Goal: Book appointment/travel/reservation

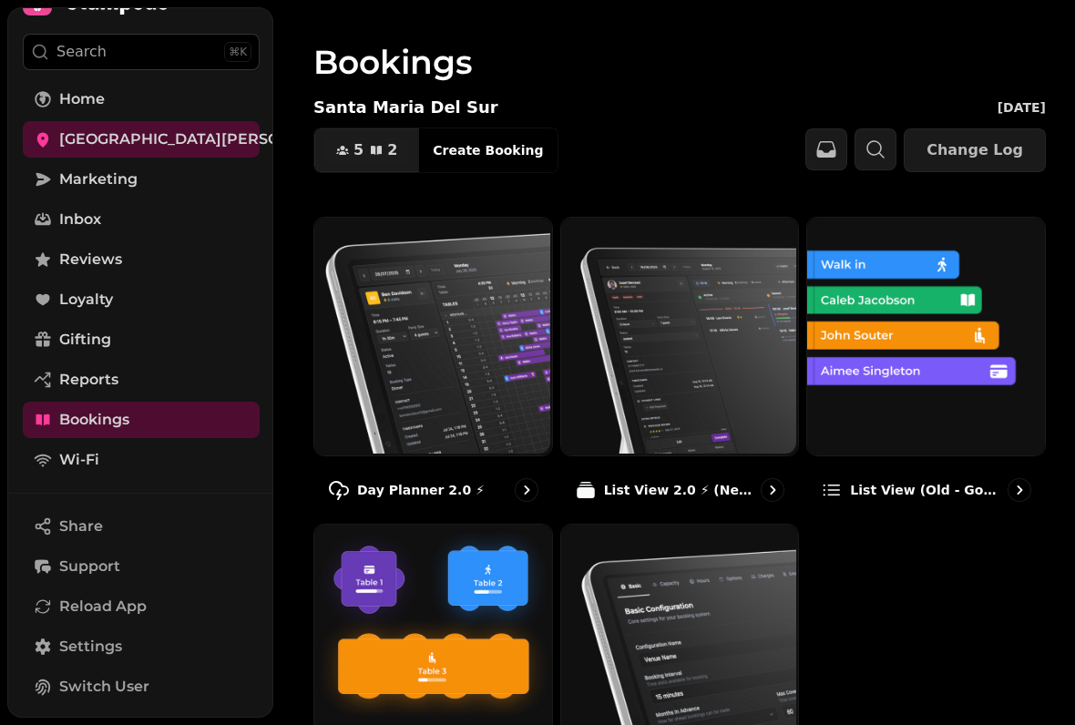
scroll to position [42, 0]
click at [473, 621] on img at bounding box center [432, 642] width 238 height 238
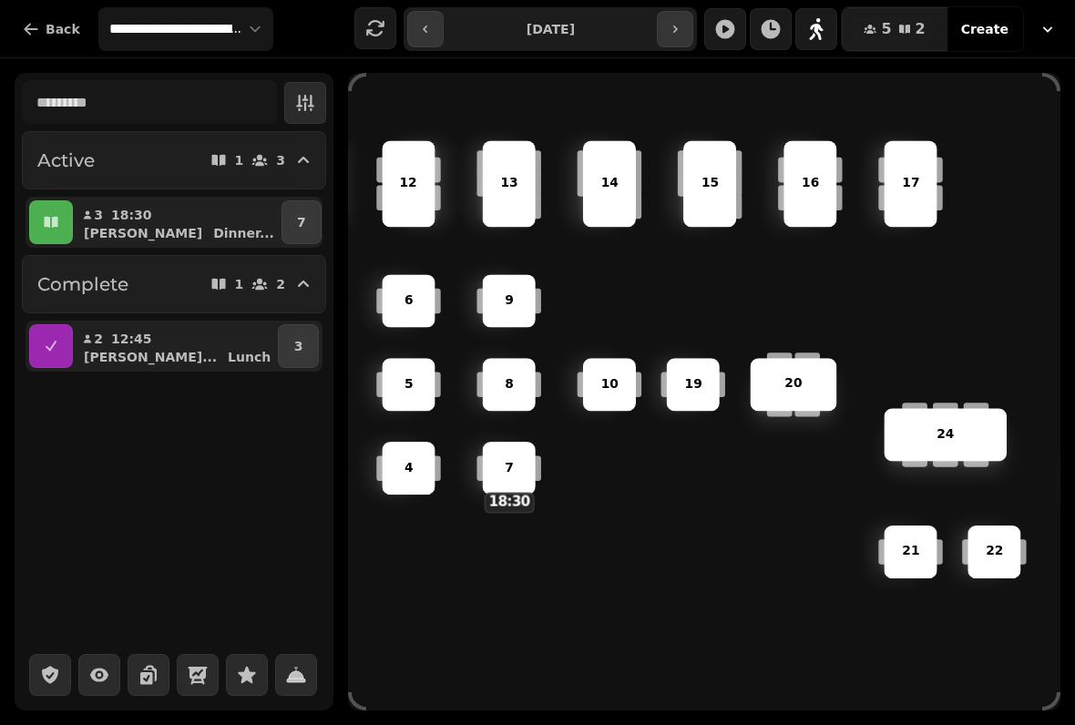
click at [691, 30] on button "button" at bounding box center [675, 29] width 36 height 36
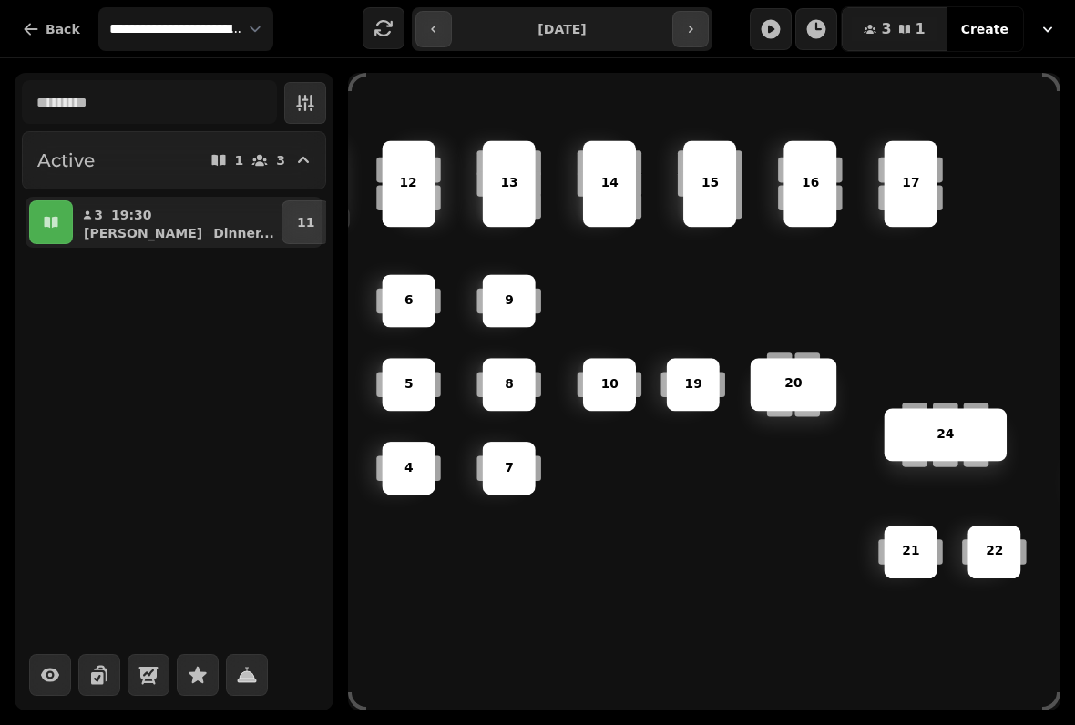
click at [683, 40] on button "button" at bounding box center [690, 29] width 36 height 36
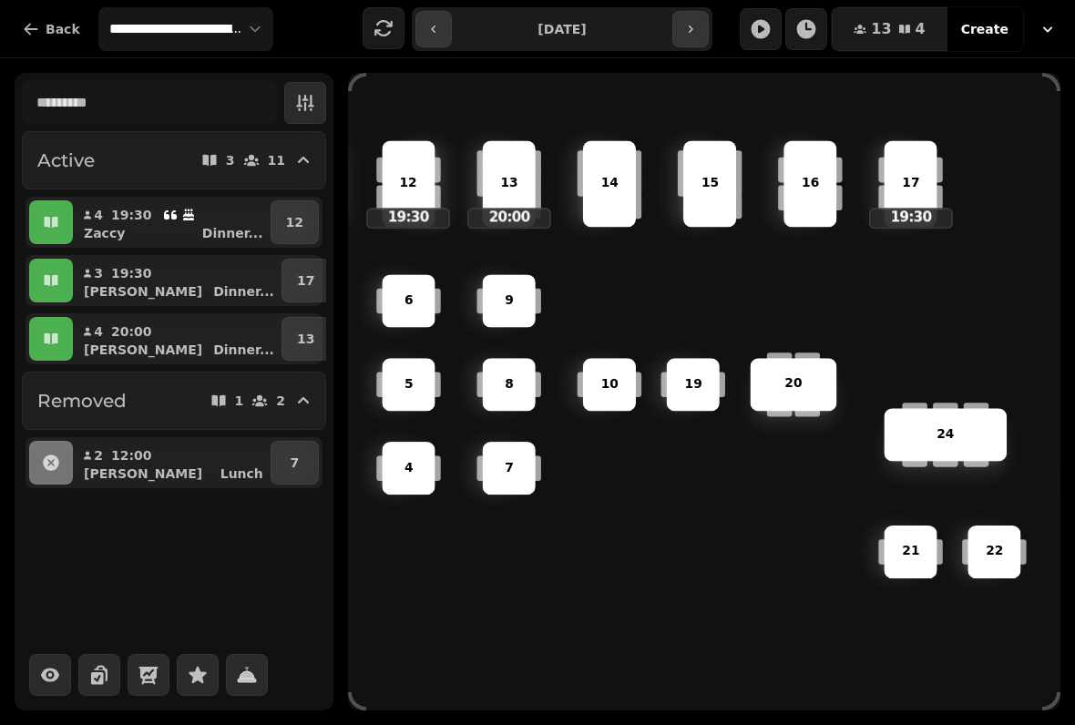
click at [681, 32] on button "button" at bounding box center [690, 29] width 36 height 36
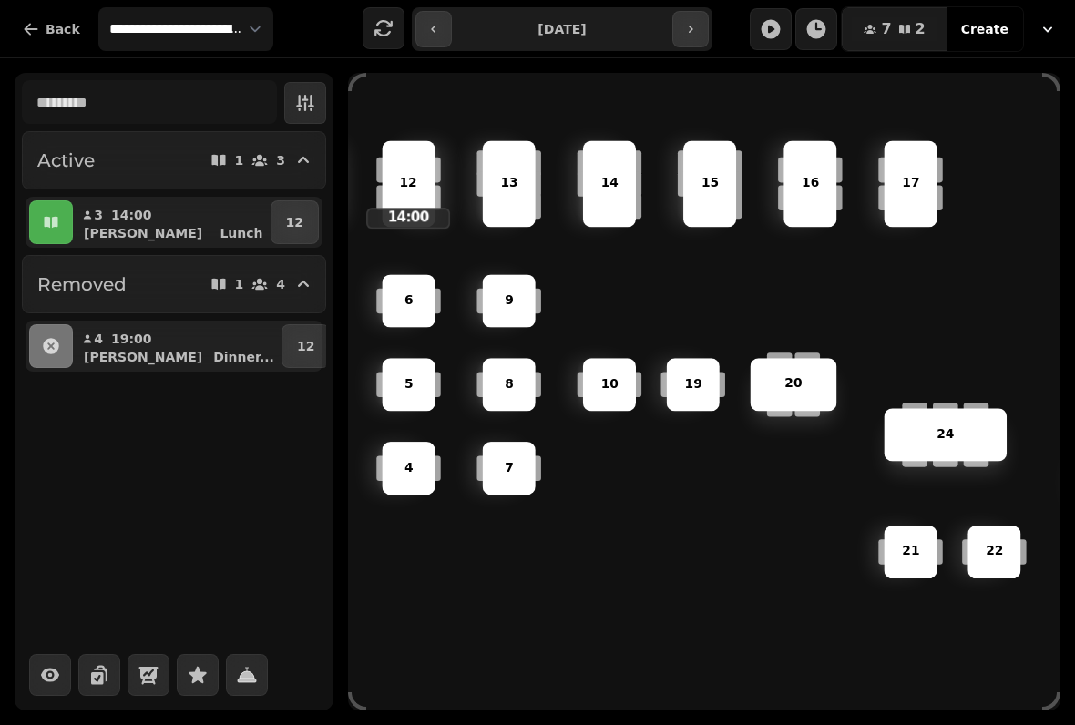
click at [447, 36] on button "button" at bounding box center [433, 29] width 36 height 36
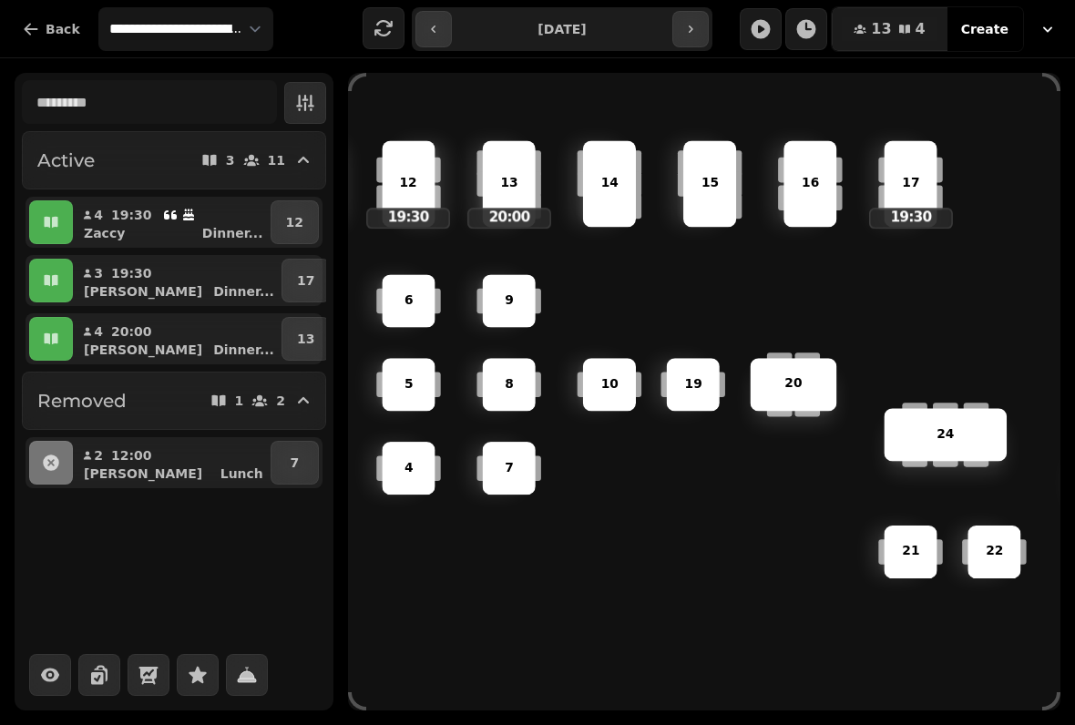
click at [438, 26] on icon "button" at bounding box center [433, 29] width 15 height 15
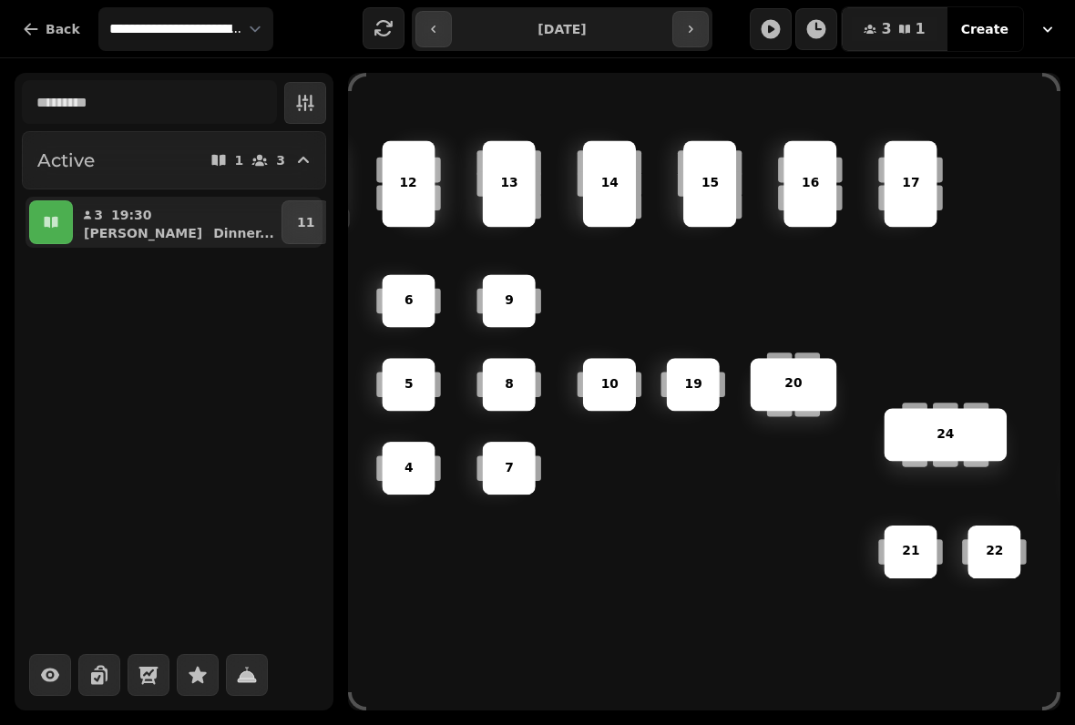
click at [435, 30] on icon "button" at bounding box center [433, 29] width 15 height 15
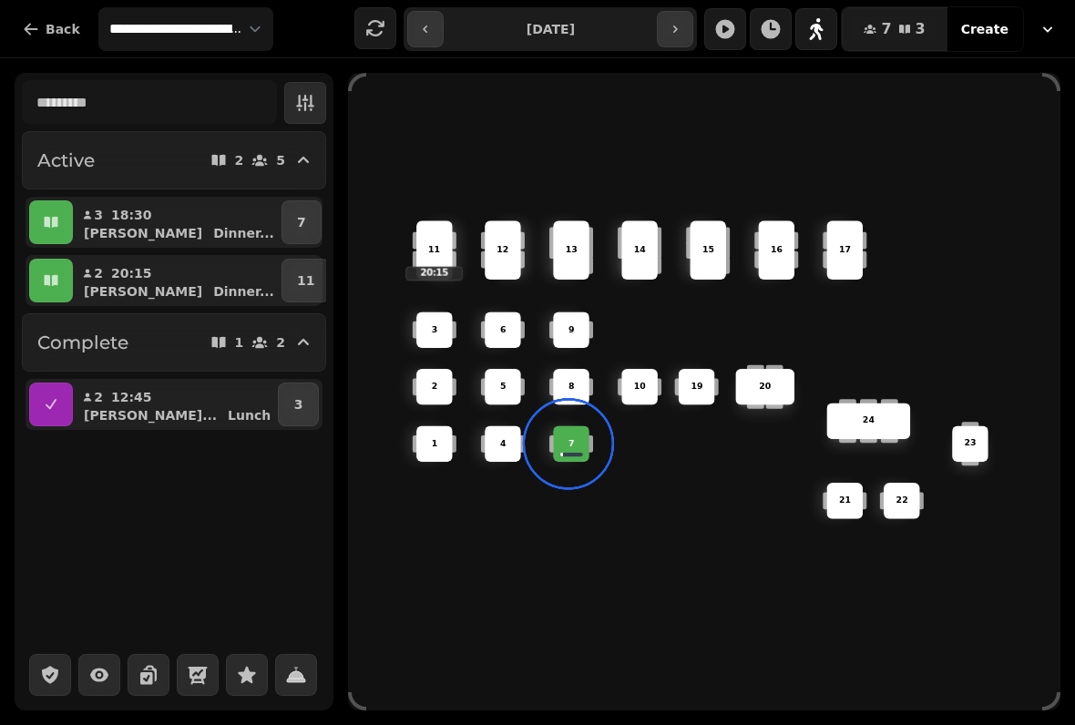
click at [682, 29] on icon "button" at bounding box center [675, 29] width 15 height 15
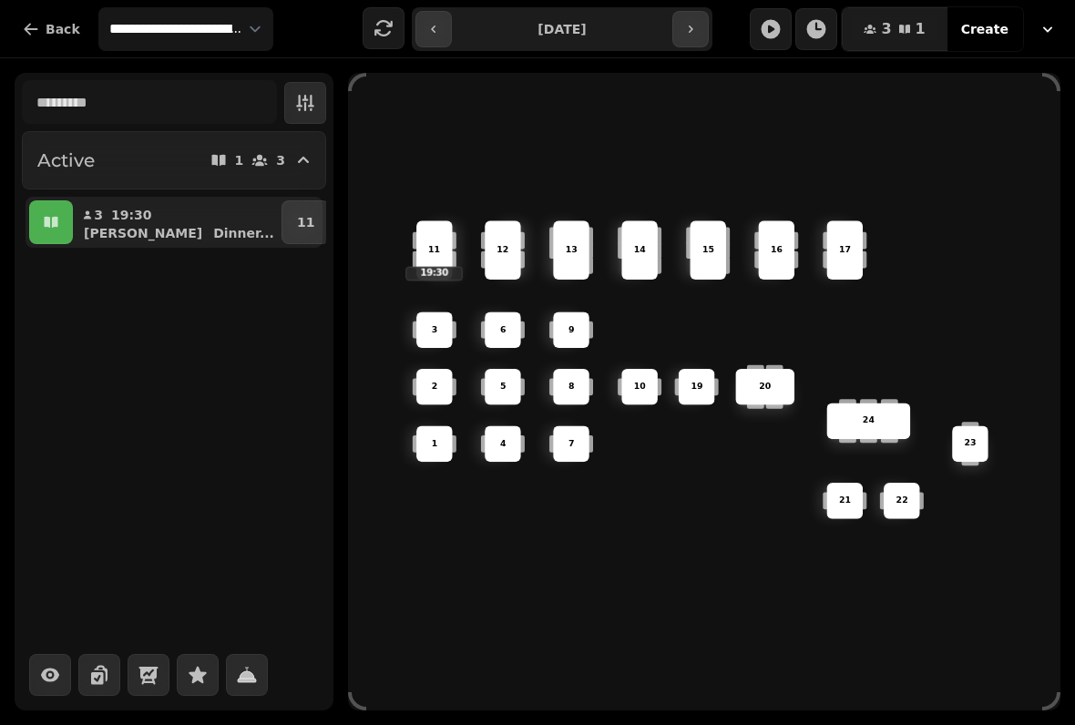
click at [688, 31] on icon "button" at bounding box center [690, 29] width 15 height 15
type input "**********"
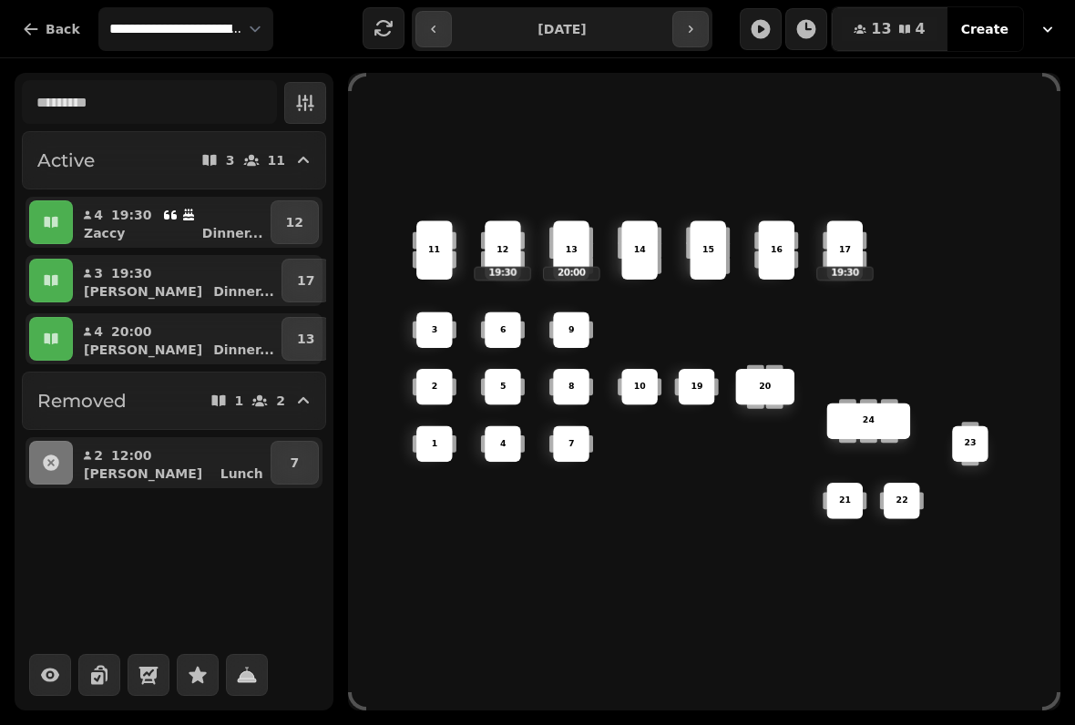
click at [991, 23] on span "Create" at bounding box center [984, 29] width 47 height 13
select select "****"
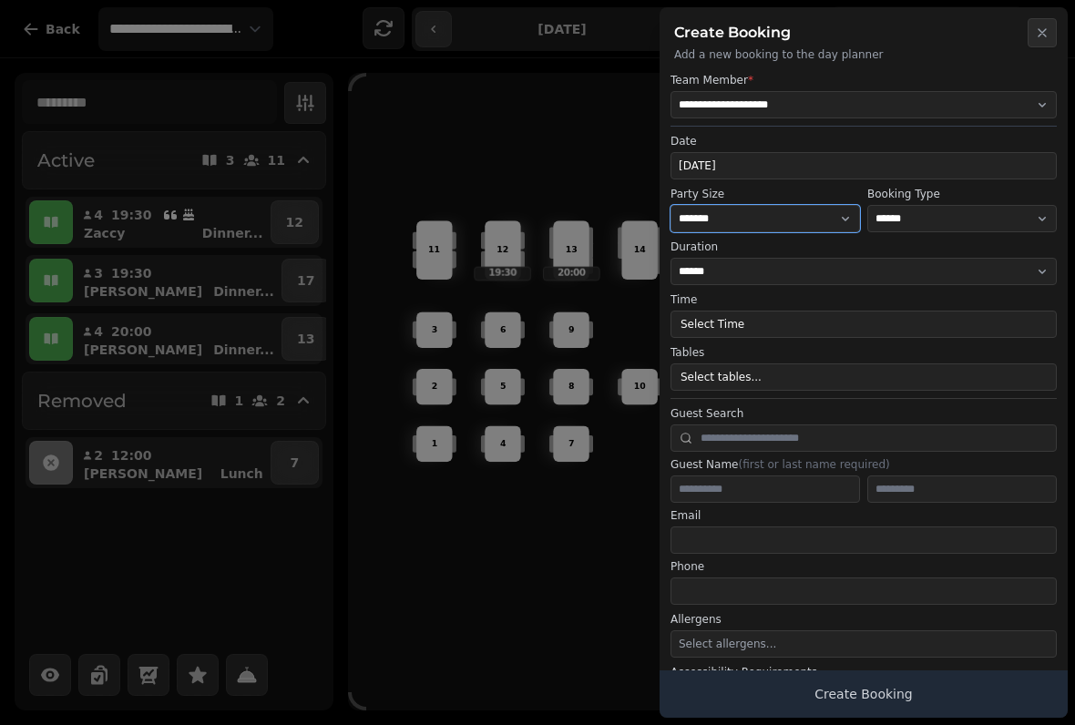
click at [829, 219] on select "* ***** * ****** * ****** * ****** * ****** * ****** * ****** * ****** * ******…" at bounding box center [766, 218] width 190 height 27
select select "*"
click at [825, 330] on button "Select Time" at bounding box center [864, 324] width 386 height 27
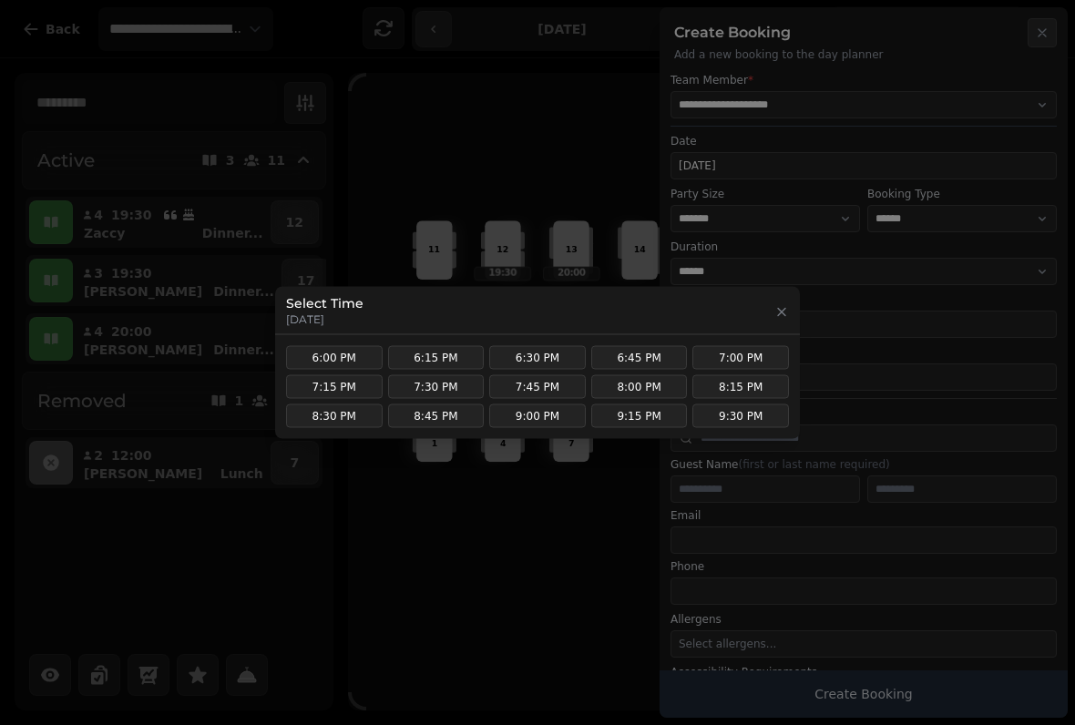
click at [331, 414] on button "8:30 PM" at bounding box center [334, 417] width 97 height 24
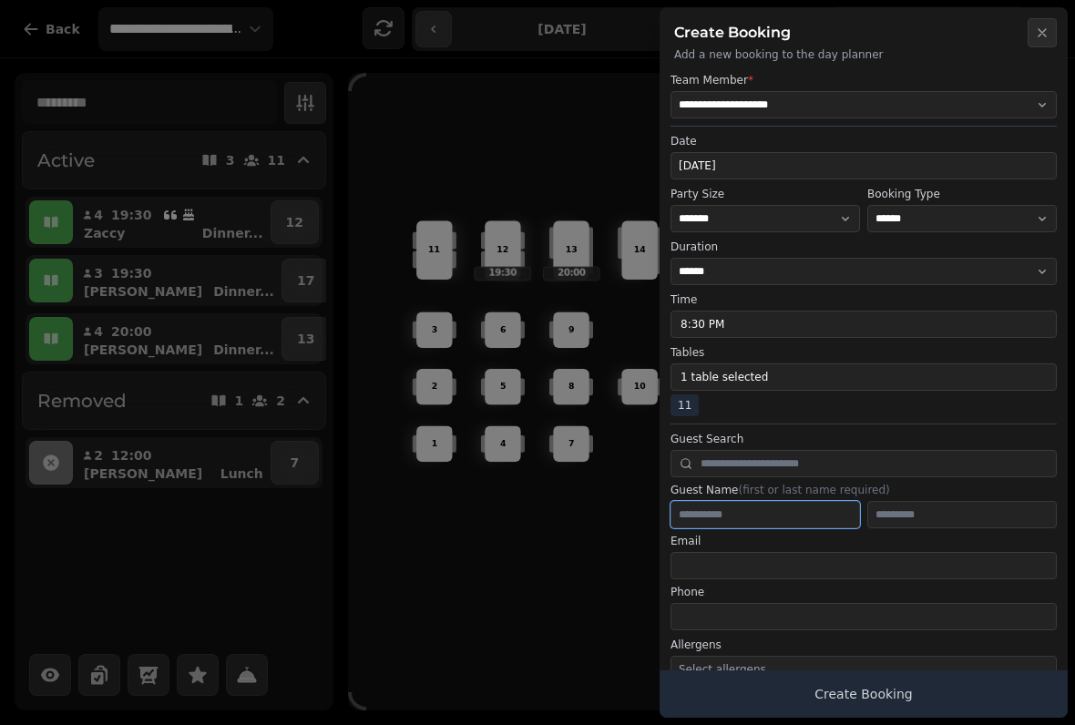
click at [767, 519] on input "text" at bounding box center [766, 514] width 190 height 27
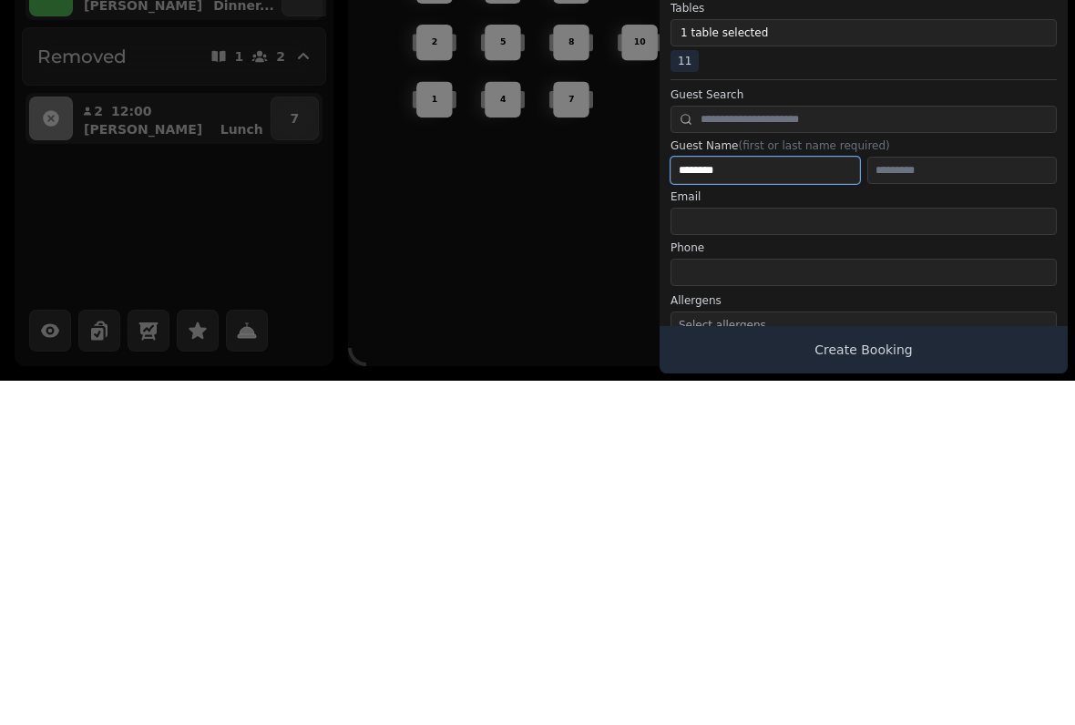
type input "********"
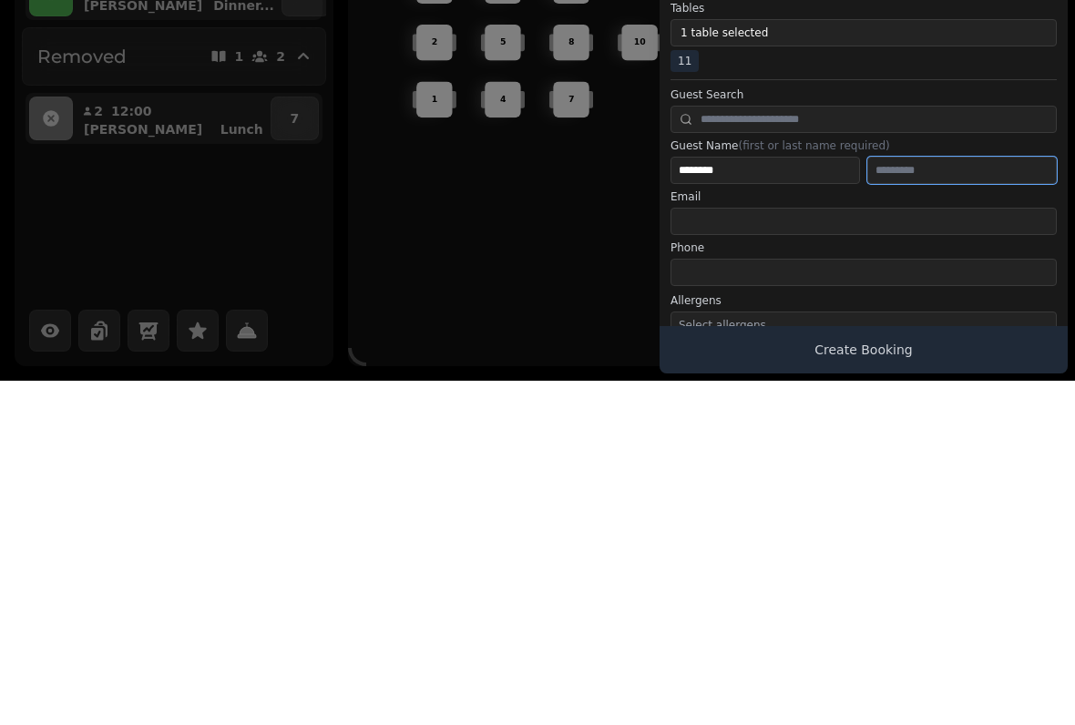
click at [949, 501] on input "text" at bounding box center [962, 514] width 190 height 27
type input "*******"
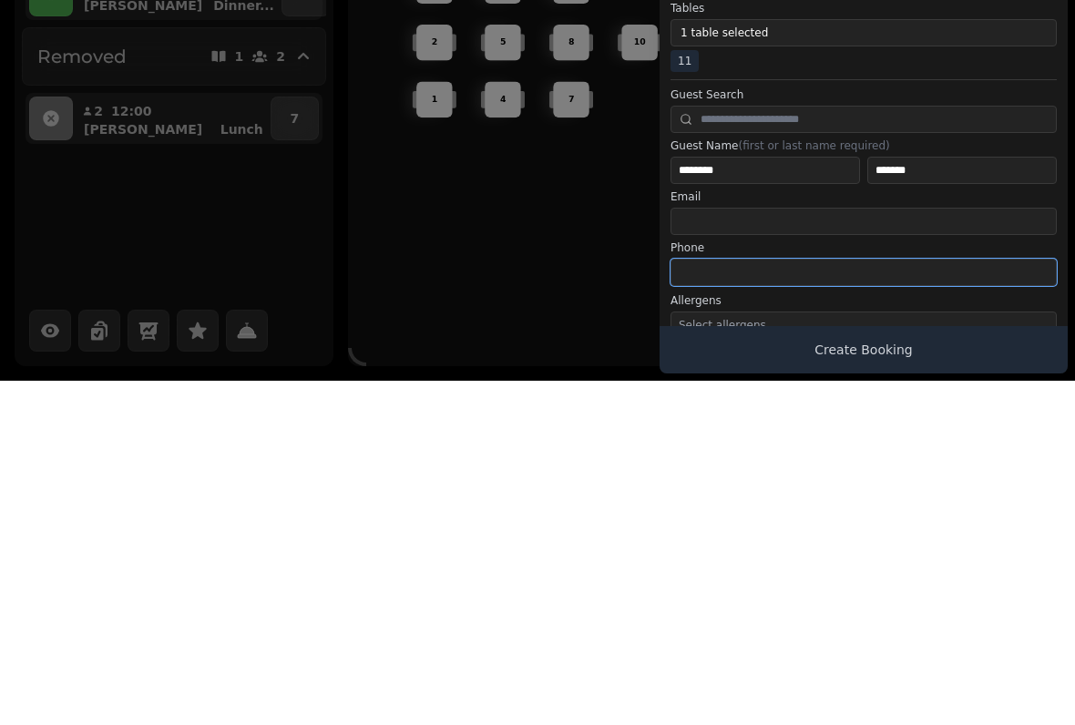
click at [834, 603] on input "tel" at bounding box center [864, 616] width 386 height 27
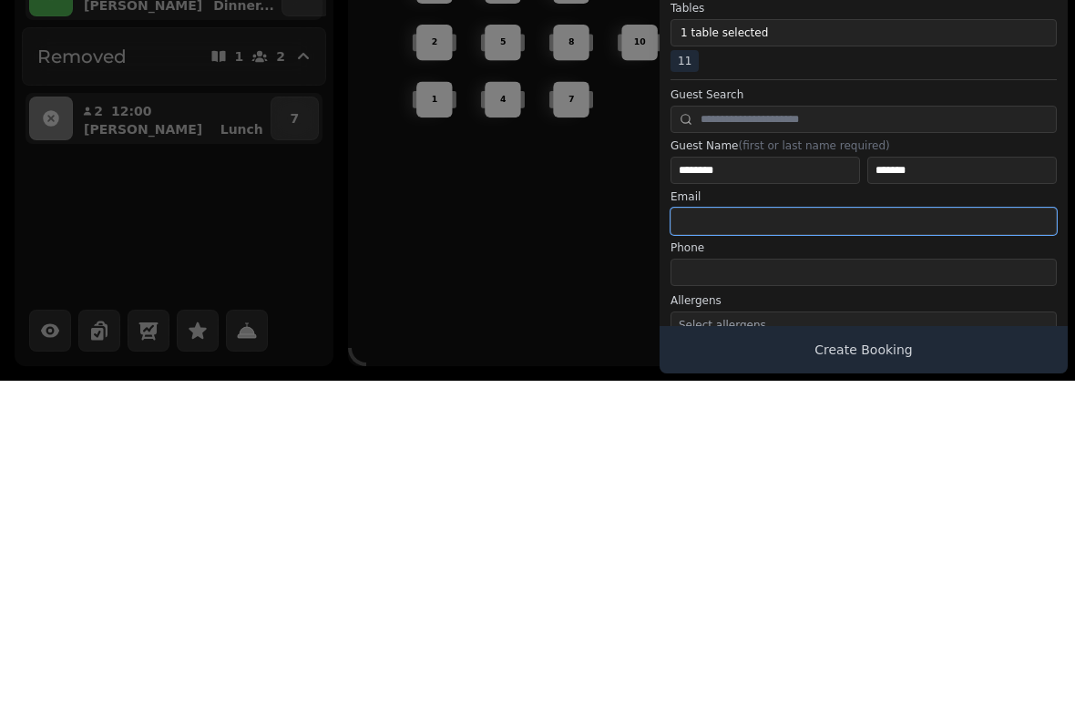
click at [840, 552] on input "email" at bounding box center [864, 565] width 386 height 27
type input "**********"
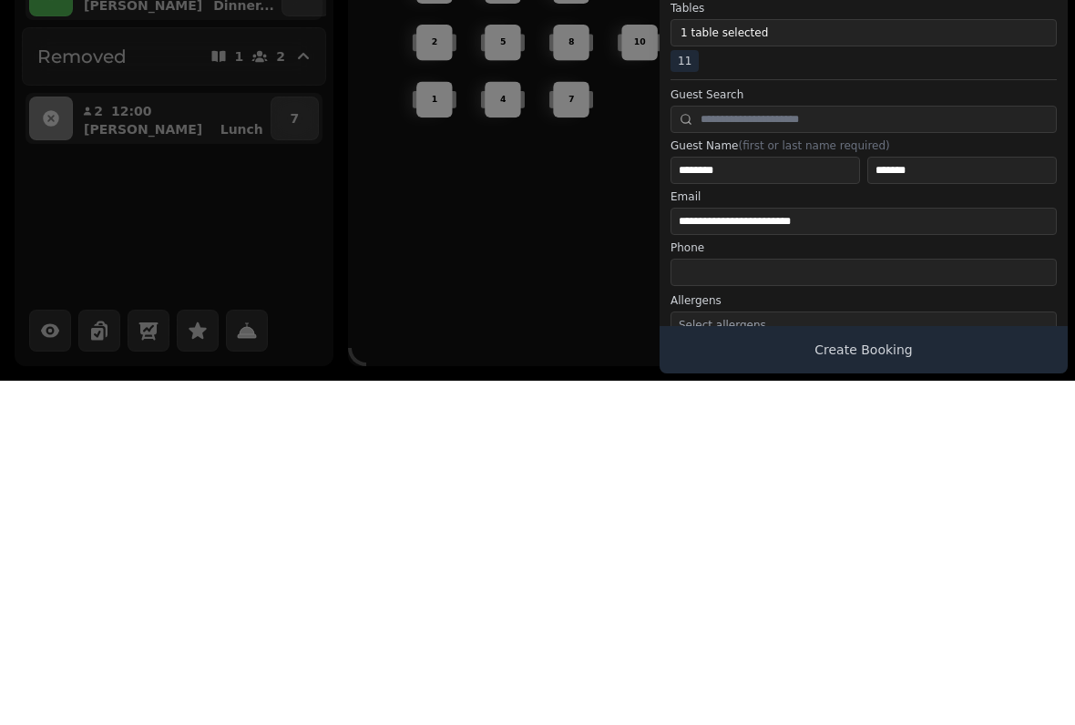
click at [570, 270] on div at bounding box center [537, 362] width 1075 height 725
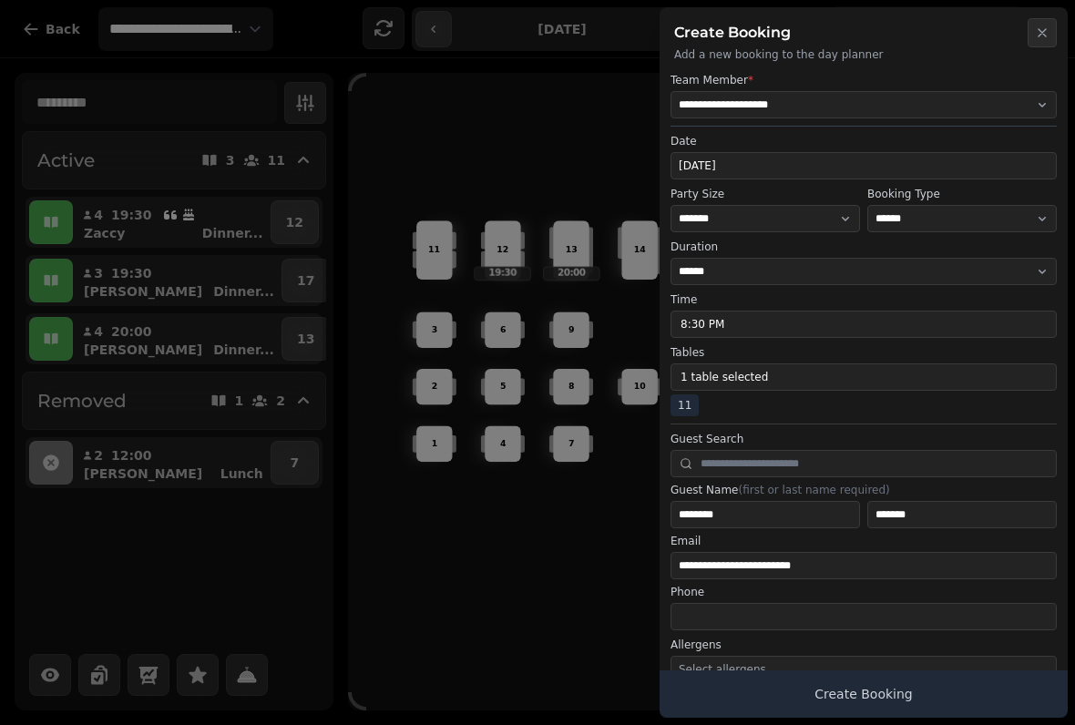
click at [893, 692] on button "Create Booking" at bounding box center [864, 694] width 408 height 47
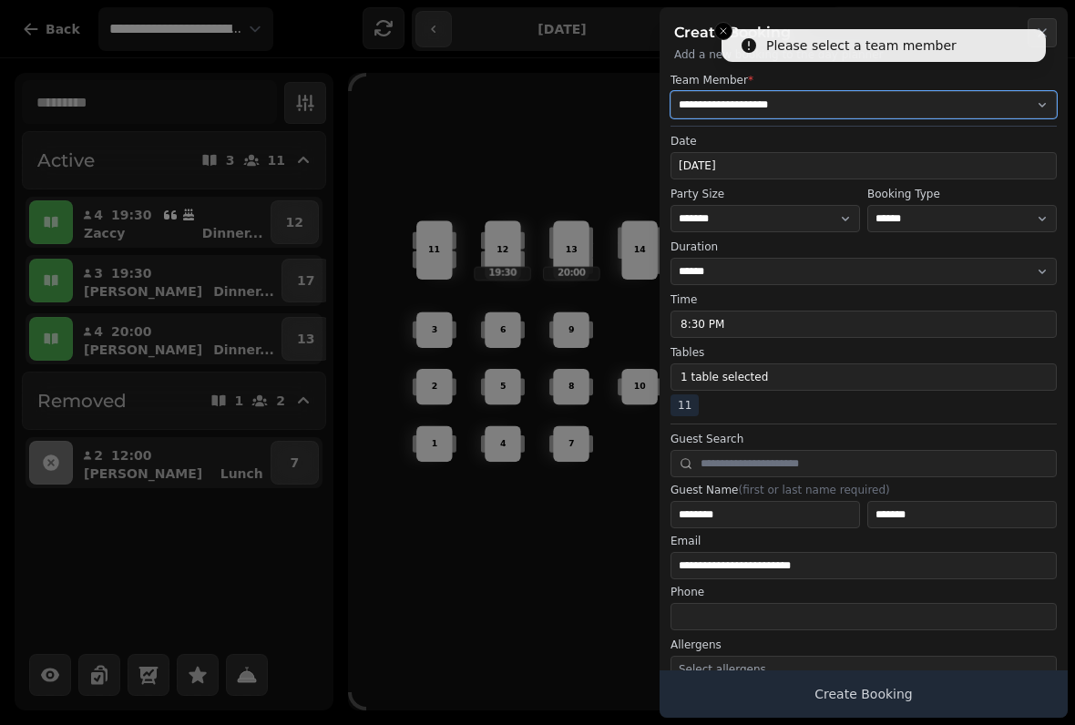
click at [1044, 97] on select "**********" at bounding box center [864, 104] width 386 height 27
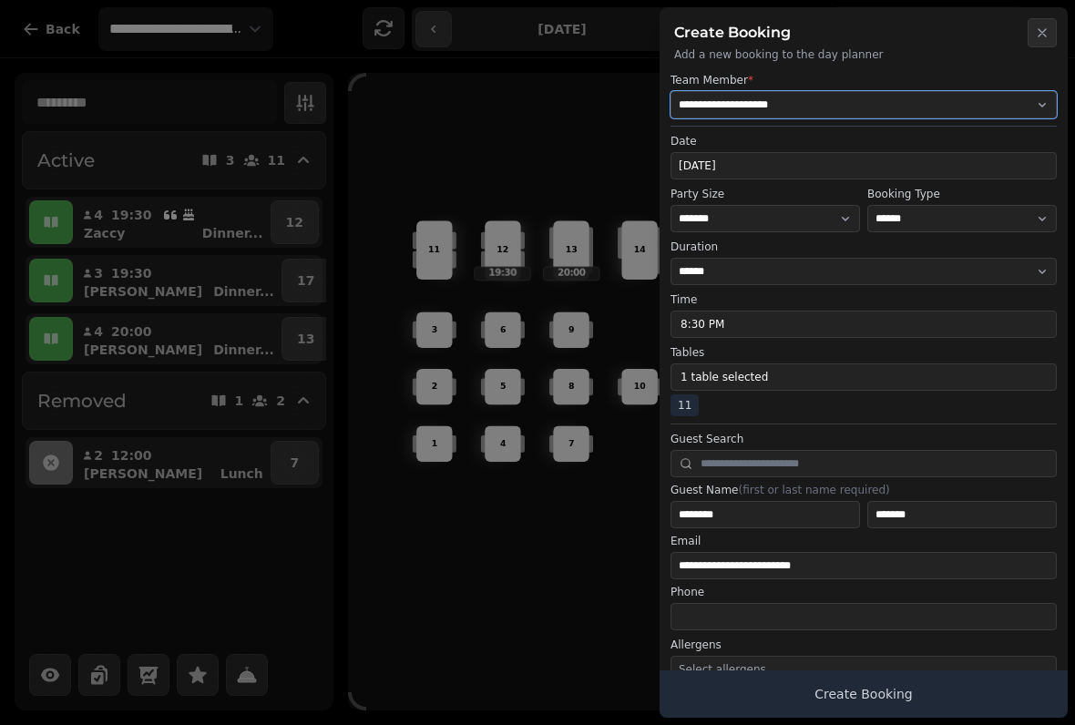
select select "**********"
click at [890, 688] on button "Create Booking" at bounding box center [864, 694] width 408 height 47
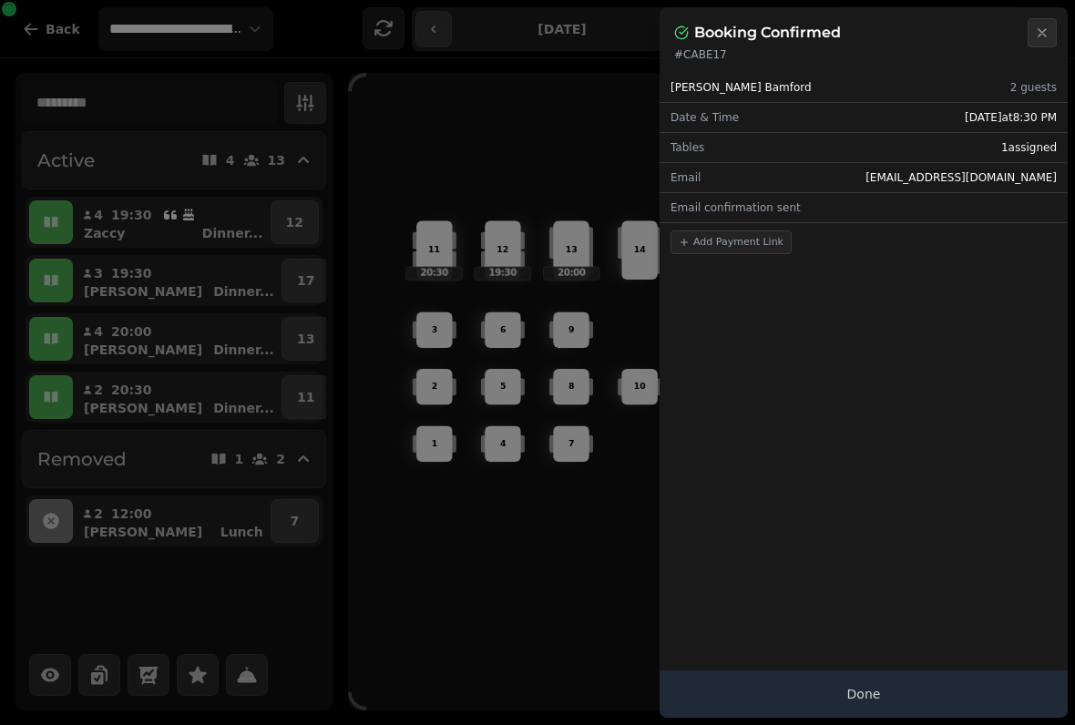
click at [529, 603] on div at bounding box center [537, 362] width 1075 height 725
click at [1050, 31] on button "Close" at bounding box center [1042, 32] width 29 height 29
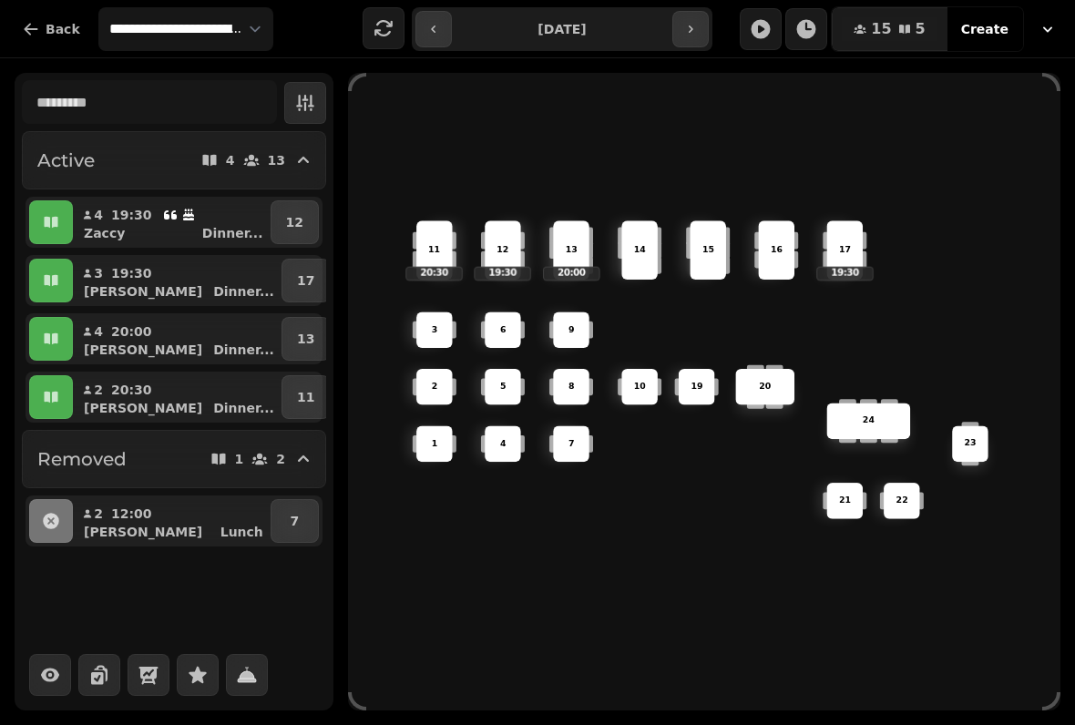
click at [434, 15] on button "button" at bounding box center [433, 29] width 36 height 36
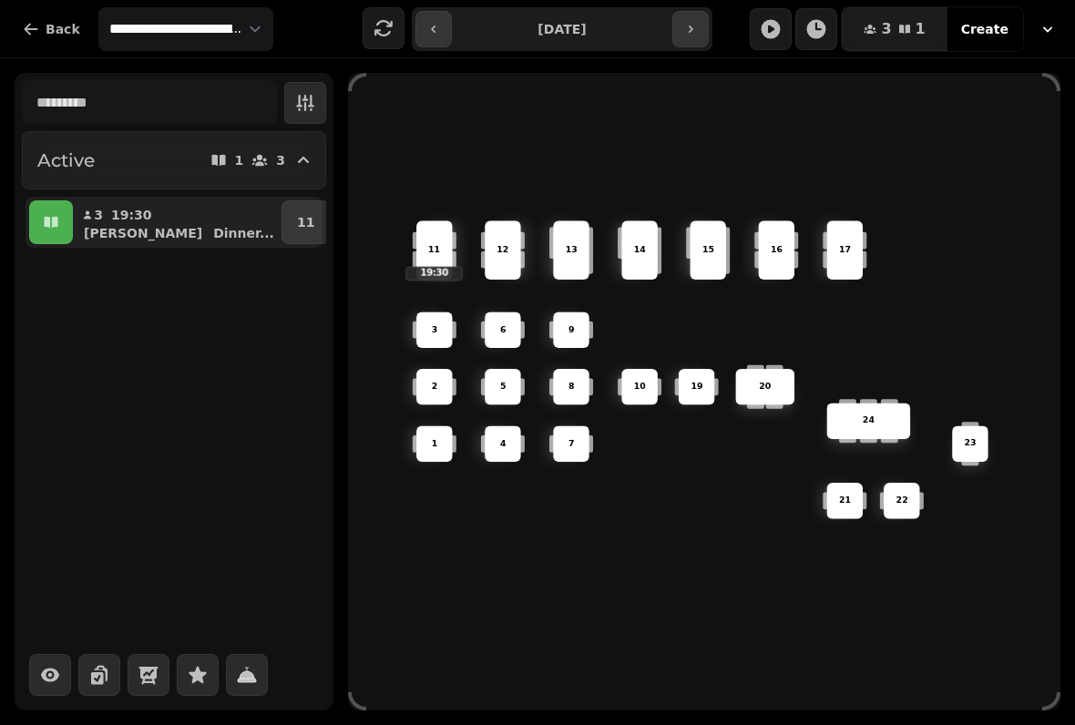
click at [439, 20] on button "button" at bounding box center [433, 29] width 36 height 36
type input "**********"
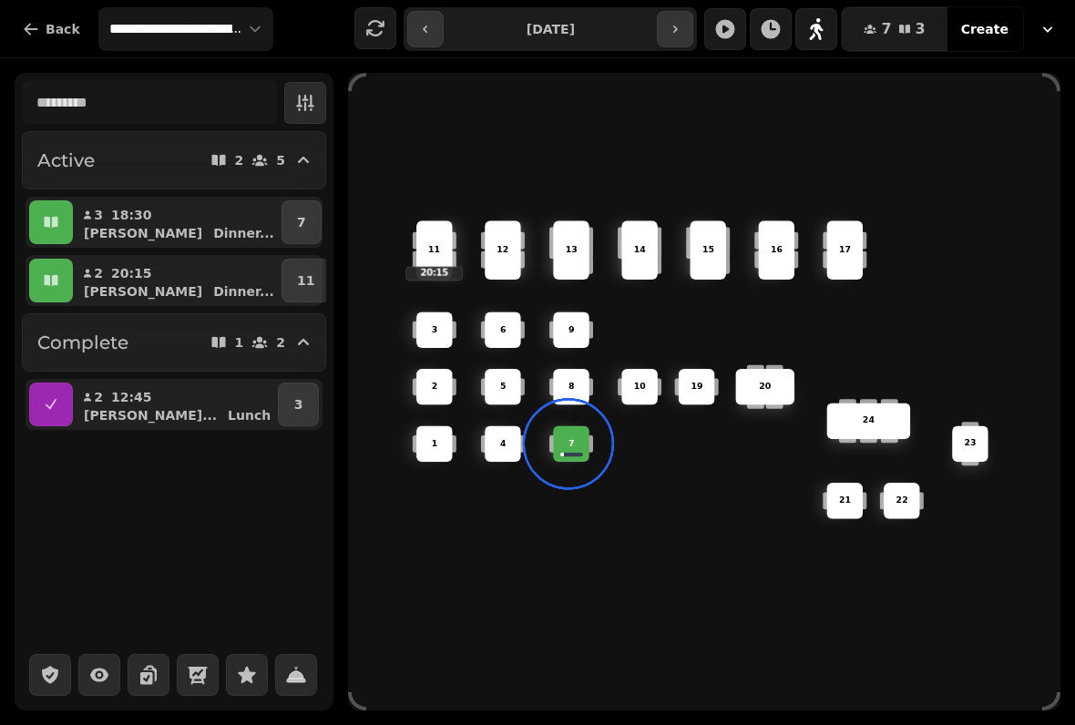
click at [171, 279] on button "2 20:15 [PERSON_NAME] ..." at bounding box center [177, 281] width 201 height 44
select select "**********"
select select "*"
select select "****"
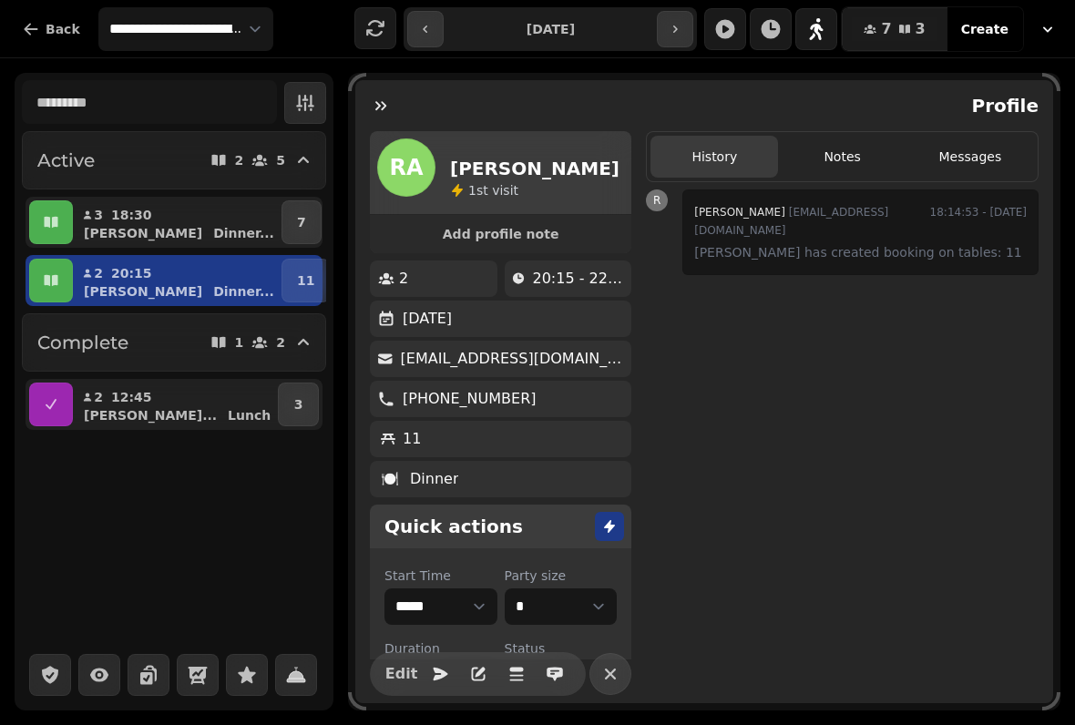
click at [68, 276] on button "button" at bounding box center [51, 281] width 44 height 44
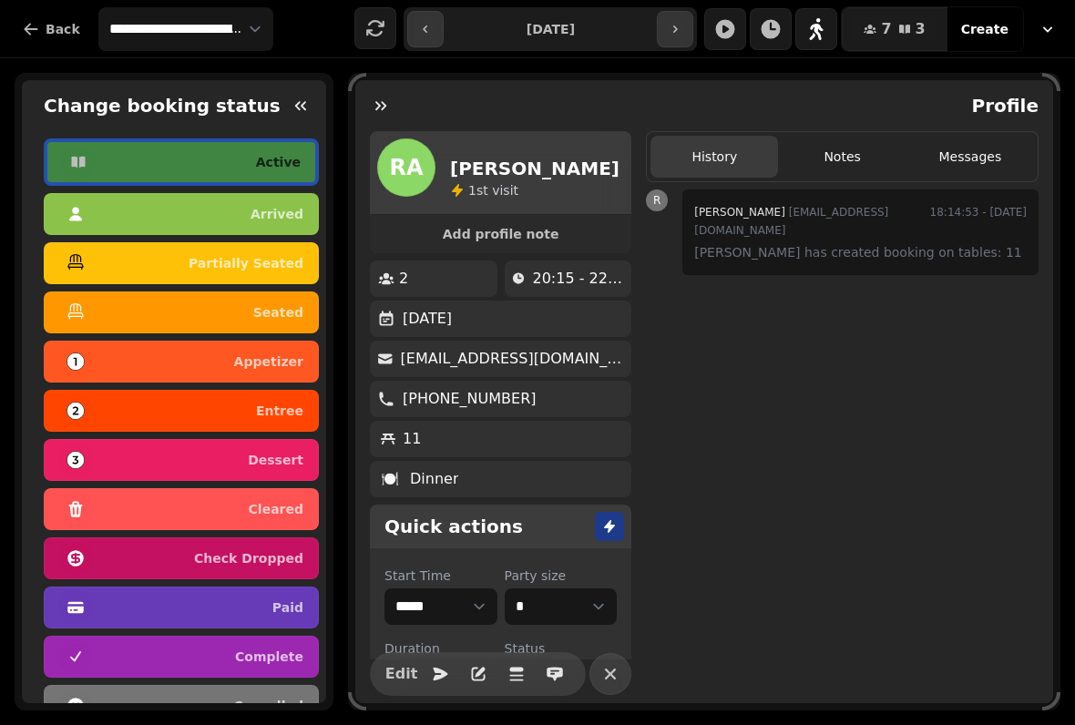
click at [299, 113] on icon "button" at bounding box center [301, 106] width 18 height 18
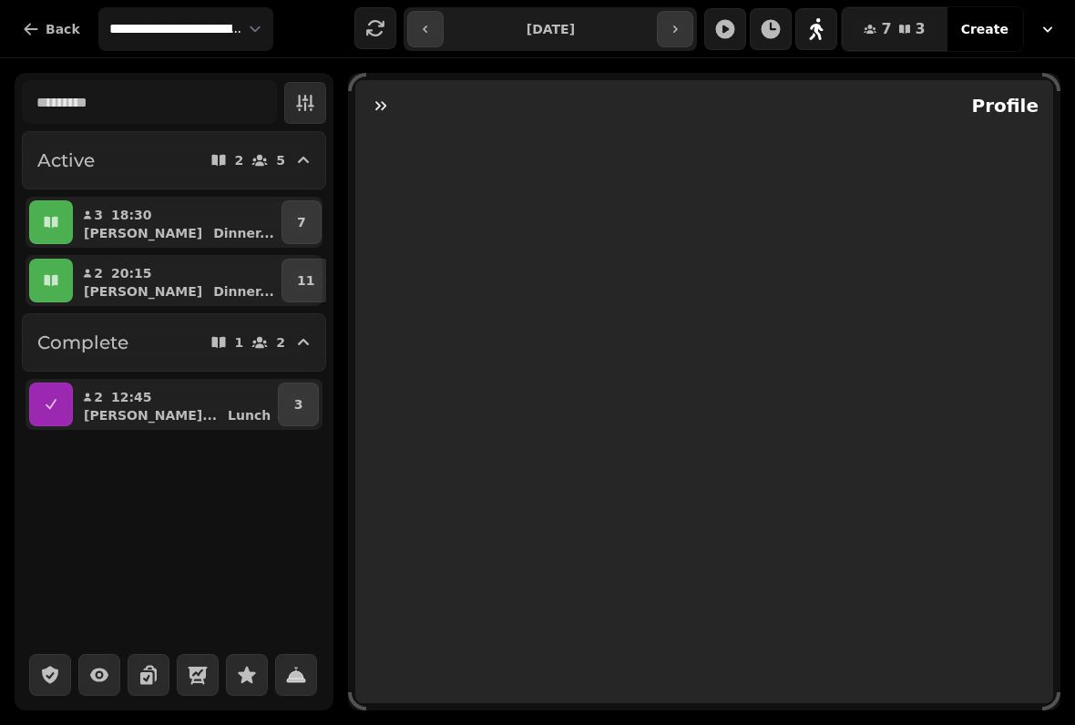
click at [605, 21] on input "**********" at bounding box center [550, 29] width 206 height 29
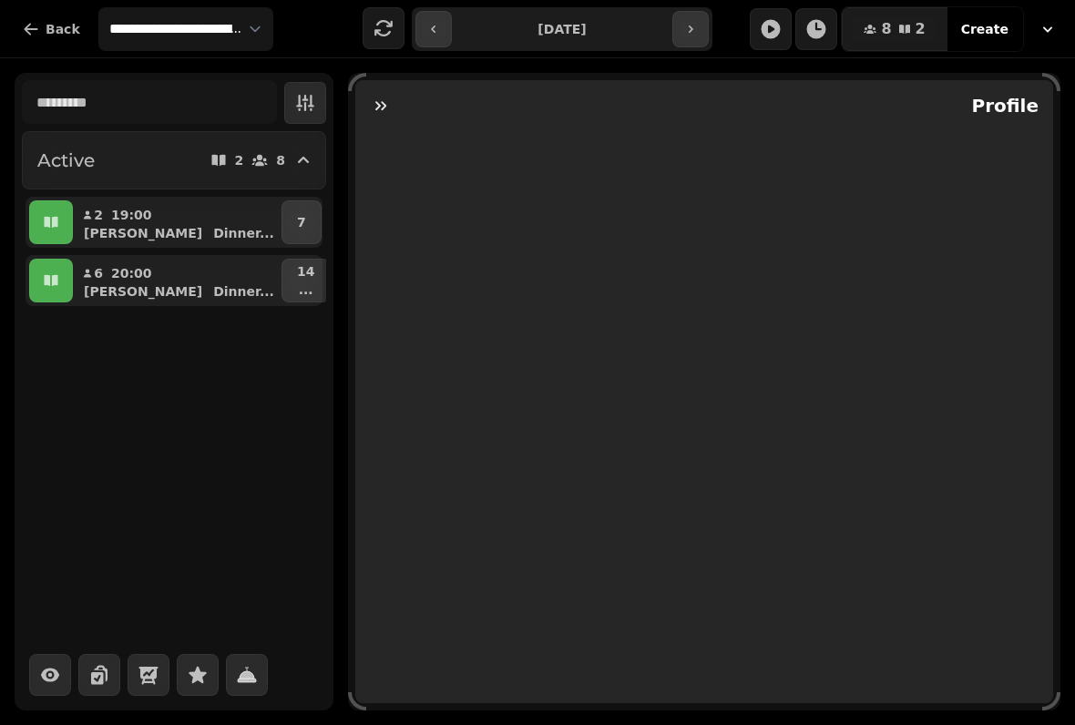
type input "**********"
click at [172, 268] on button "8 19:30 [PERSON_NAME] ..." at bounding box center [177, 281] width 201 height 44
select select "**********"
select select "*"
select select "****"
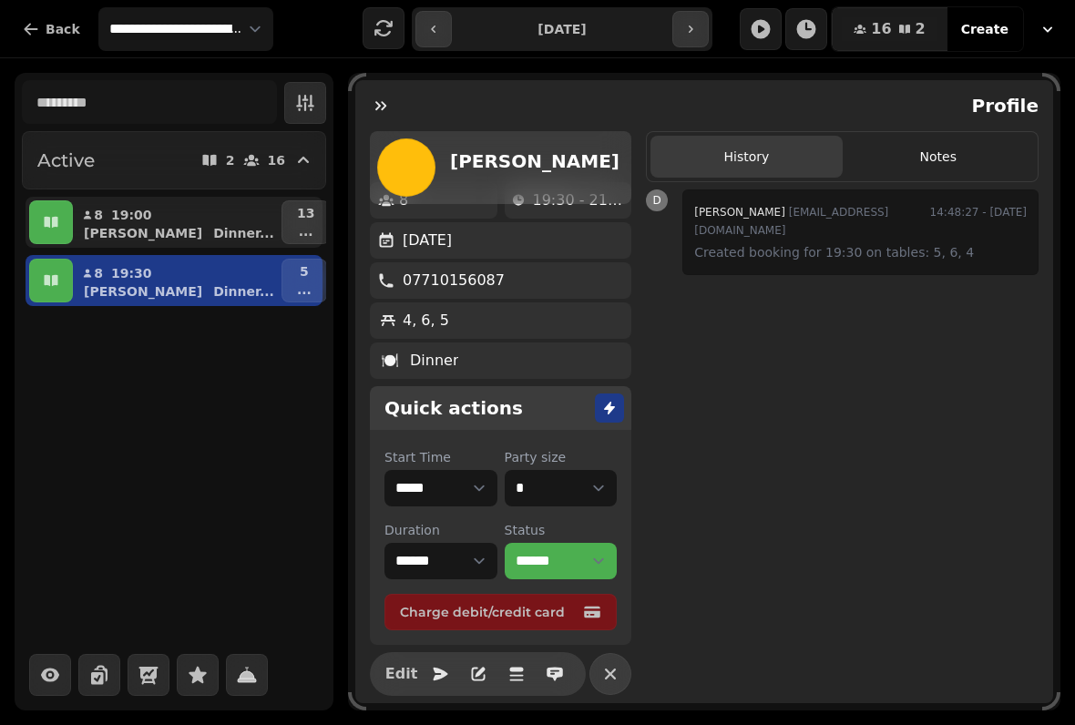
scroll to position [40, 0]
click at [154, 218] on div "19:00" at bounding box center [137, 215] width 52 height 18
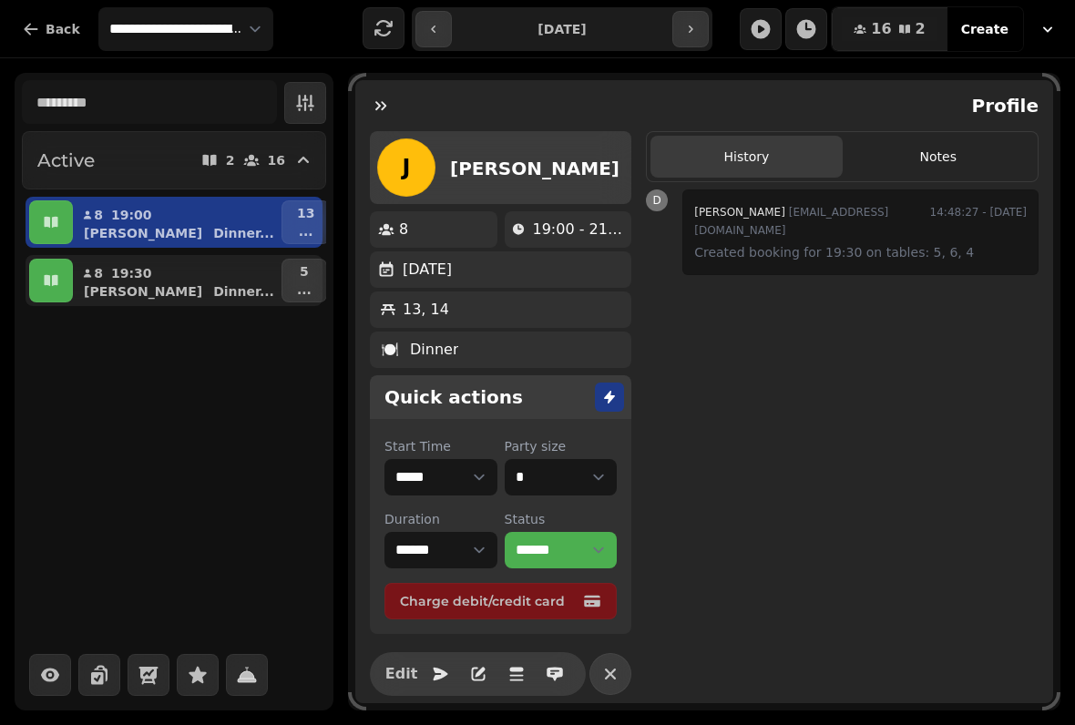
scroll to position [0, 0]
click at [147, 283] on div "[PERSON_NAME] ..." at bounding box center [184, 291] width 187 height 18
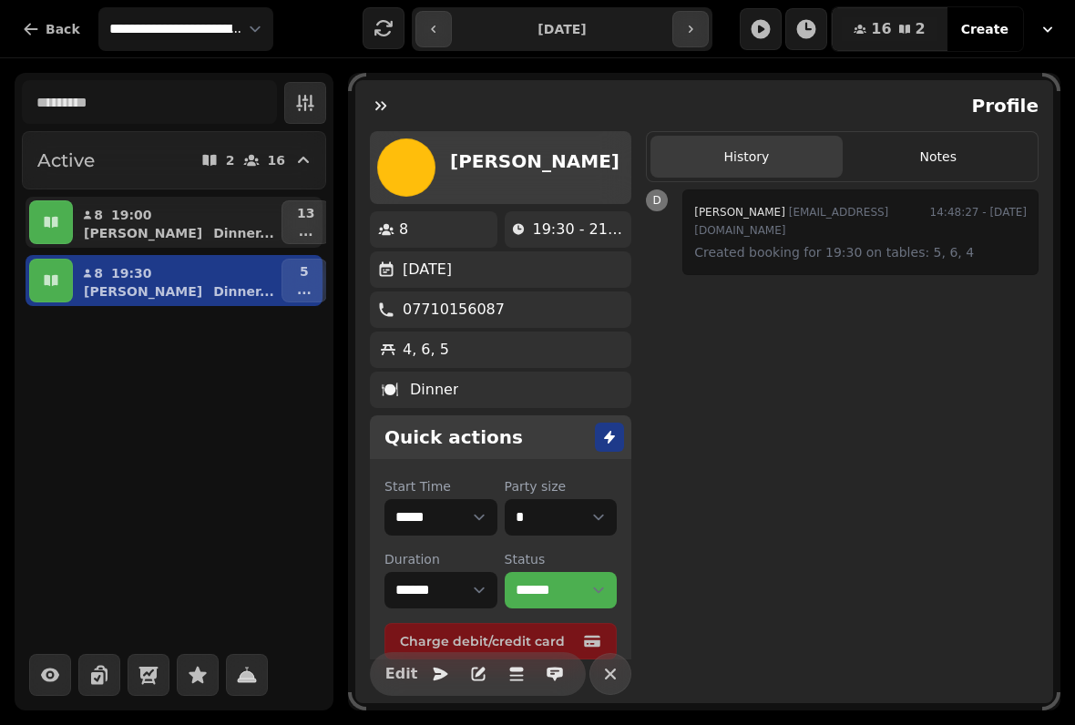
click at [57, 283] on icon "button" at bounding box center [51, 280] width 14 height 11
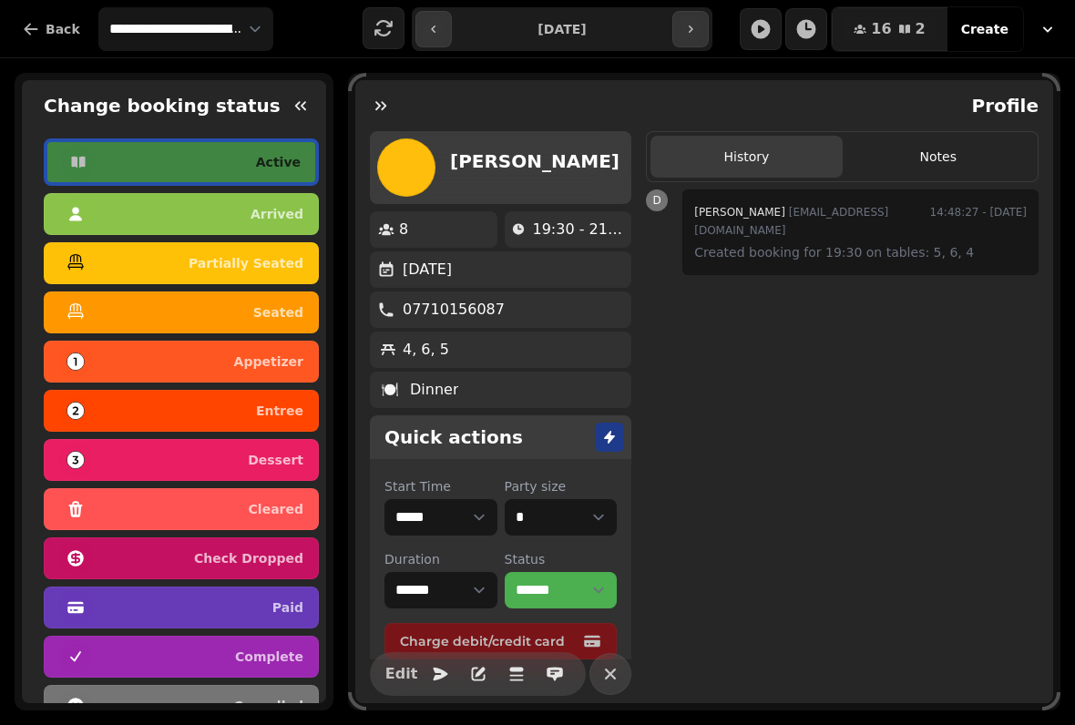
click at [550, 36] on input "**********" at bounding box center [562, 29] width 213 height 29
type input "**********"
click at [298, 100] on icon "button" at bounding box center [301, 106] width 18 height 18
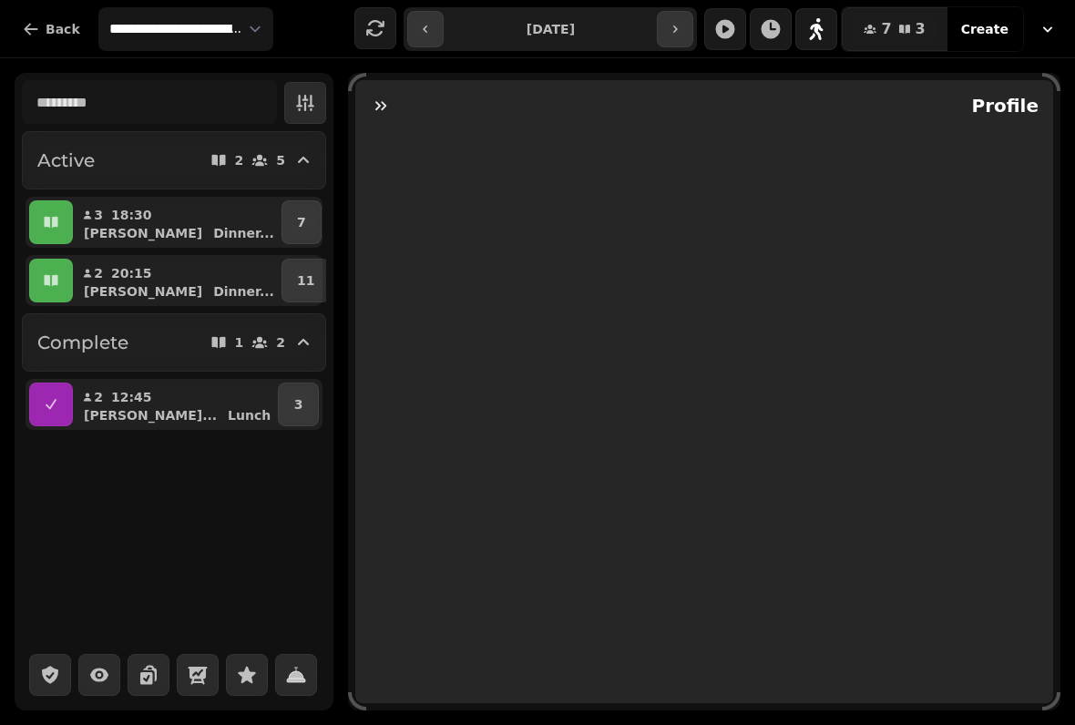
click at [307, 218] on button "7" at bounding box center [302, 222] width 40 height 44
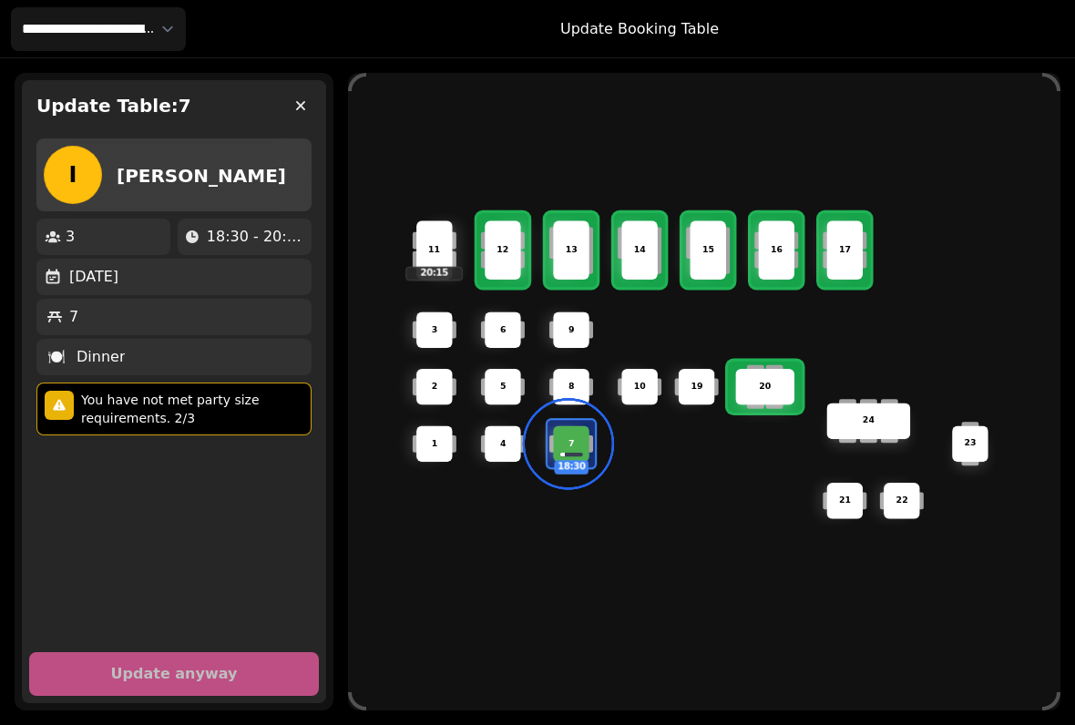
click at [443, 244] on div "11" at bounding box center [434, 250] width 57 height 13
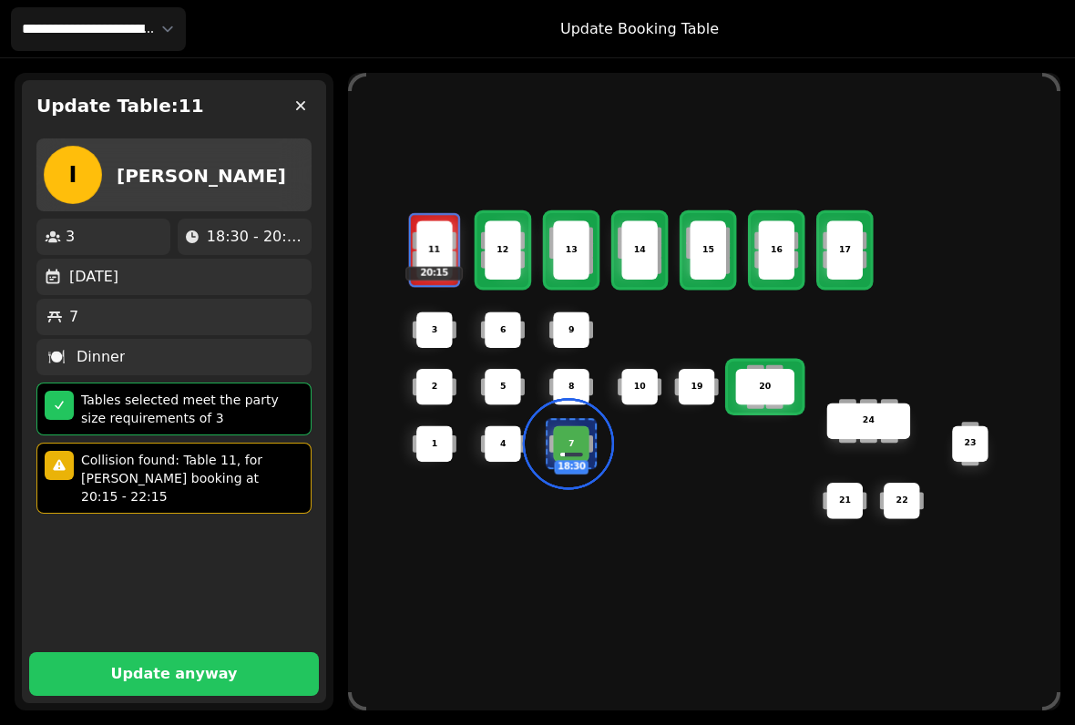
click at [67, 400] on div at bounding box center [59, 405] width 29 height 29
click at [90, 667] on span "Update anyway" at bounding box center [174, 674] width 246 height 15
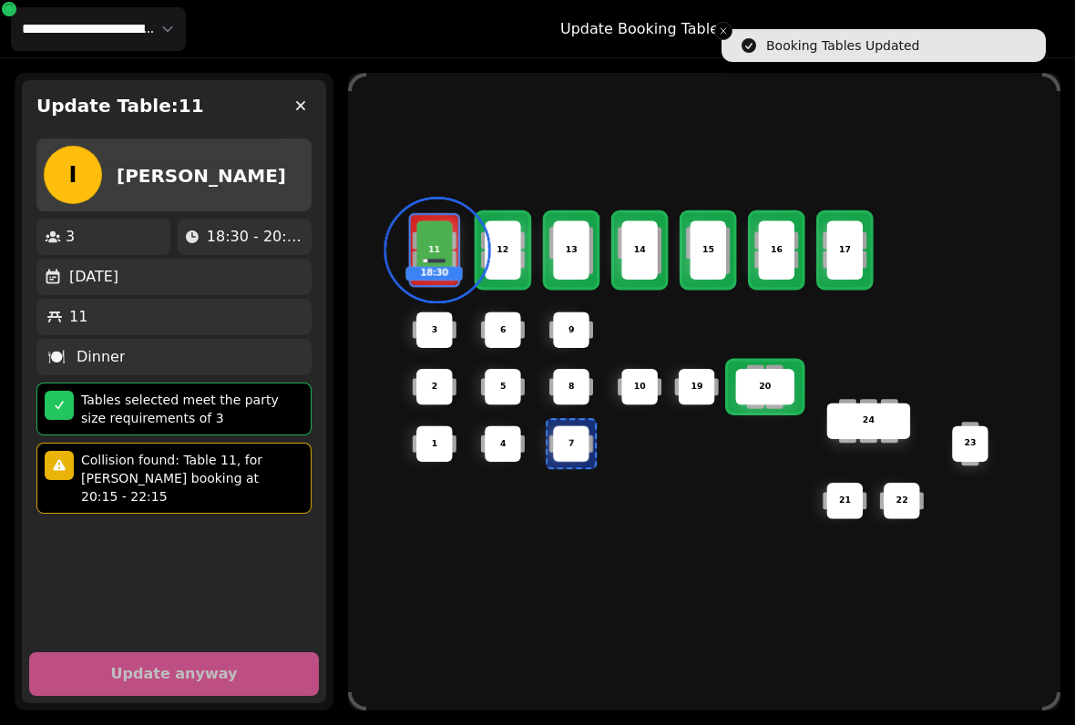
click at [297, 115] on button "button" at bounding box center [300, 105] width 36 height 36
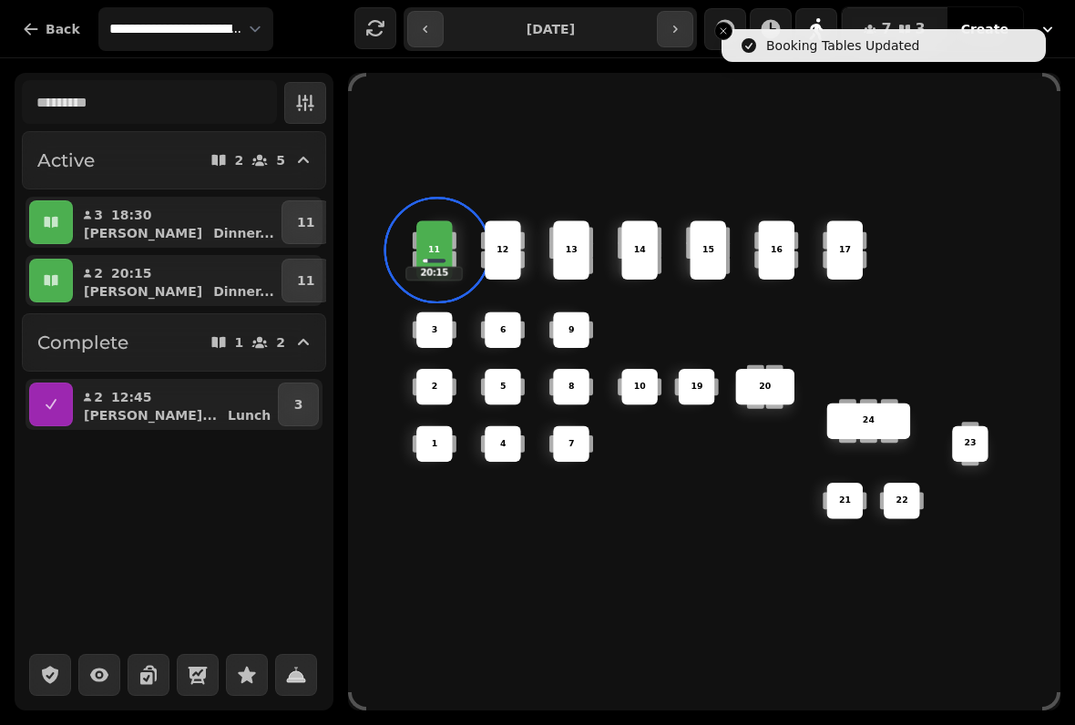
click at [303, 271] on button "11" at bounding box center [306, 281] width 48 height 44
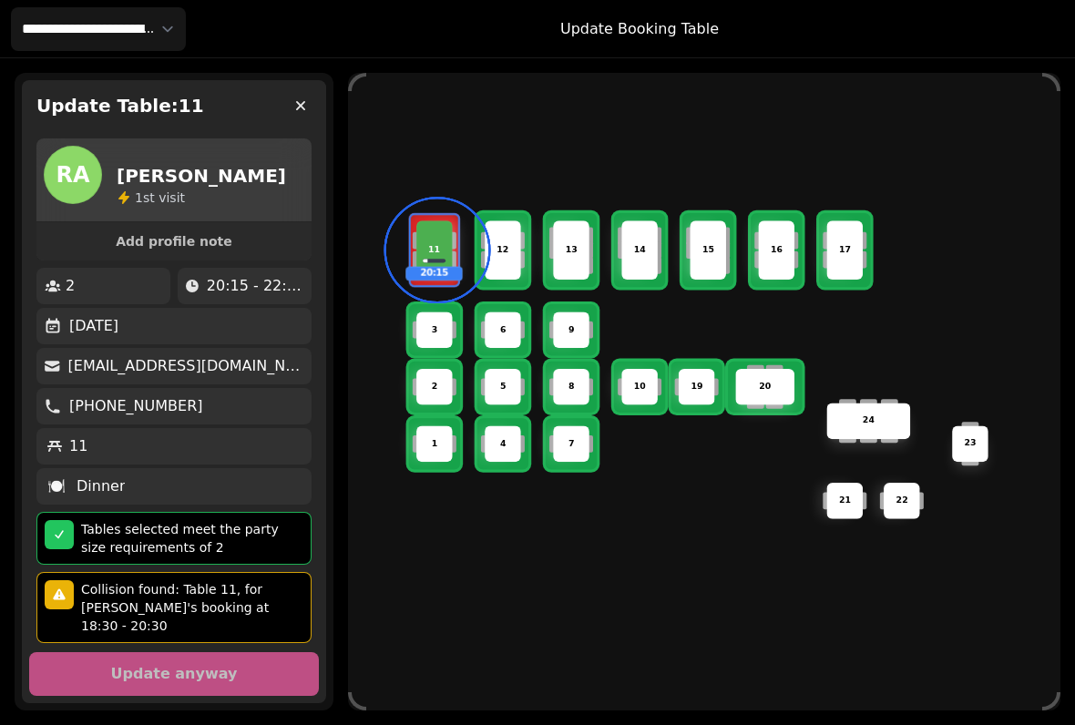
click at [573, 244] on p "13" at bounding box center [571, 250] width 12 height 13
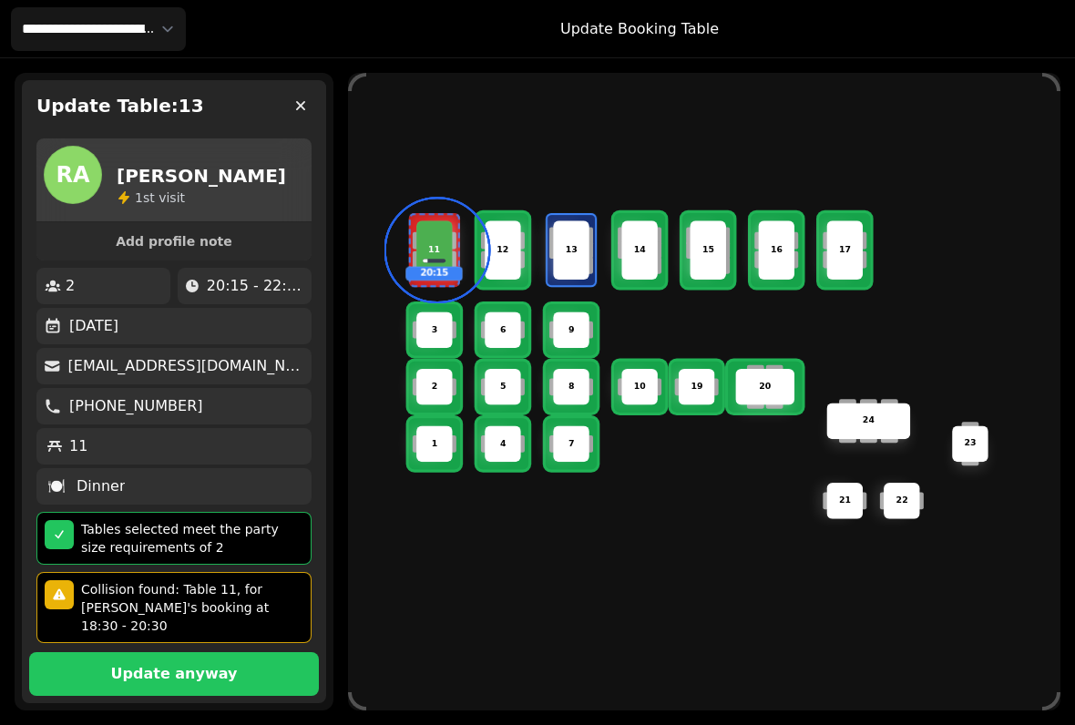
click at [188, 667] on p "Update anyway" at bounding box center [174, 674] width 127 height 15
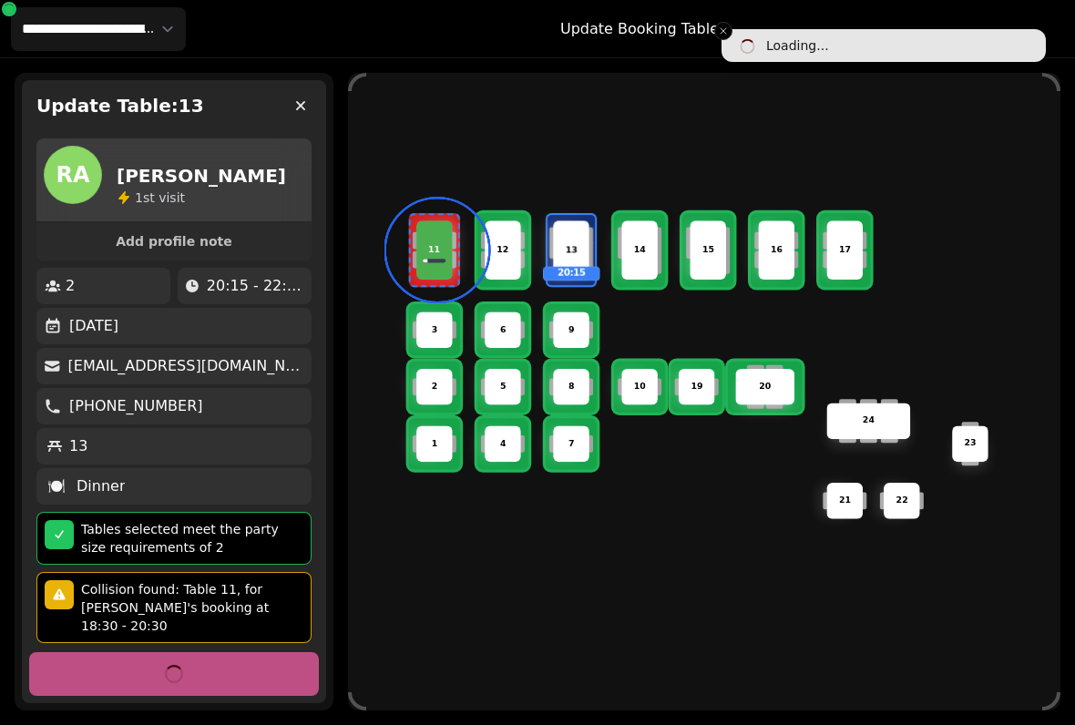
click at [302, 100] on icon "button" at bounding box center [301, 106] width 18 height 18
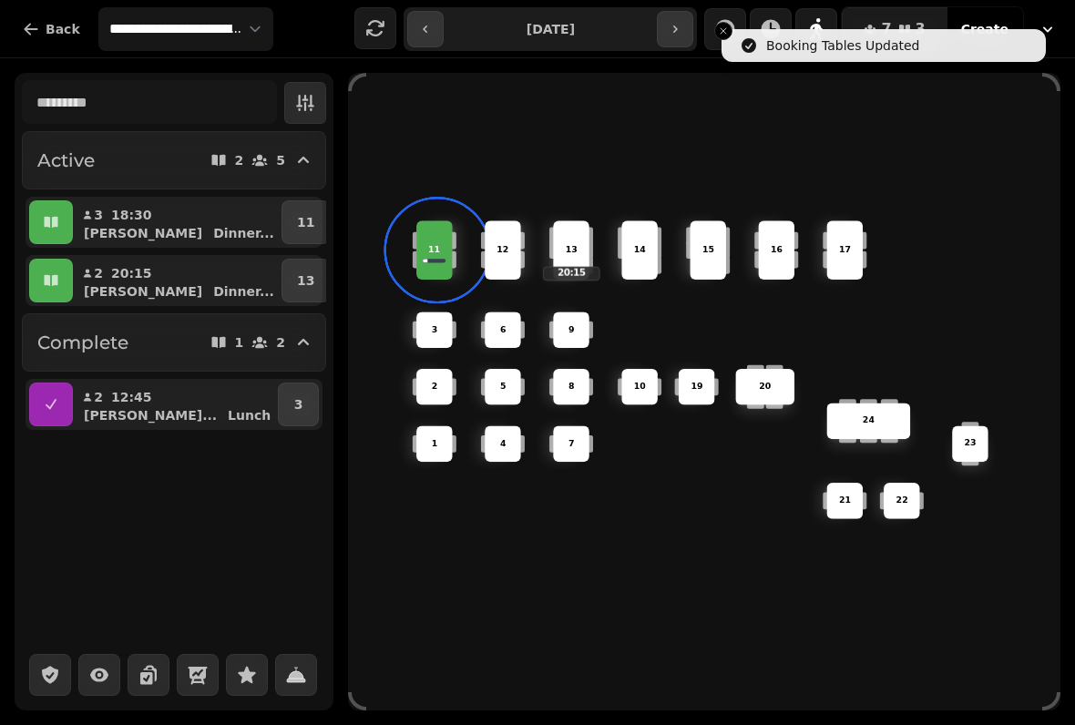
click at [61, 215] on button "button" at bounding box center [51, 222] width 44 height 44
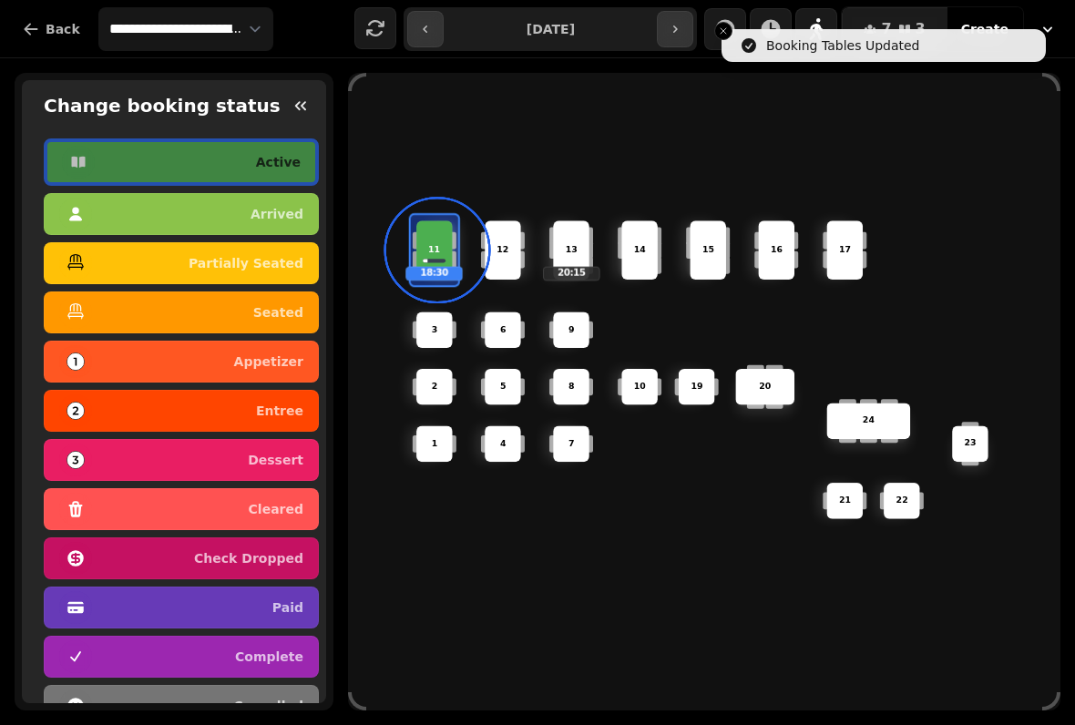
click at [292, 306] on p "seated" at bounding box center [278, 312] width 50 height 13
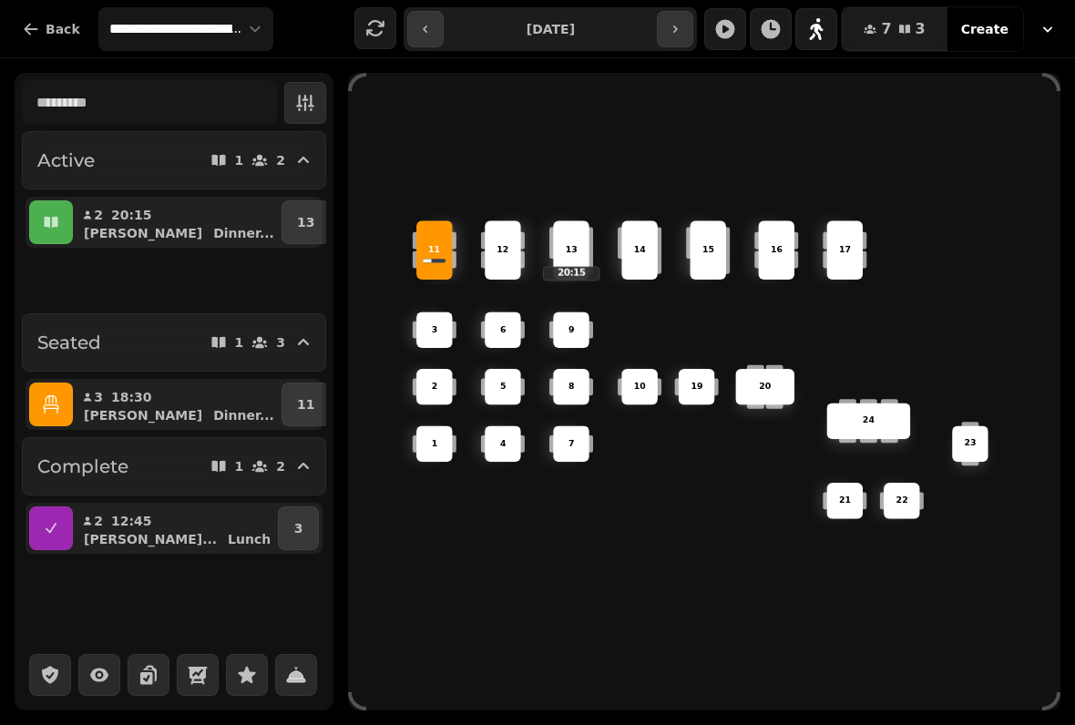
click at [681, 22] on icon "button" at bounding box center [675, 29] width 15 height 15
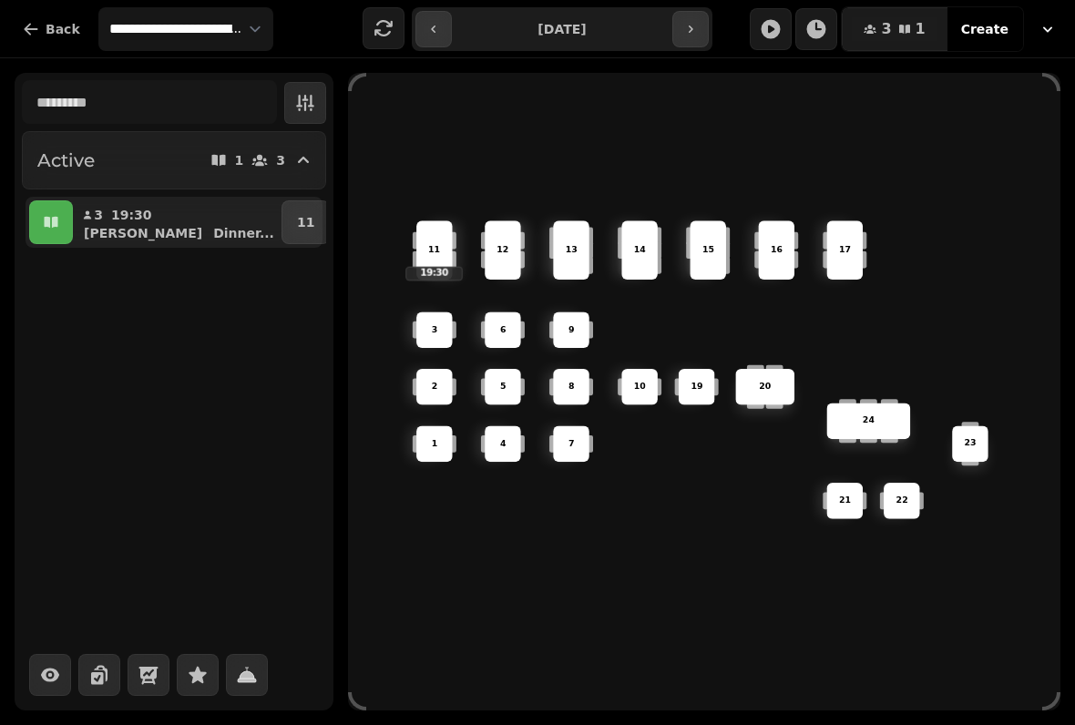
click at [626, 35] on input "**********" at bounding box center [562, 29] width 213 height 29
click at [922, 26] on span "1" at bounding box center [921, 29] width 10 height 15
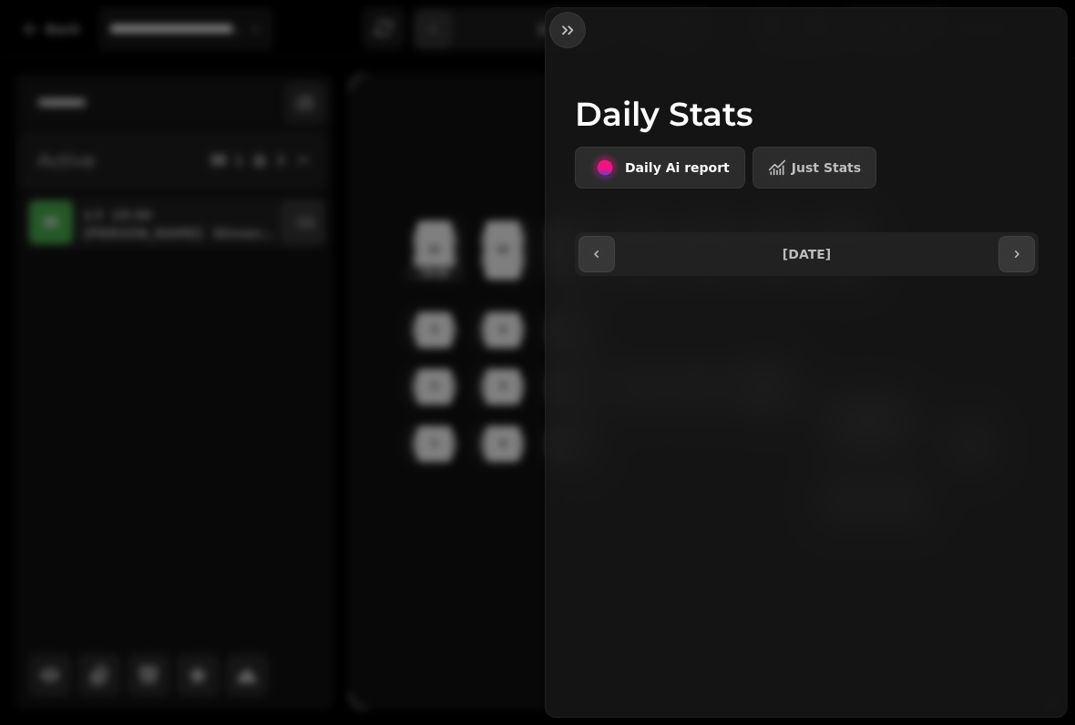
click at [577, 36] on button "button" at bounding box center [567, 30] width 36 height 36
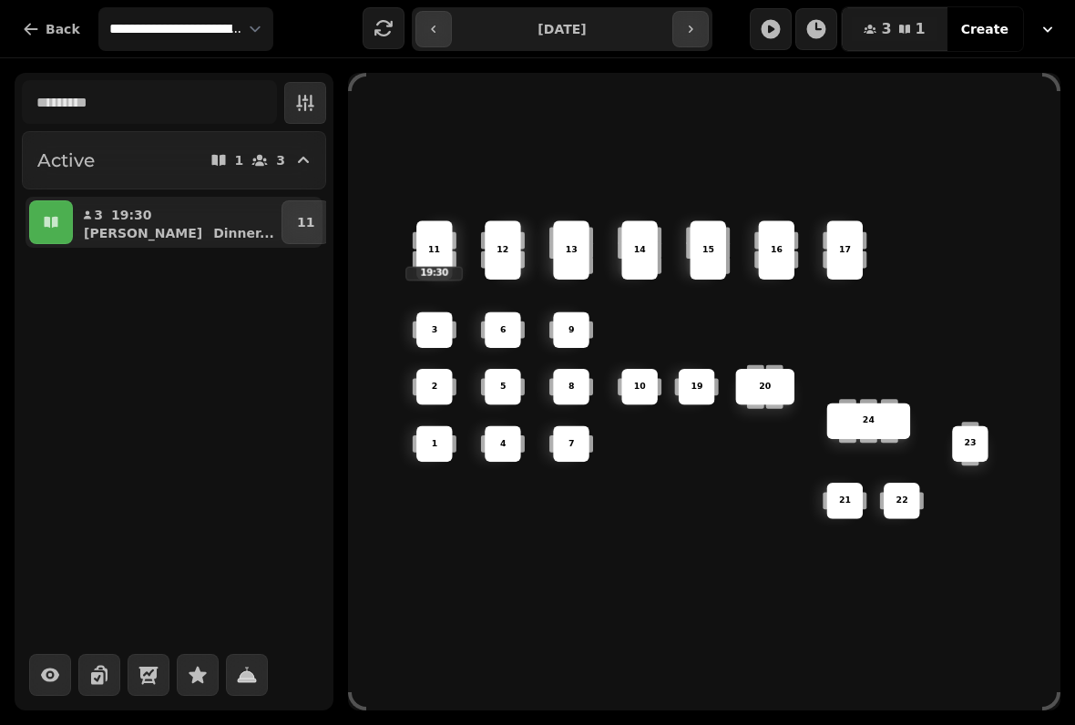
click at [275, 167] on div "3" at bounding box center [268, 160] width 35 height 18
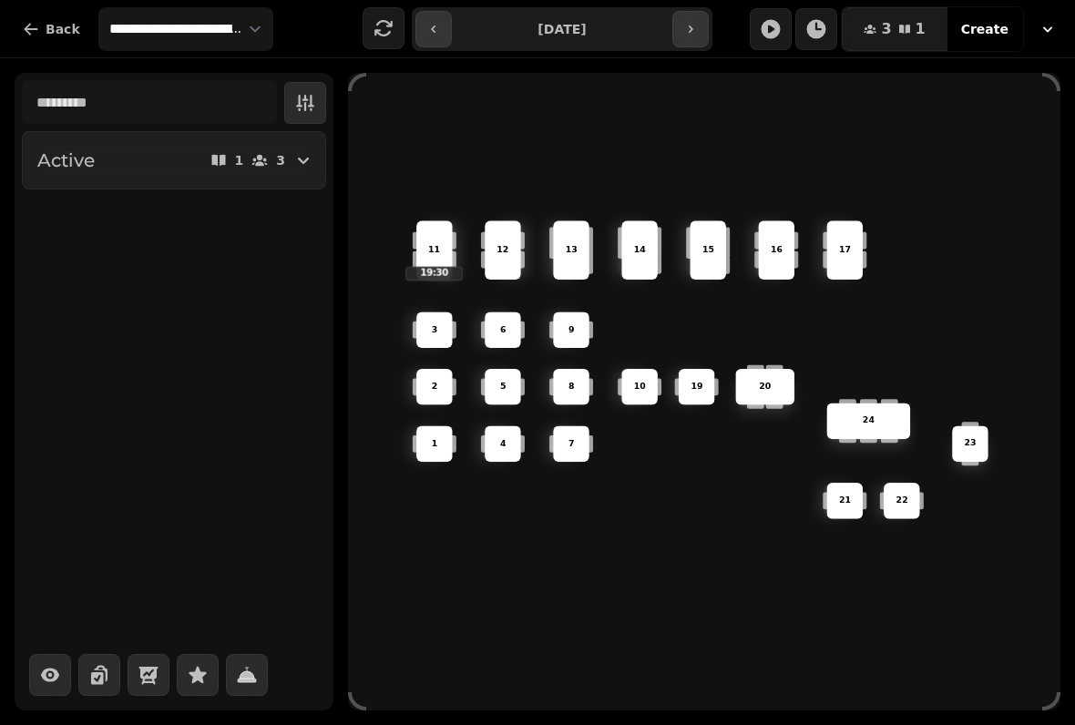
click at [294, 165] on icon "button" at bounding box center [303, 160] width 22 height 22
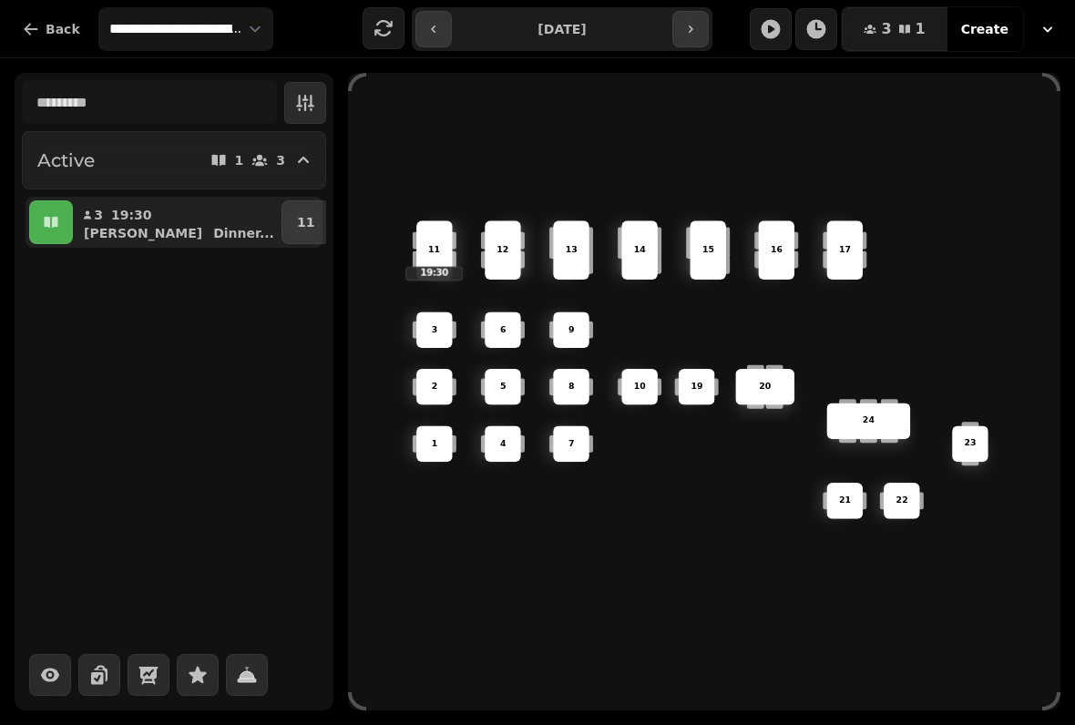
click at [445, 42] on button "button" at bounding box center [433, 29] width 36 height 36
type input "**********"
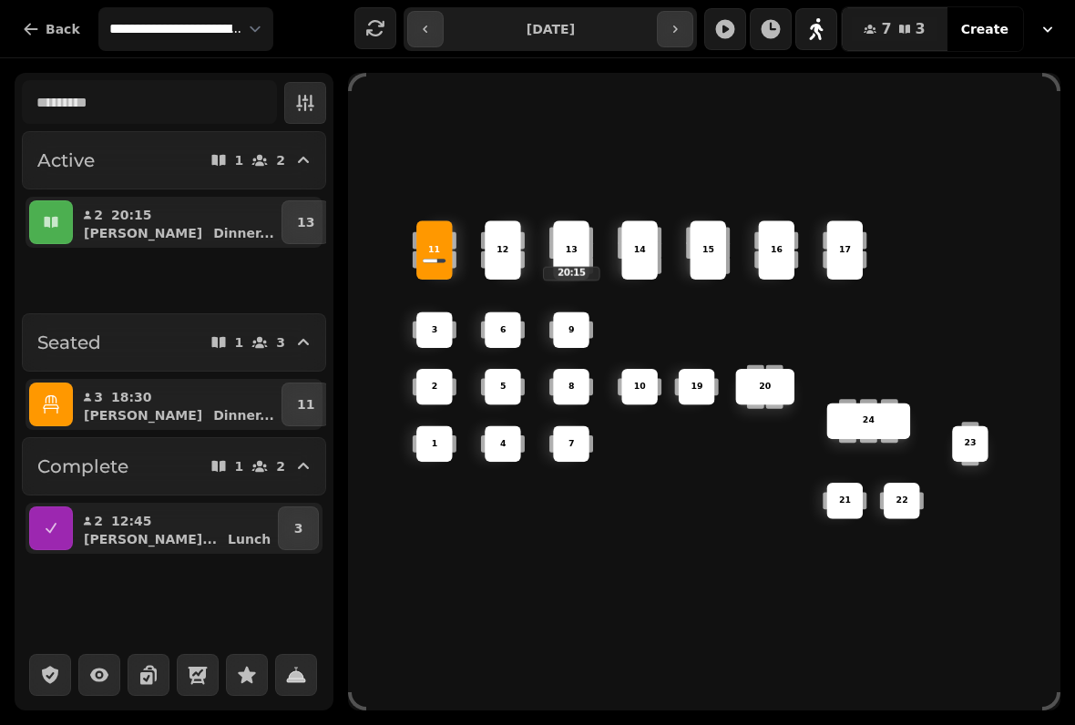
click at [67, 390] on button "button" at bounding box center [51, 405] width 44 height 44
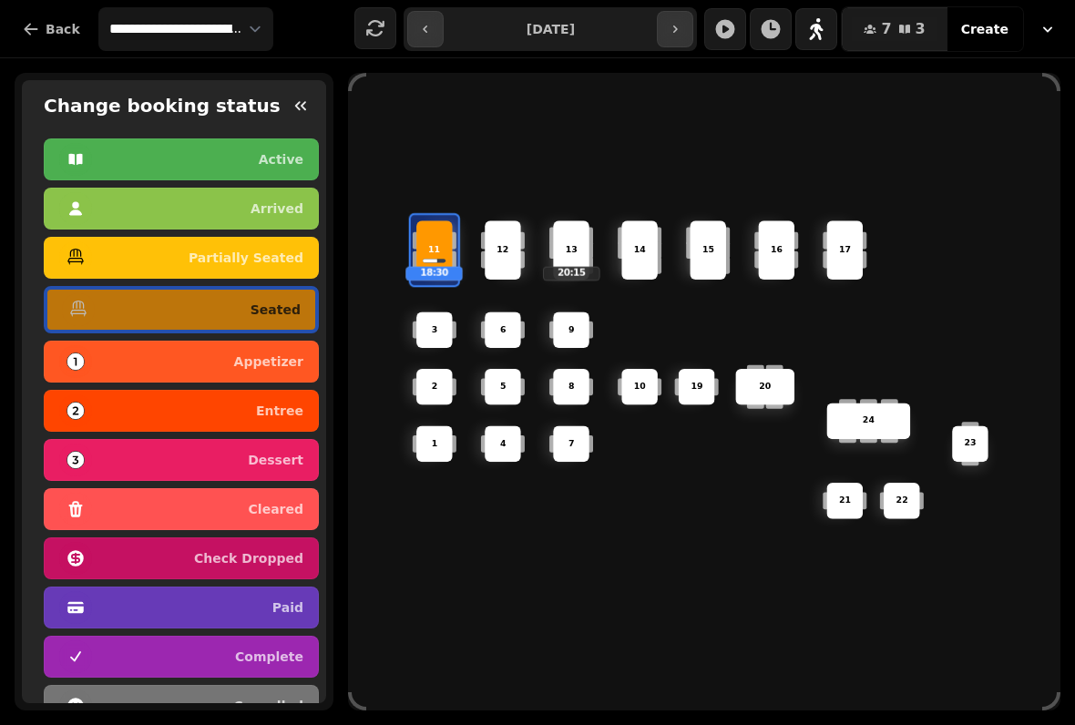
click at [295, 417] on p "entree" at bounding box center [279, 411] width 47 height 13
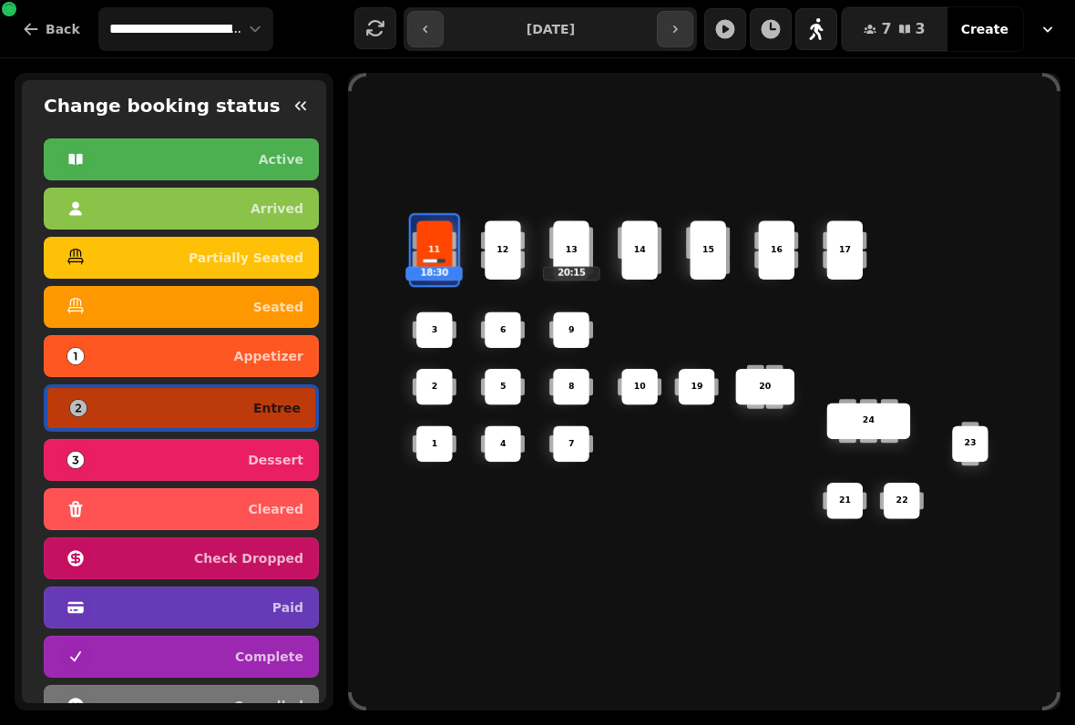
click at [416, 519] on div "6 14 4 8 5 20 24 19 17 9 15 1 21 3 16 22 10 11 18:30 2 7 23 13 20:15 12" at bounding box center [704, 392] width 712 height 570
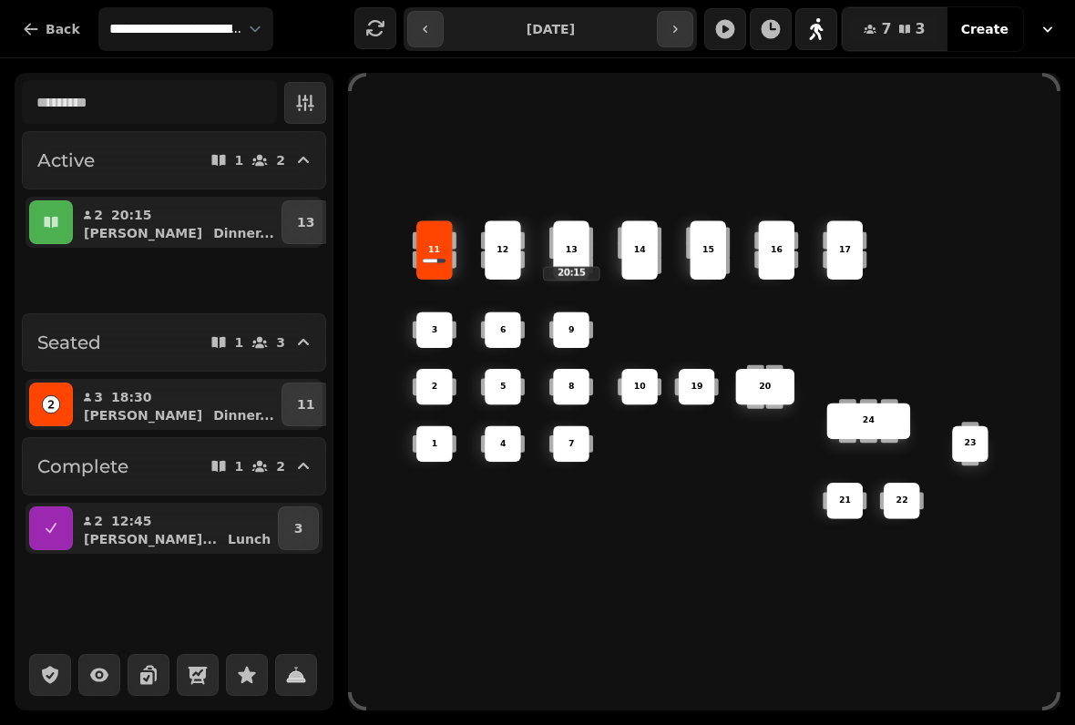
click at [66, 415] on button "button" at bounding box center [51, 405] width 44 height 44
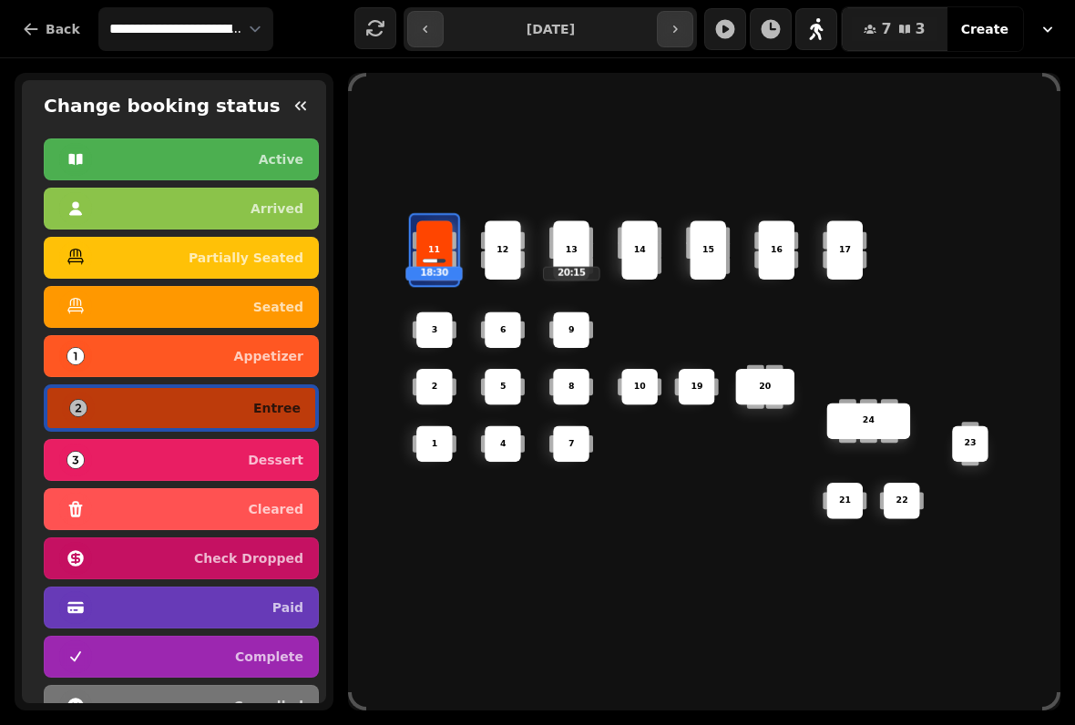
click at [526, 606] on div "6 14 4 8 5 20 24 19 17 9 15 1 21 3 16 22 10 11 18:30 2 7 23 13 20:15 12" at bounding box center [704, 392] width 712 height 570
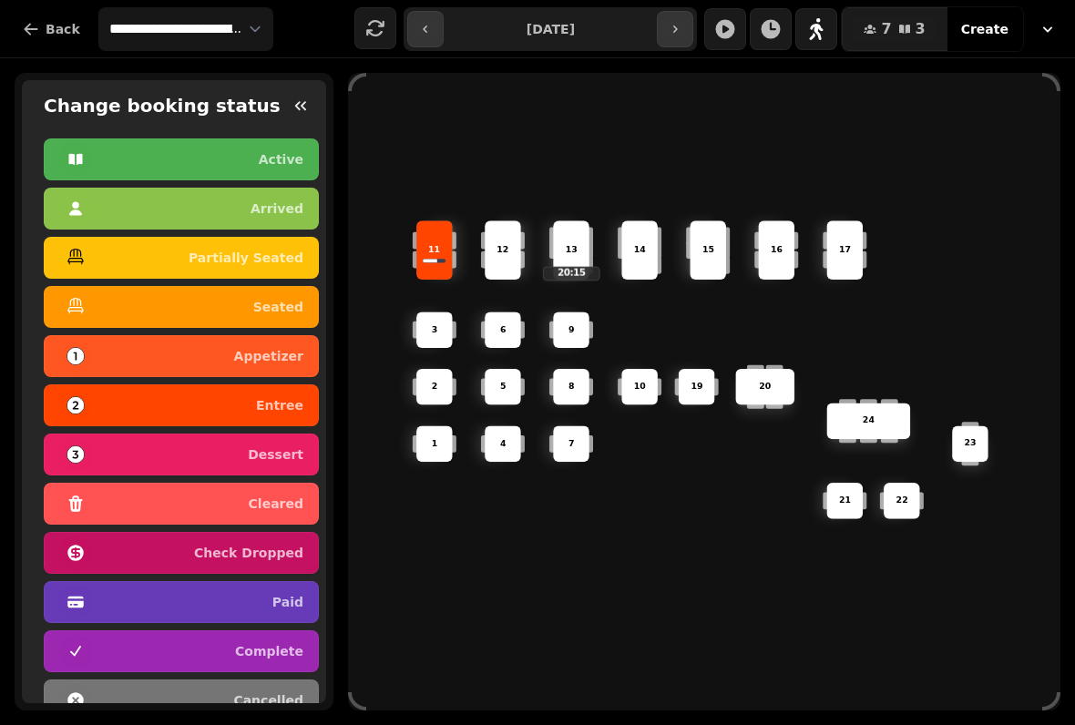
click at [299, 109] on icon "button" at bounding box center [300, 105] width 11 height 9
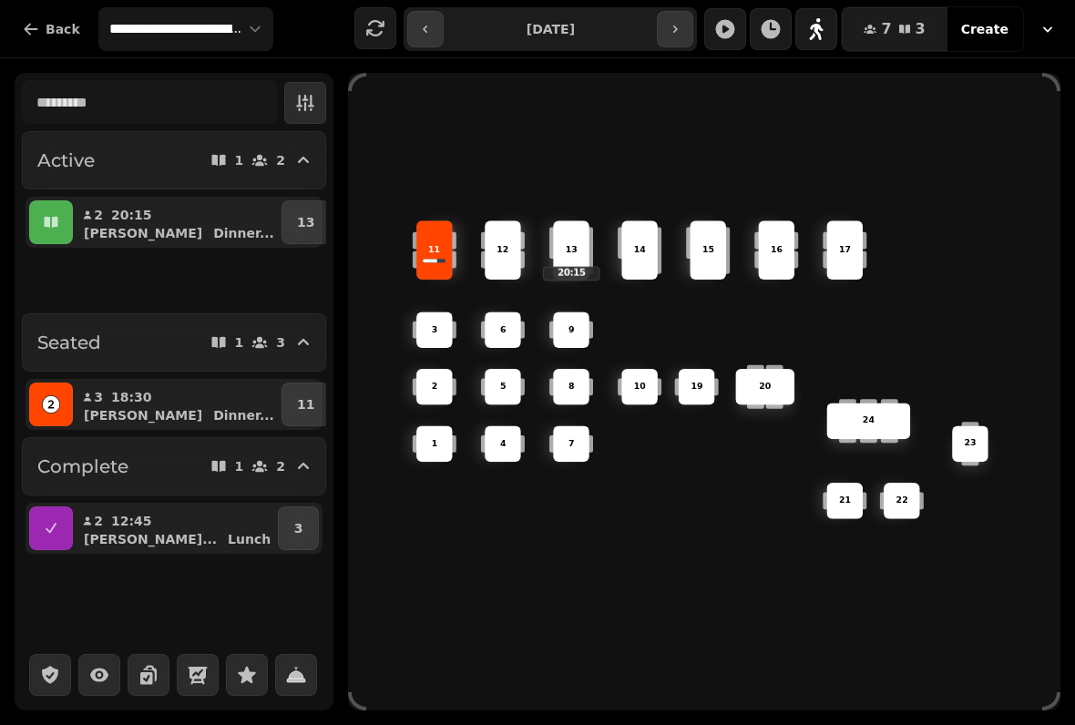
click at [65, 220] on button "button" at bounding box center [51, 222] width 44 height 44
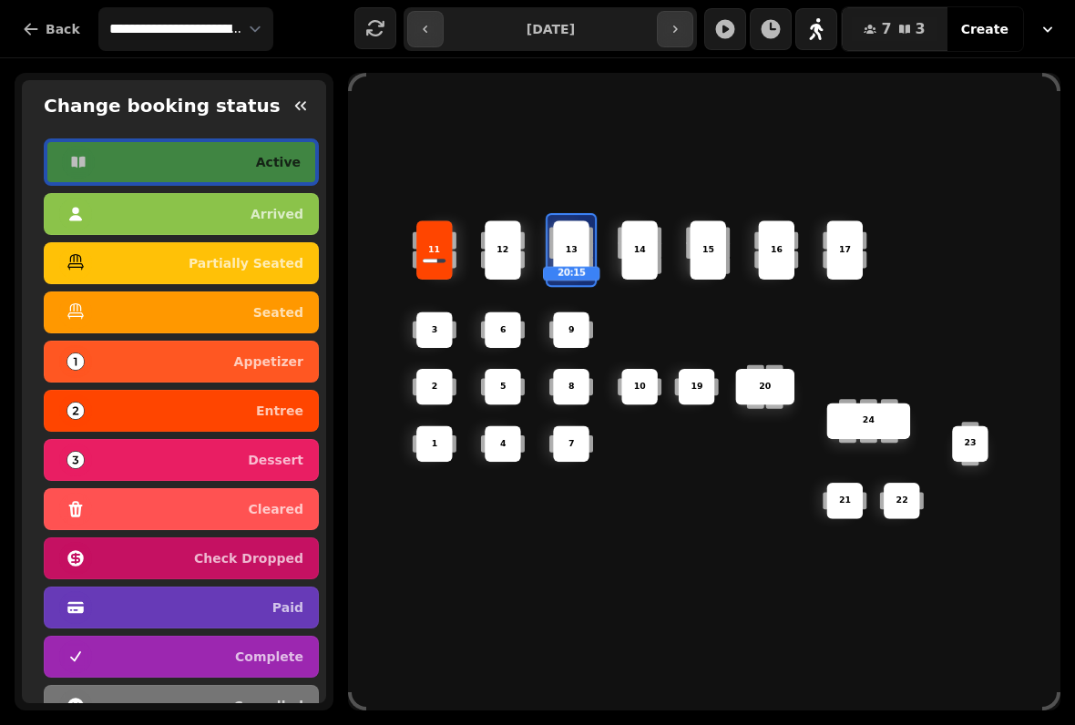
click at [293, 101] on icon "button" at bounding box center [301, 106] width 18 height 18
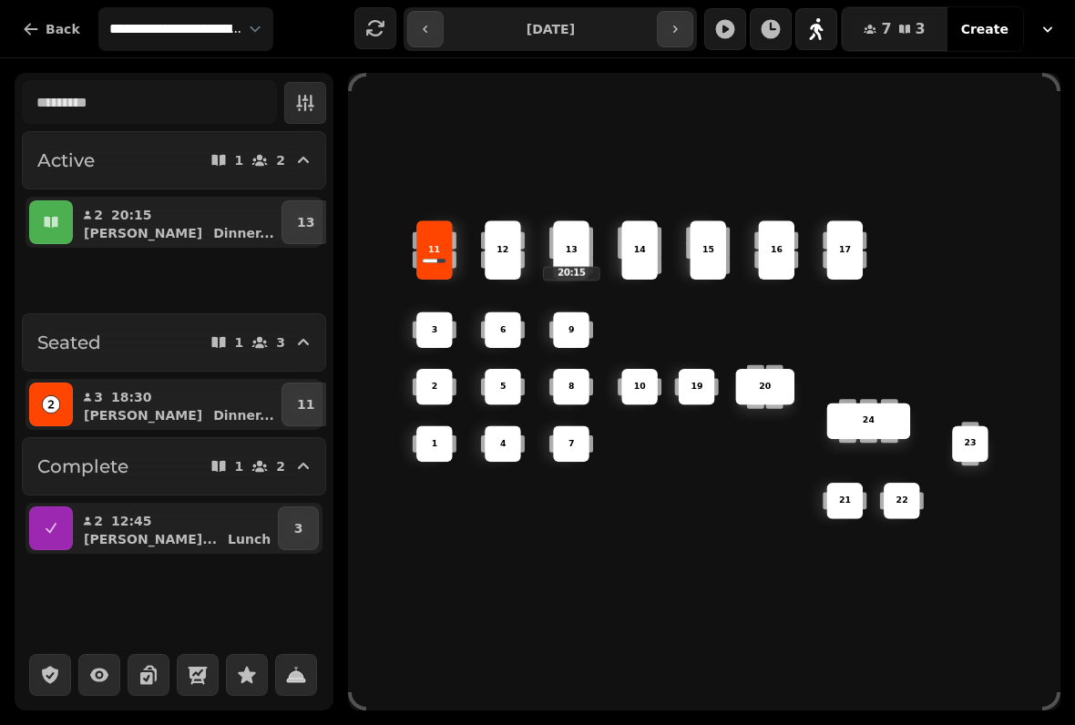
click at [198, 230] on div "[PERSON_NAME] ..." at bounding box center [184, 233] width 187 height 18
select select "**********"
select select "*"
select select "****"
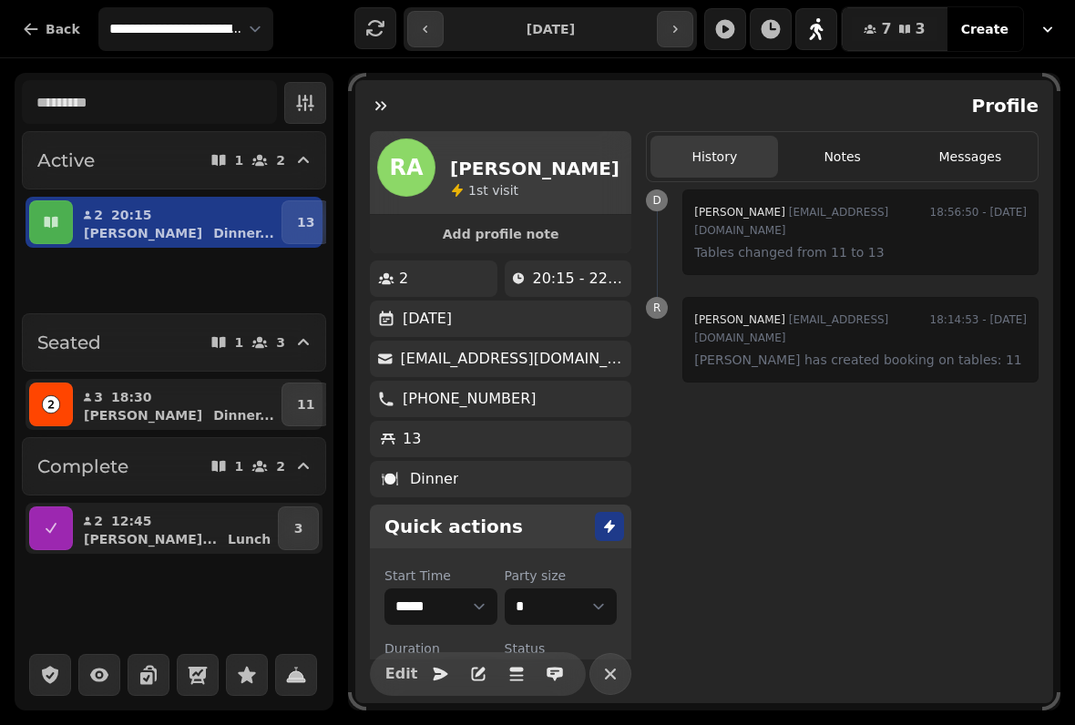
click at [138, 647] on div at bounding box center [173, 675] width 302 height 56
click at [152, 222] on div "20:15" at bounding box center [137, 215] width 52 height 18
click at [56, 236] on button "button" at bounding box center [51, 222] width 44 height 44
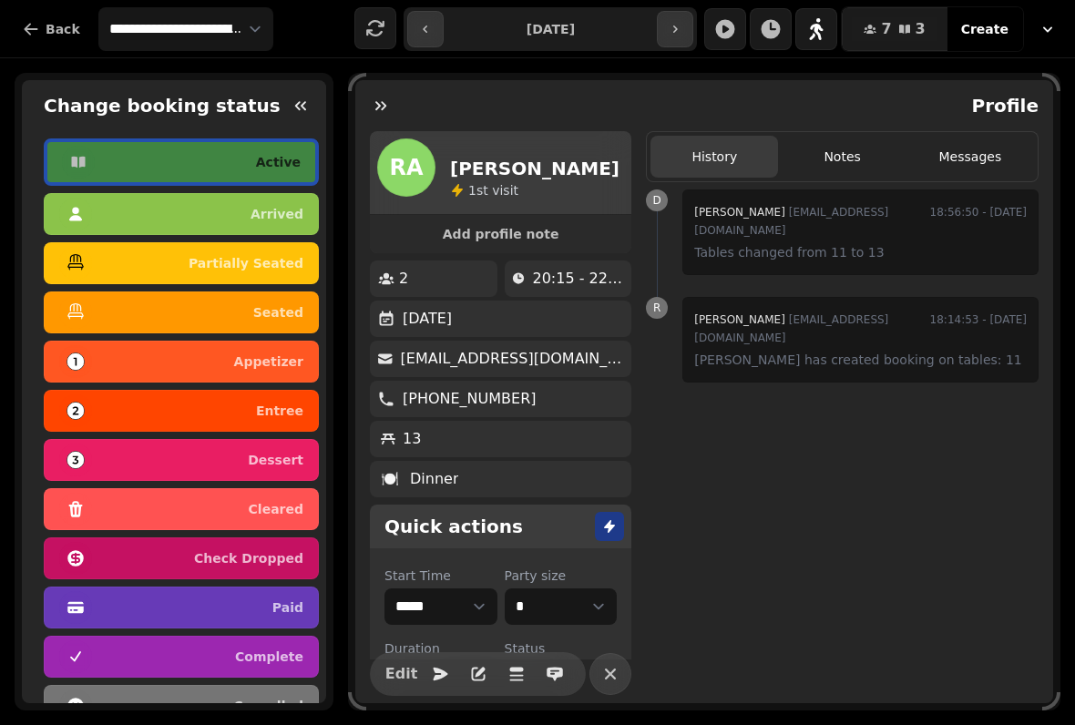
click at [297, 116] on button "button" at bounding box center [300, 105] width 36 height 36
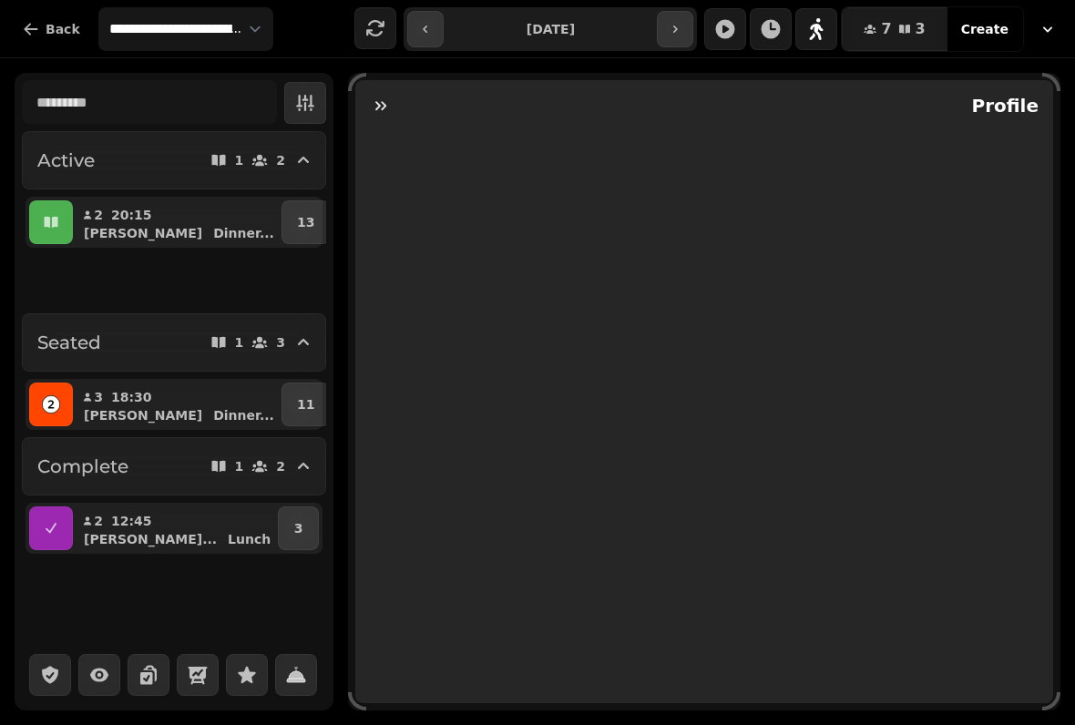
click at [389, 121] on button "button" at bounding box center [381, 105] width 36 height 36
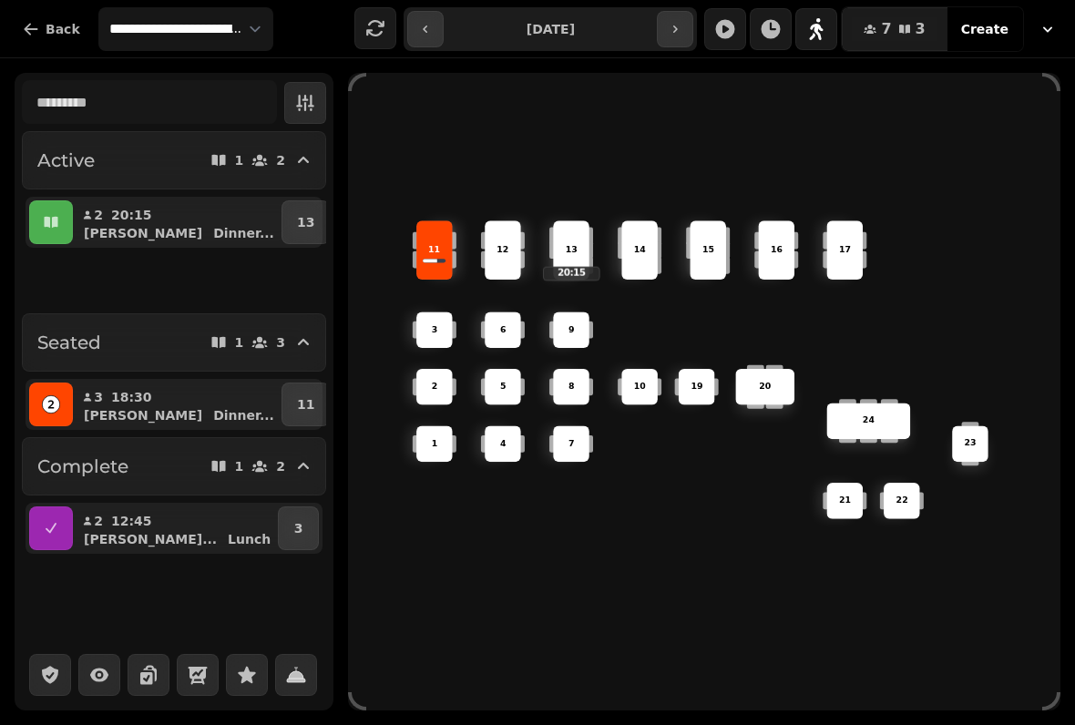
click at [392, 109] on div "6 14 4 8 5 20 24 19 17 9 15 1 21 3 16 22 10 11 2 7 23 13 20:15 12" at bounding box center [704, 392] width 712 height 570
click at [831, 25] on button "button" at bounding box center [816, 29] width 42 height 42
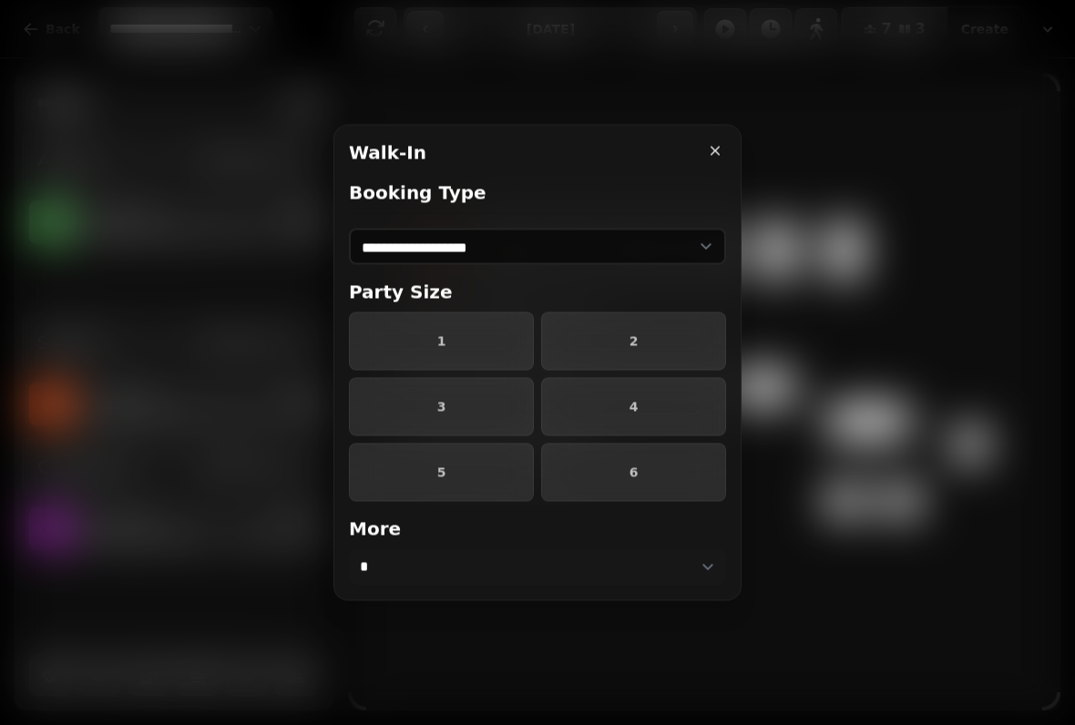
click at [676, 339] on span "2" at bounding box center [634, 341] width 154 height 13
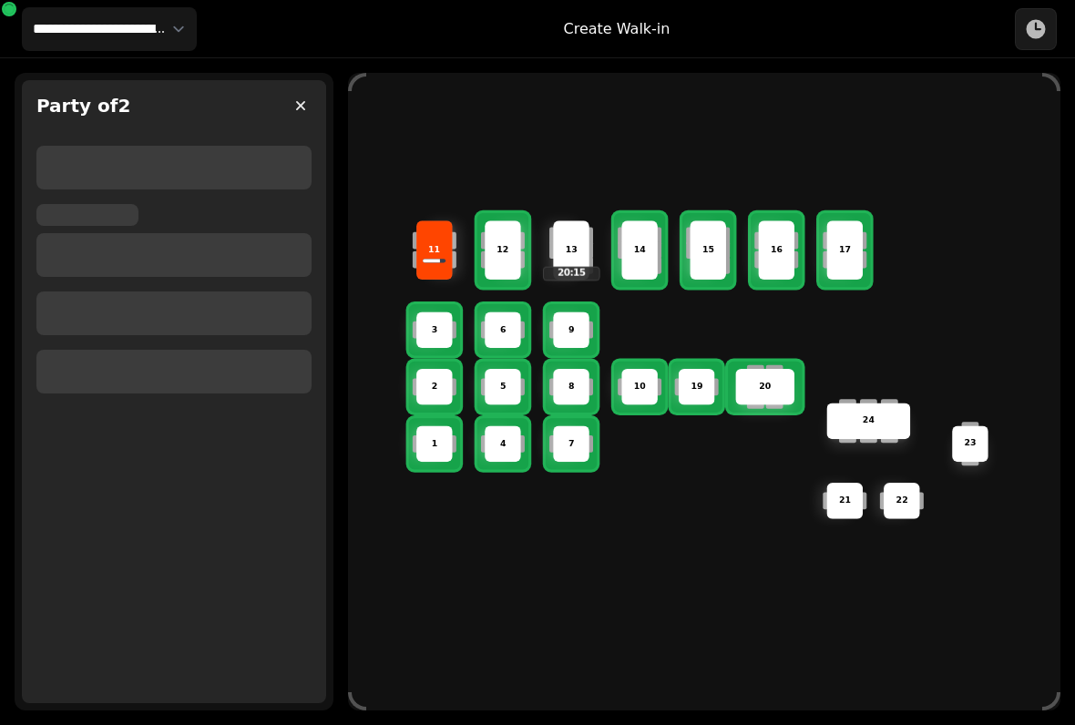
select select "****"
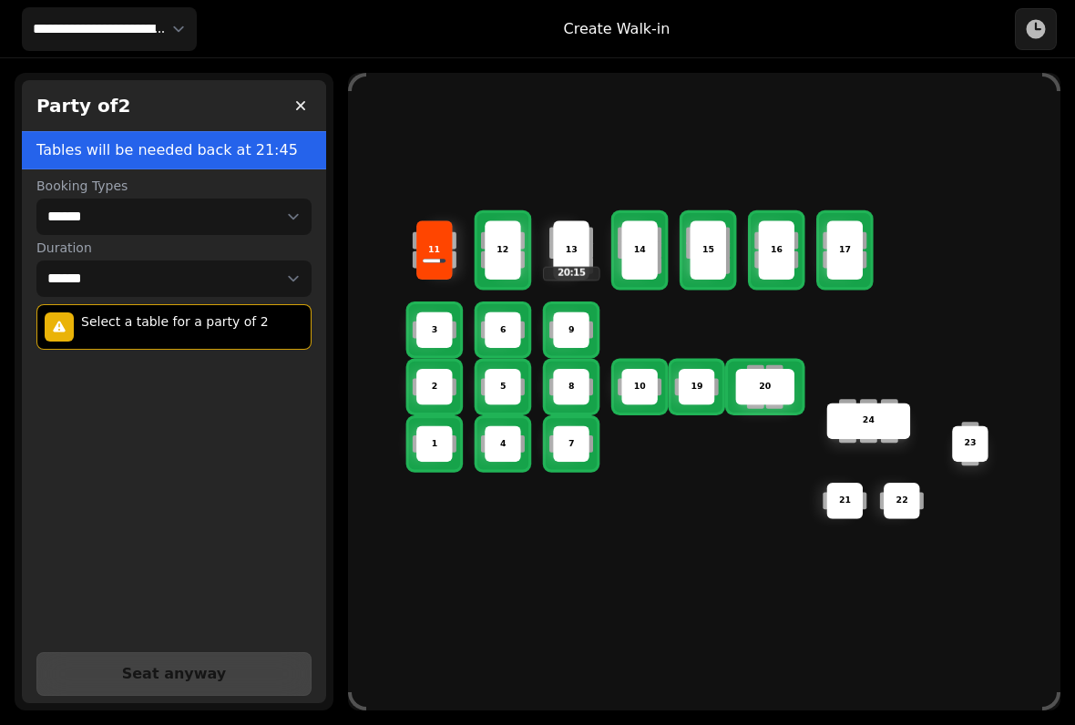
click at [572, 388] on div "8" at bounding box center [571, 387] width 36 height 36
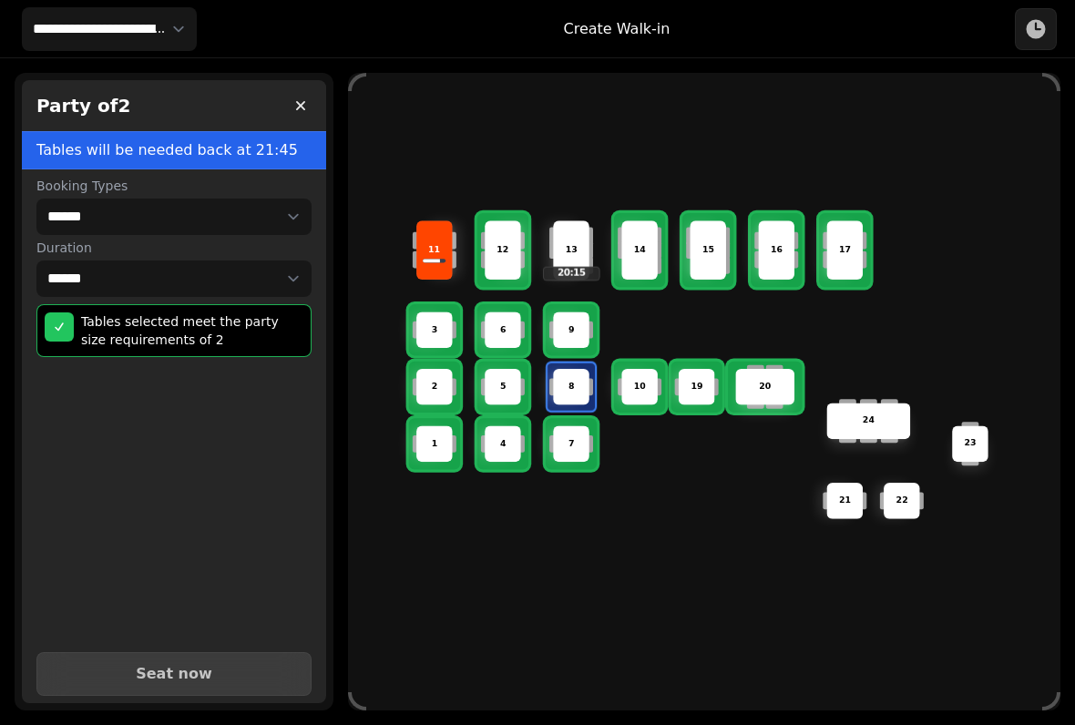
click at [228, 667] on span "Seat now" at bounding box center [174, 674] width 230 height 15
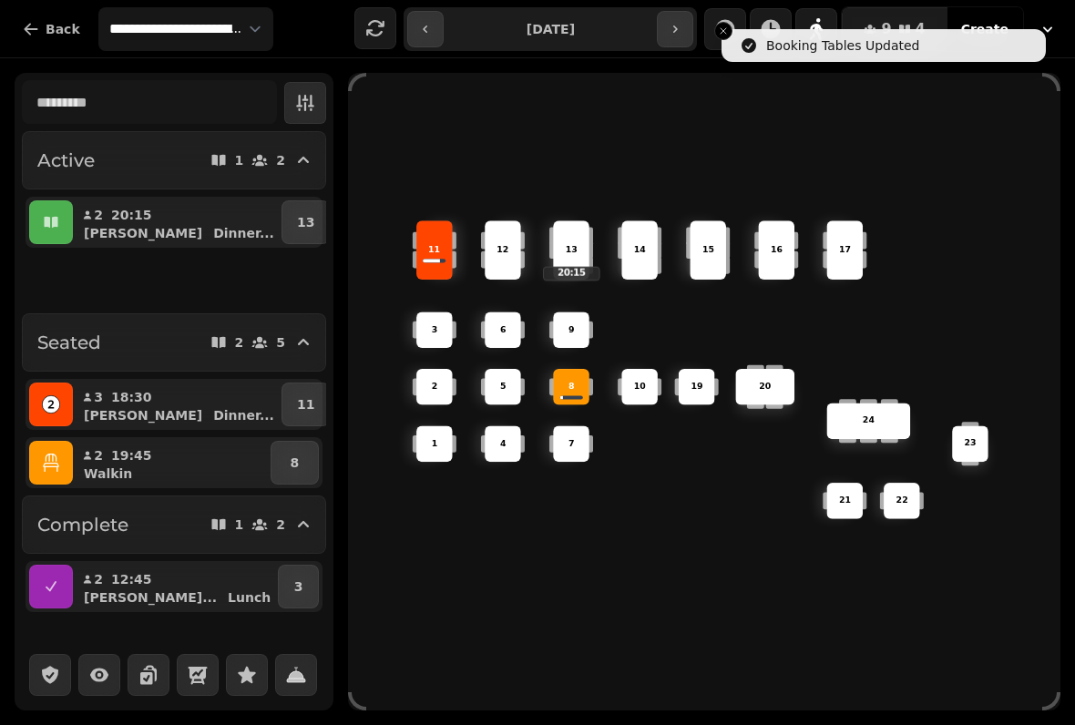
click at [57, 463] on icon "button" at bounding box center [51, 463] width 18 height 18
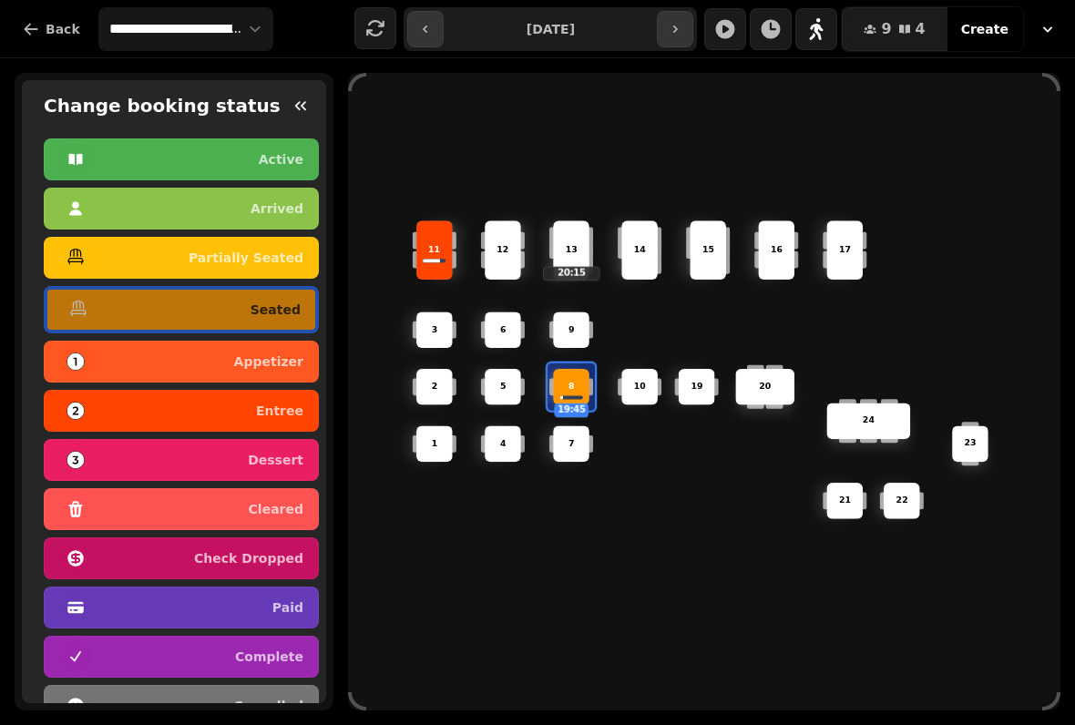
click at [441, 569] on div "6 14 4 8 19:45 5 20 24 19 17 9 15 1 21 3 16 22 10 11 2 7 23 13 20:15 12" at bounding box center [704, 392] width 712 height 570
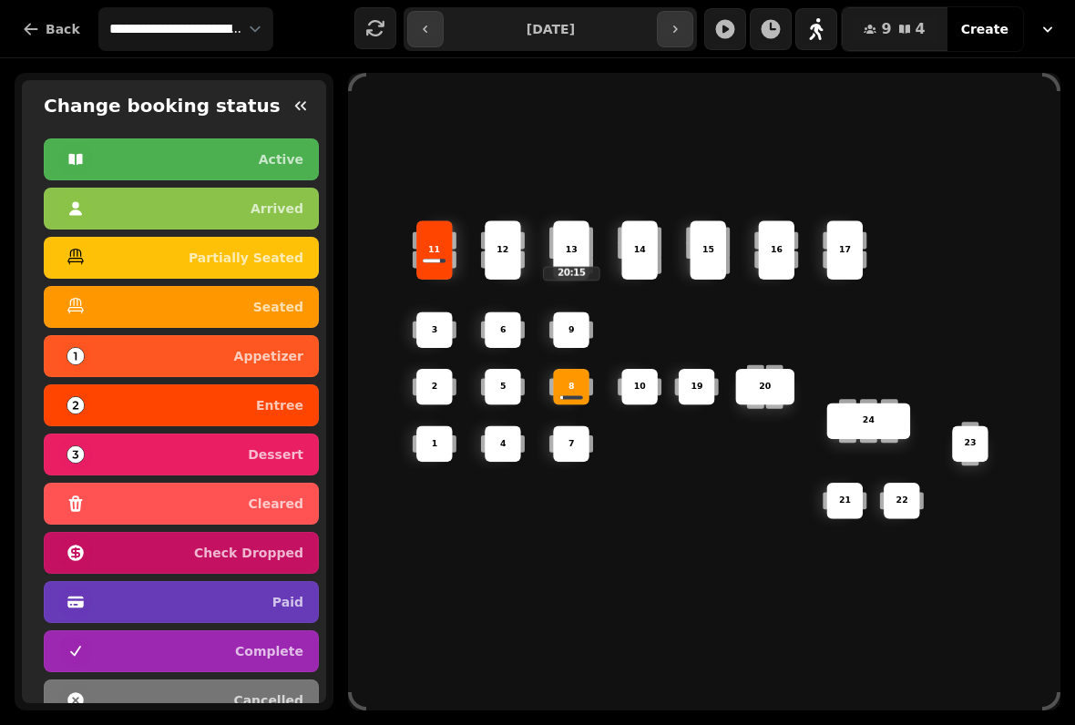
click at [299, 106] on icon "button" at bounding box center [301, 106] width 18 height 18
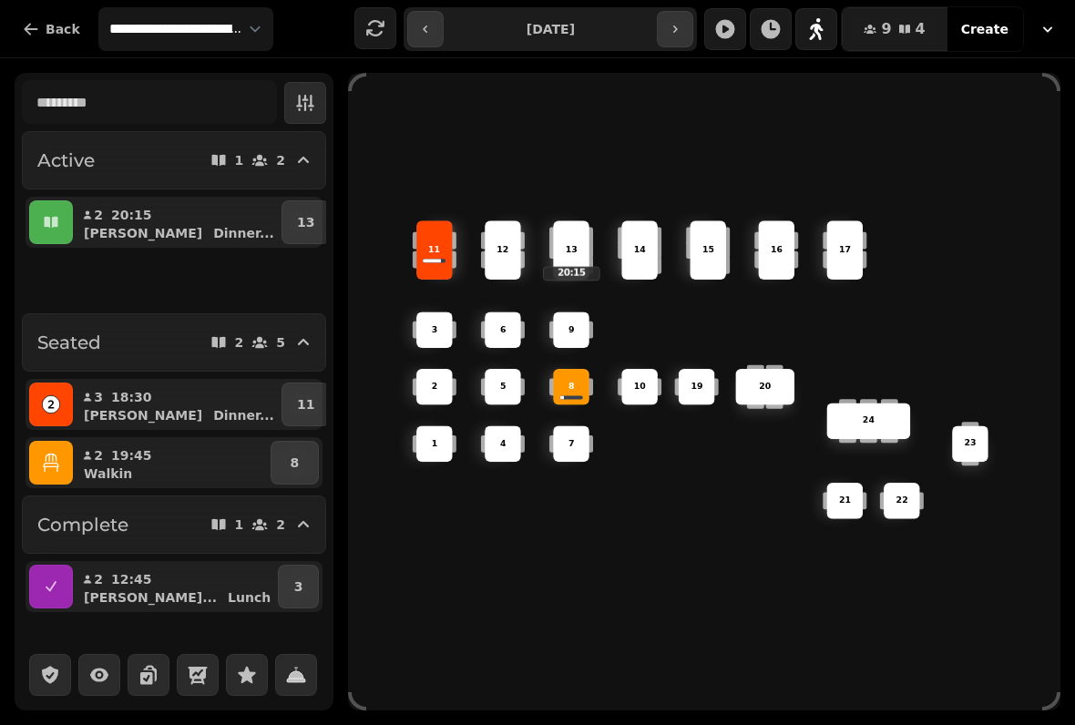
click at [55, 223] on icon "button" at bounding box center [51, 222] width 14 height 11
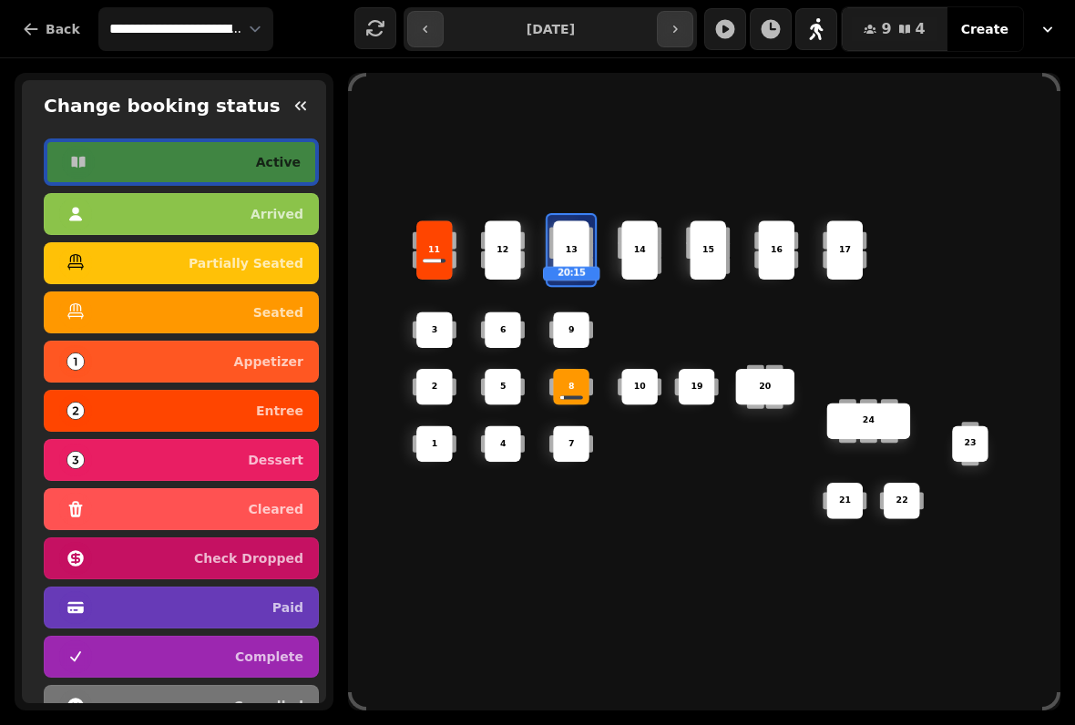
click at [427, 370] on div "2" at bounding box center [434, 387] width 36 height 36
click at [282, 313] on p "seated" at bounding box center [278, 312] width 50 height 13
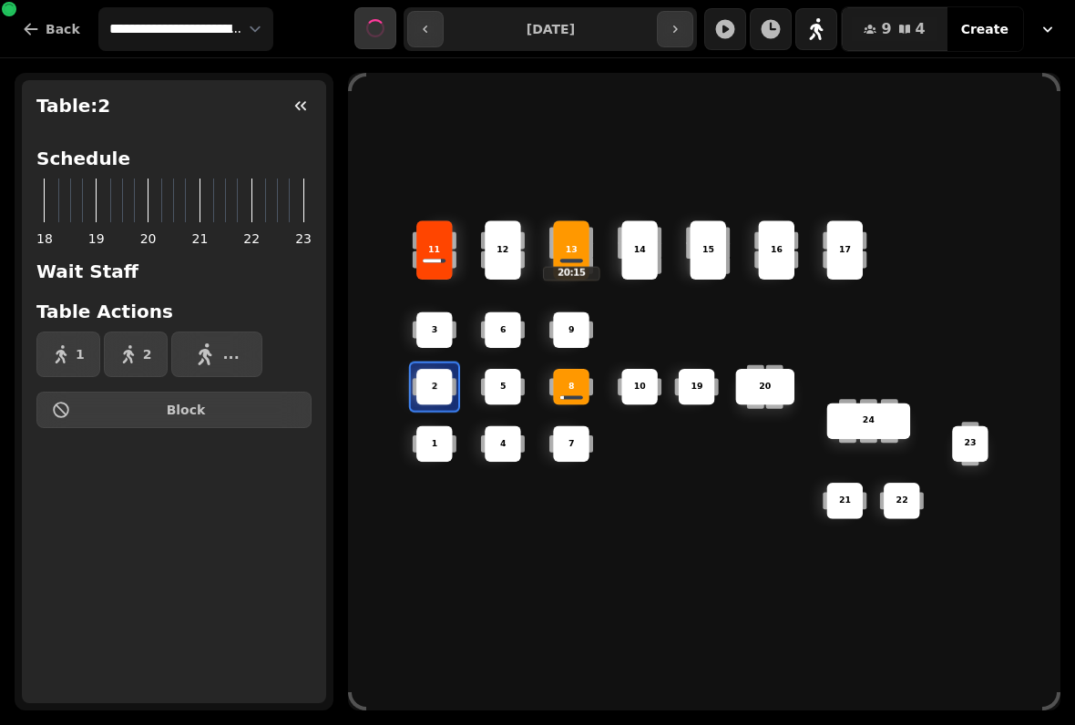
click at [577, 228] on div "13 20:15" at bounding box center [571, 249] width 36 height 59
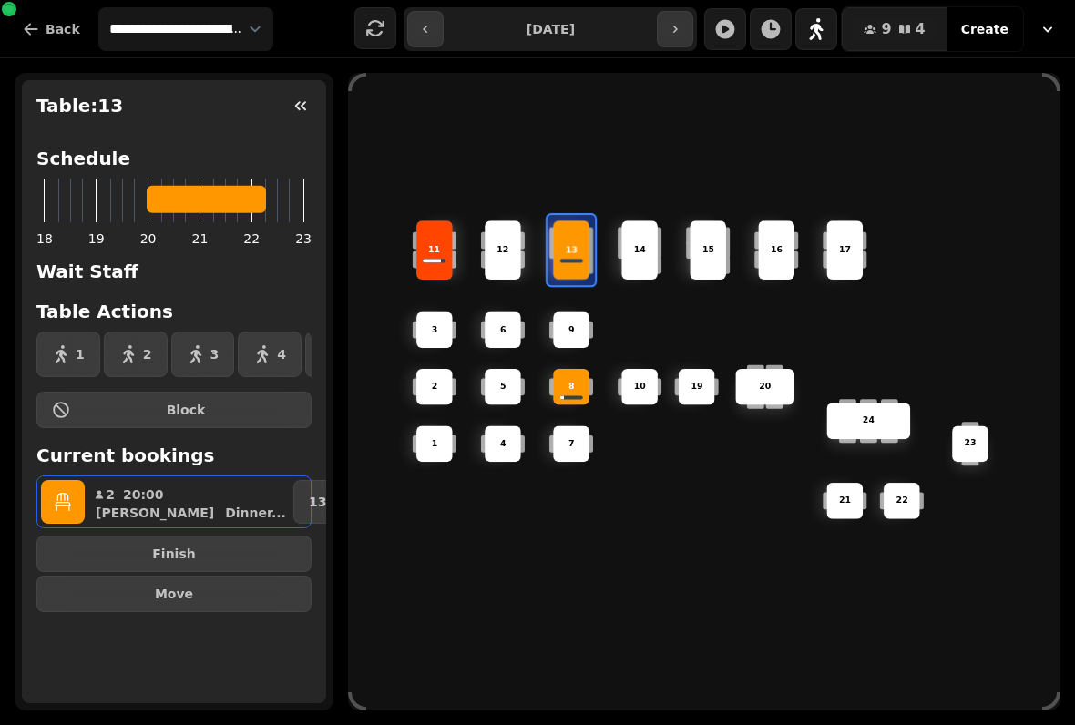
click at [569, 248] on p "13" at bounding box center [571, 250] width 12 height 13
click at [226, 596] on span "Move" at bounding box center [174, 594] width 244 height 13
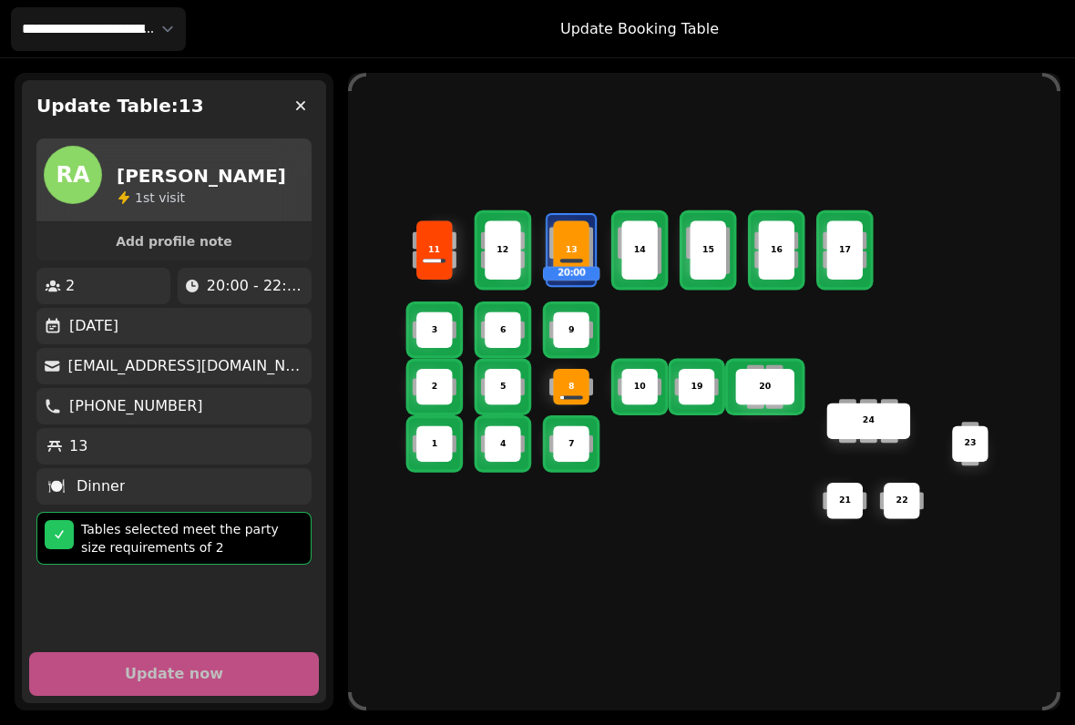
click at [443, 374] on div "2" at bounding box center [434, 387] width 36 height 36
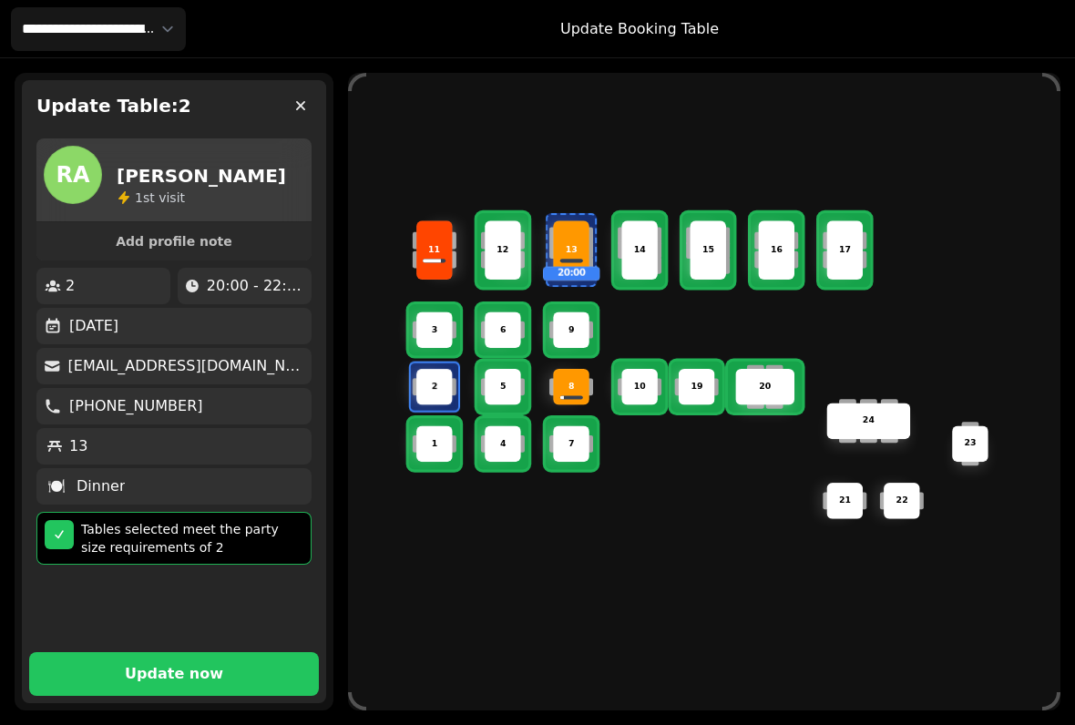
click at [232, 667] on span "Update now" at bounding box center [174, 674] width 246 height 15
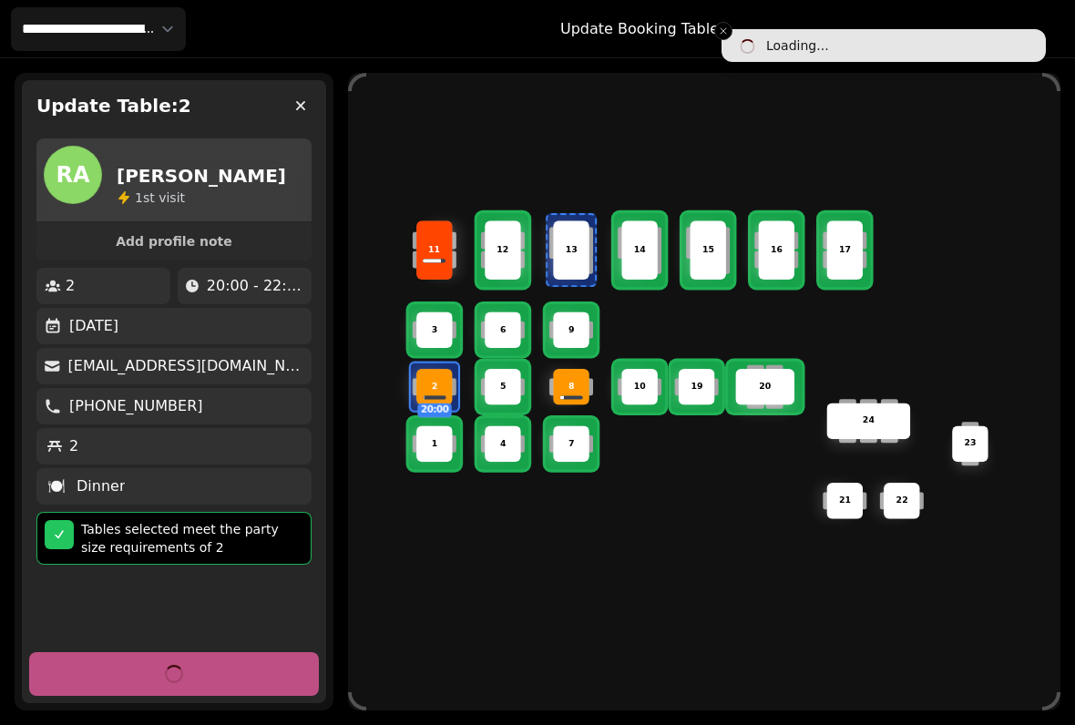
click at [497, 536] on div "6 14 4 8 5 20 24 19 17 9 15 1 21 3 16 22 10 11 2 20:00 7 23 13 12" at bounding box center [704, 392] width 712 height 570
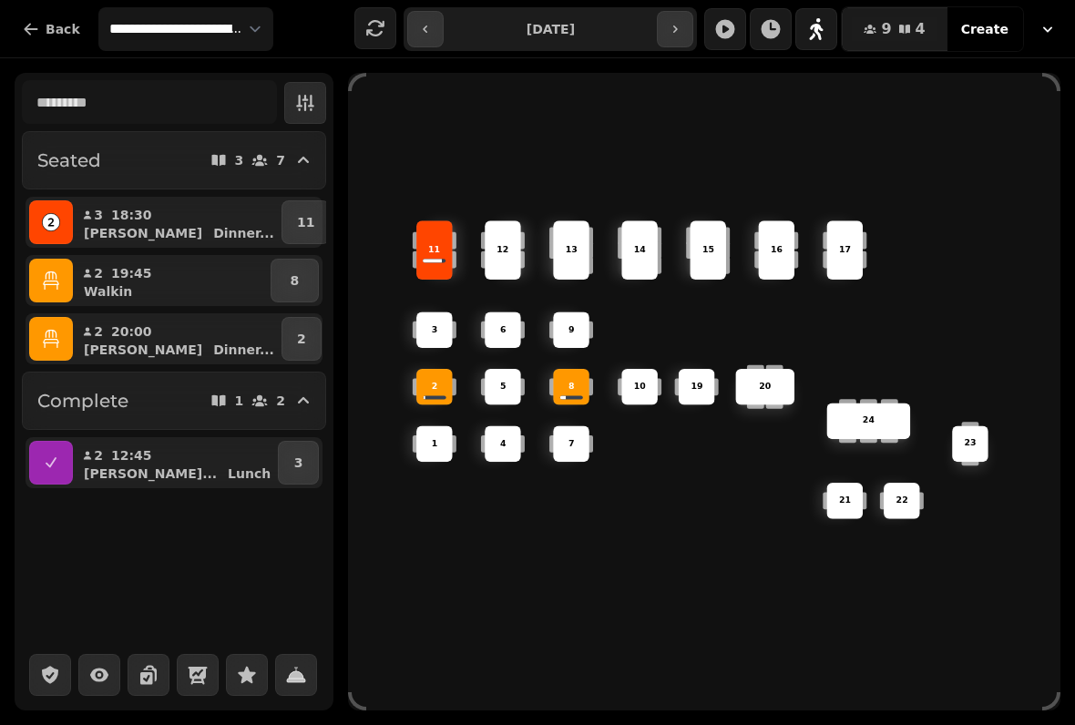
click at [425, 244] on div "11" at bounding box center [434, 250] width 57 height 13
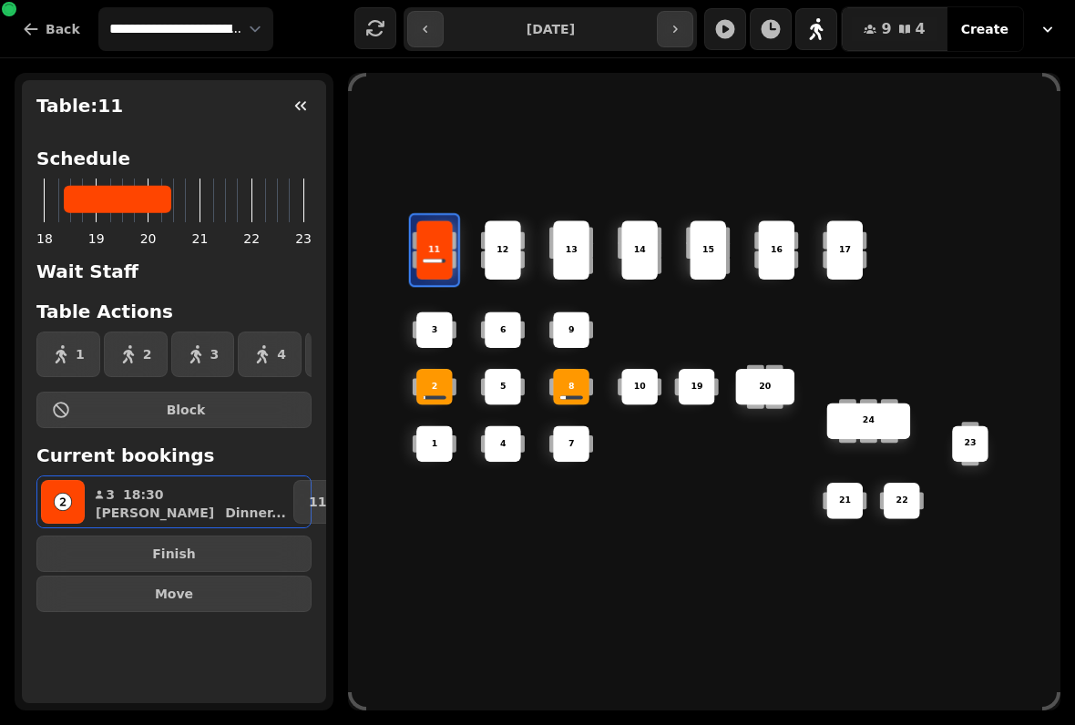
click at [42, 517] on button "button" at bounding box center [63, 502] width 44 height 44
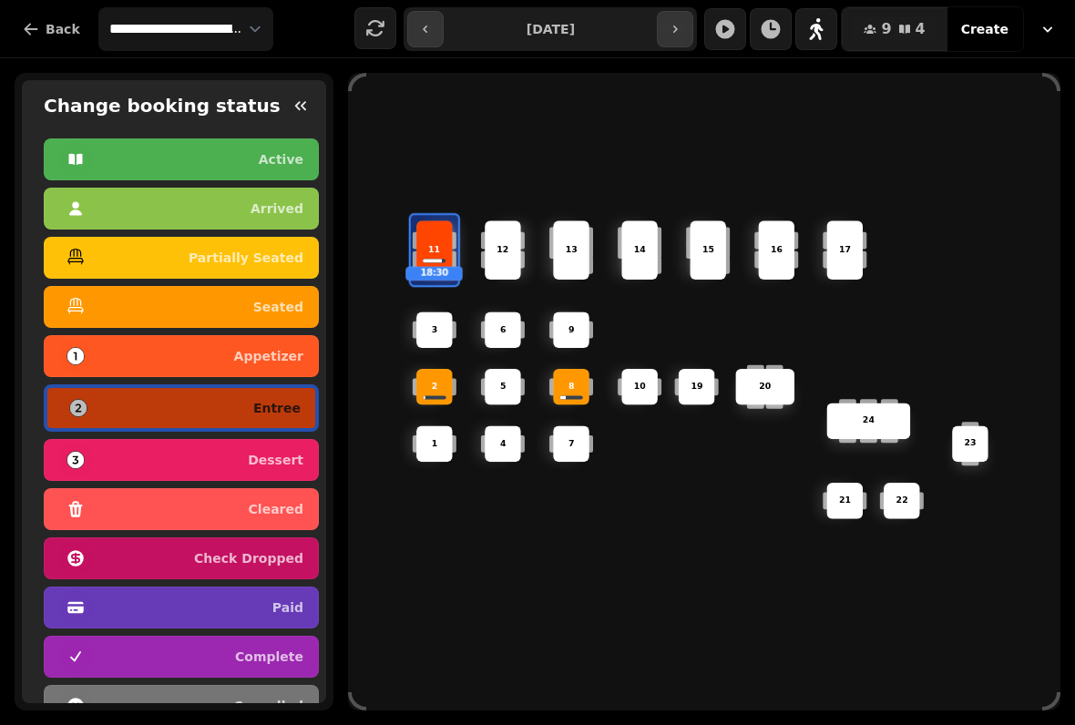
click at [231, 508] on div "cleared" at bounding box center [181, 509] width 244 height 29
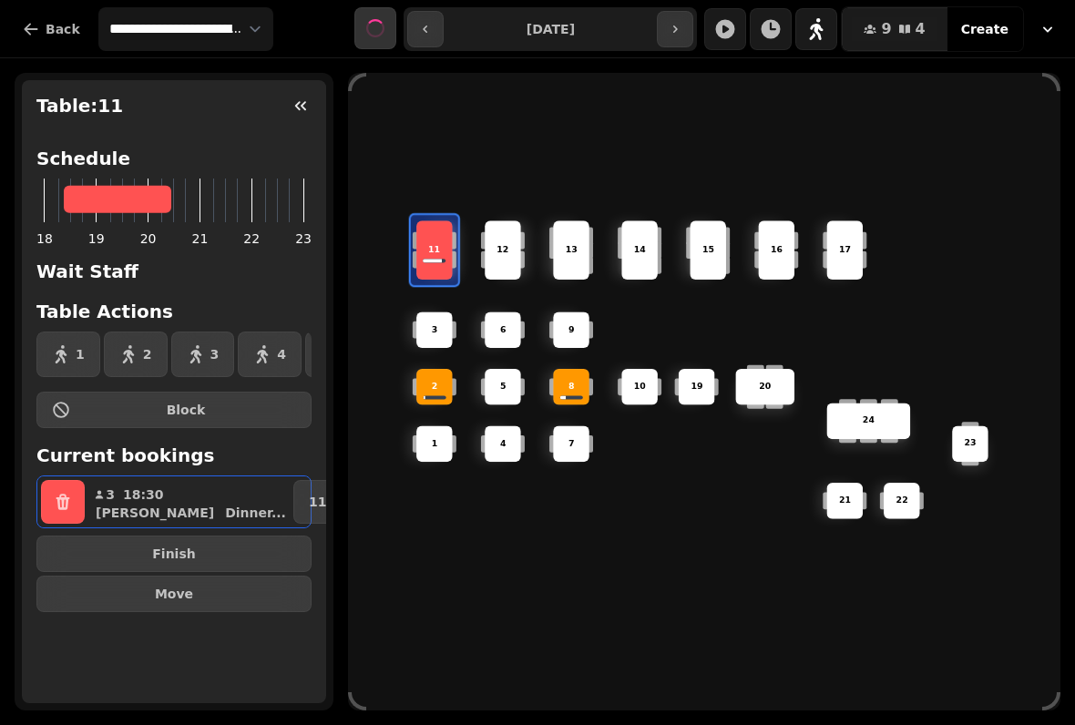
click at [411, 392] on div "2" at bounding box center [434, 386] width 63 height 63
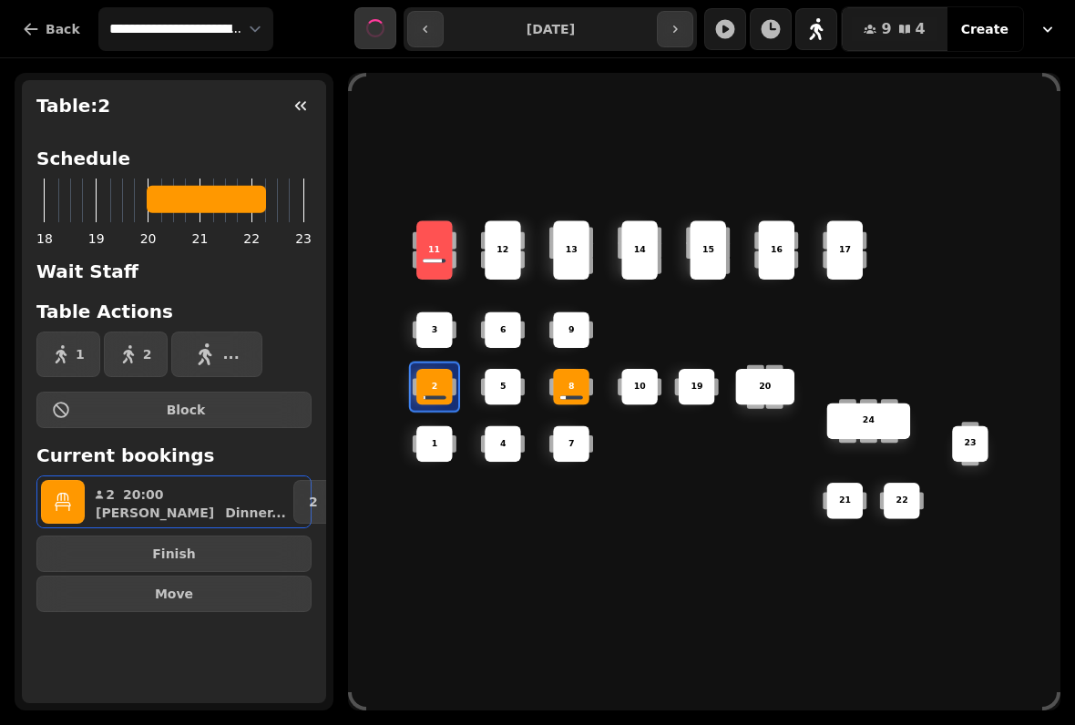
click at [66, 499] on icon "button" at bounding box center [63, 502] width 18 height 18
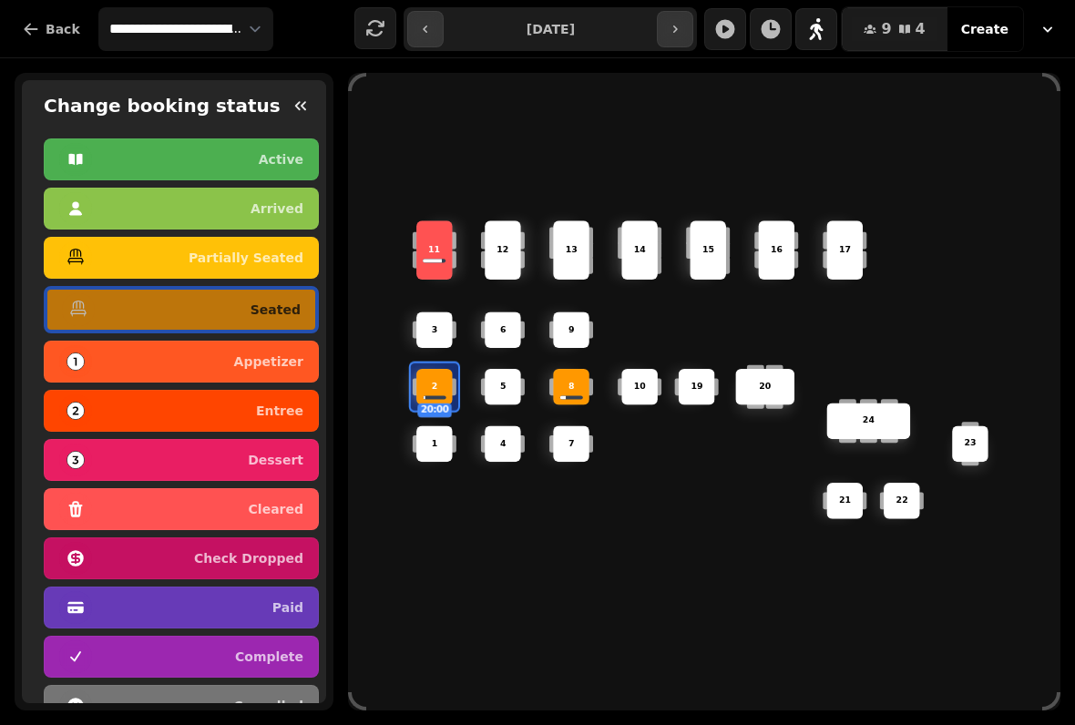
click at [282, 355] on p "appetizer" at bounding box center [268, 361] width 69 height 13
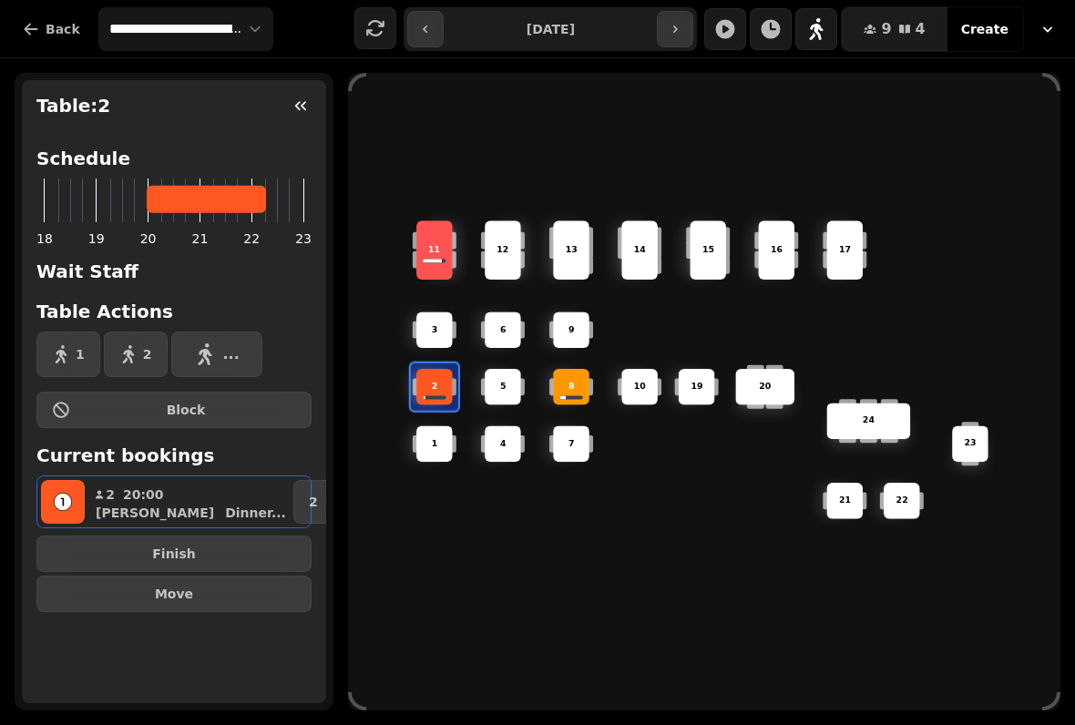
click at [716, 501] on div "6 14 4 8 5 20 24 19 17 9 15 1 21 3 16 22 10 11 2 7 23 13 12" at bounding box center [704, 392] width 712 height 570
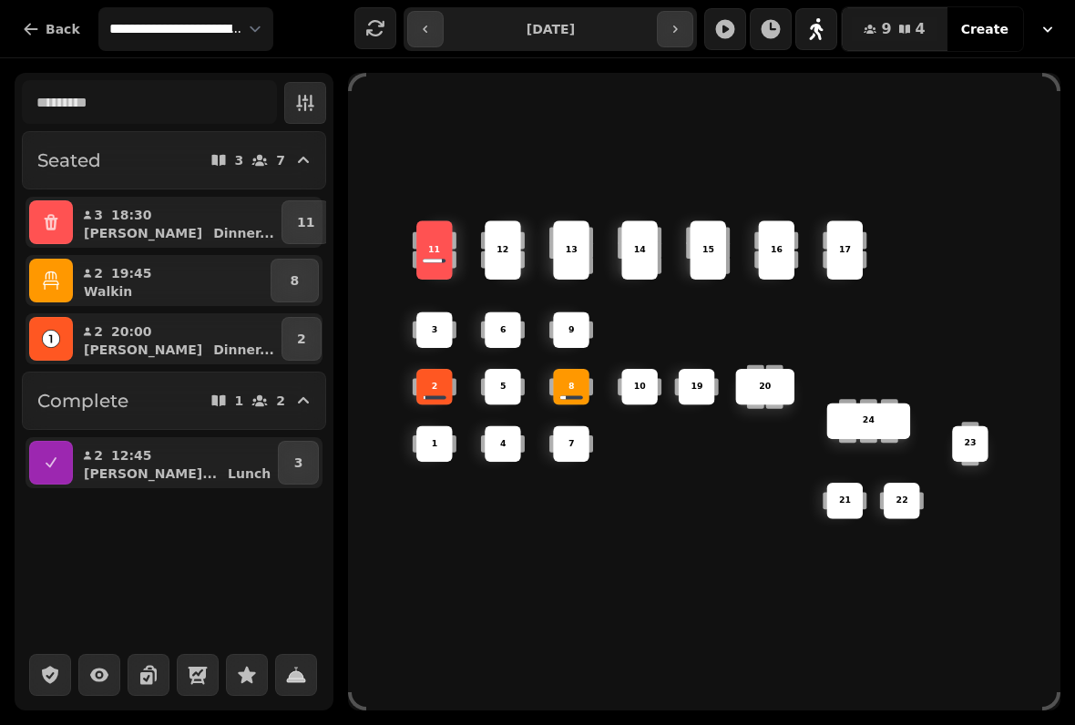
click at [435, 247] on p "11" at bounding box center [434, 250] width 12 height 13
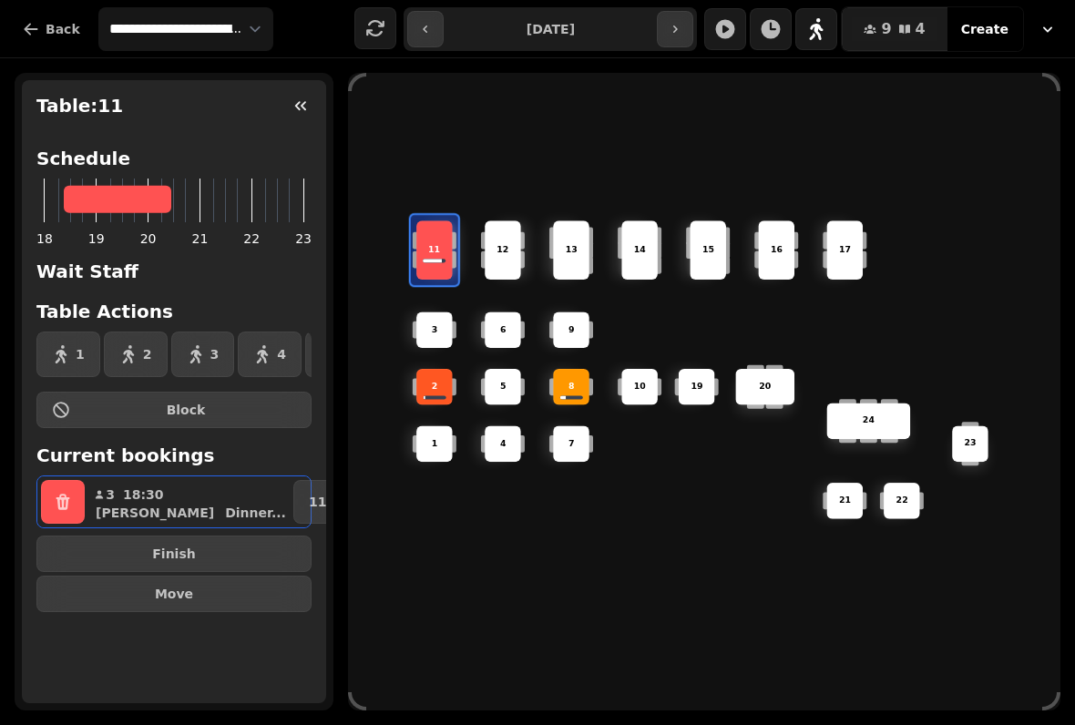
click at [59, 506] on icon "button" at bounding box center [63, 502] width 14 height 16
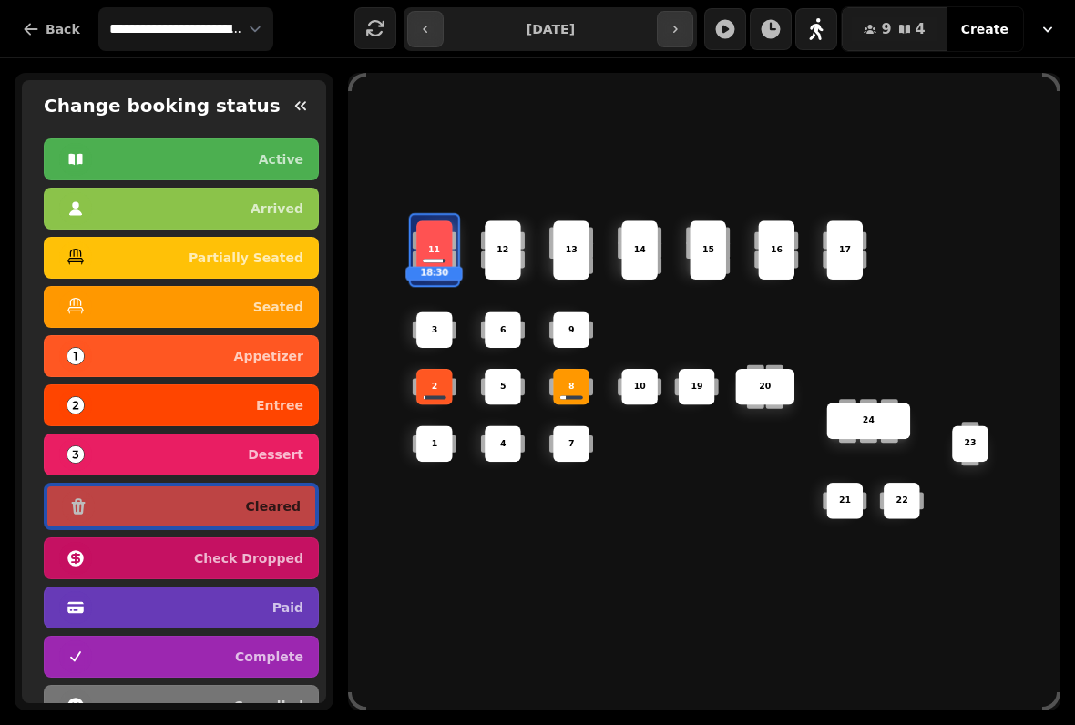
click at [446, 618] on div "6 14 4 8 5 20 24 19 17 9 15 1 21 3 16 22 10 11 18:30 2 7 23 13 12" at bounding box center [704, 392] width 712 height 570
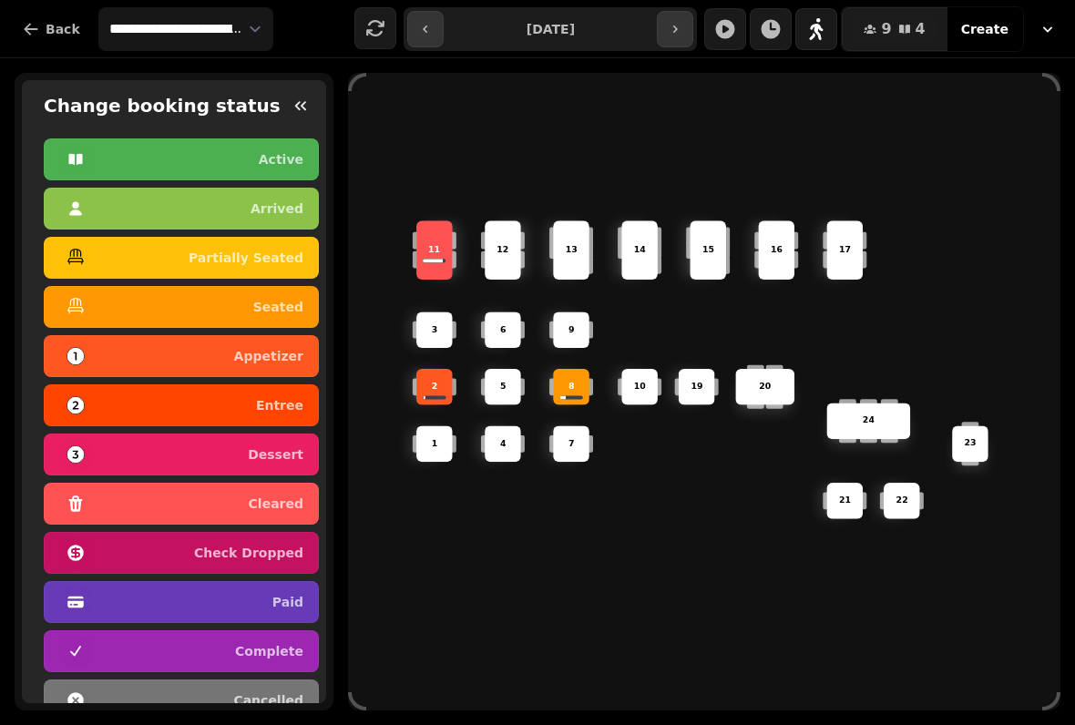
click at [575, 630] on div "6 14 4 8 5 20 24 19 17 9 15 1 21 3 16 22 10 11 2 7 23 13 12" at bounding box center [704, 392] width 712 height 570
click at [469, 581] on div "6 14 4 8 5 20 24 19 17 9 15 1 21 3 16 22 10 11 2 7 23 13 12" at bounding box center [704, 392] width 712 height 570
click at [306, 120] on button "button" at bounding box center [300, 105] width 36 height 36
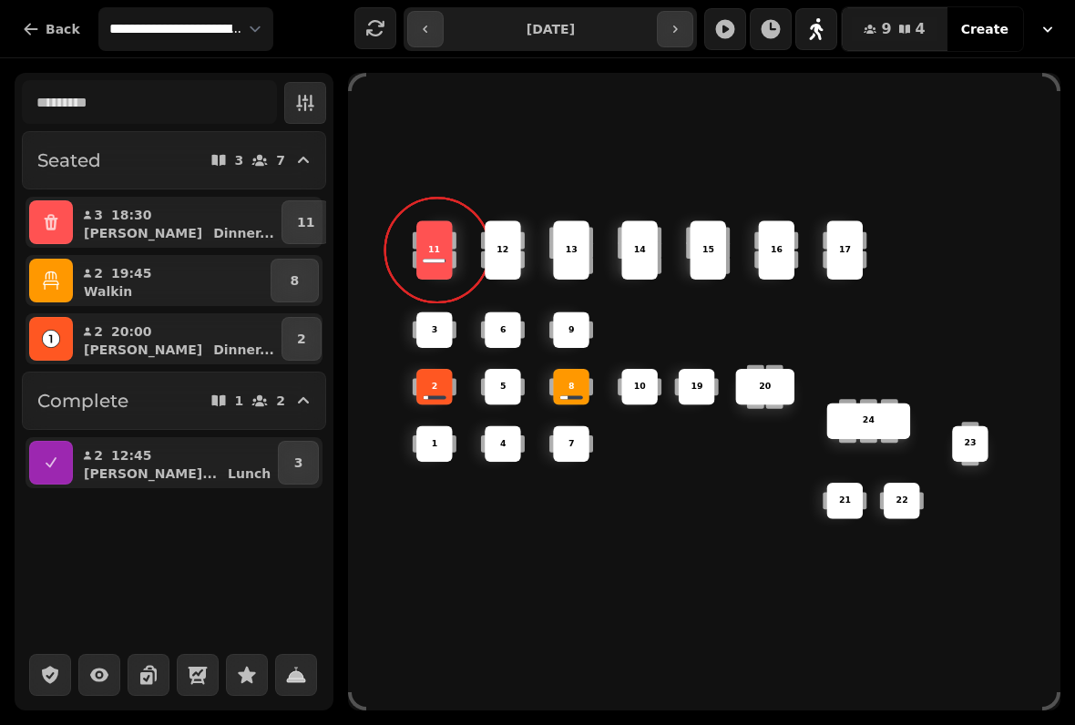
click at [51, 212] on button "button" at bounding box center [51, 222] width 44 height 44
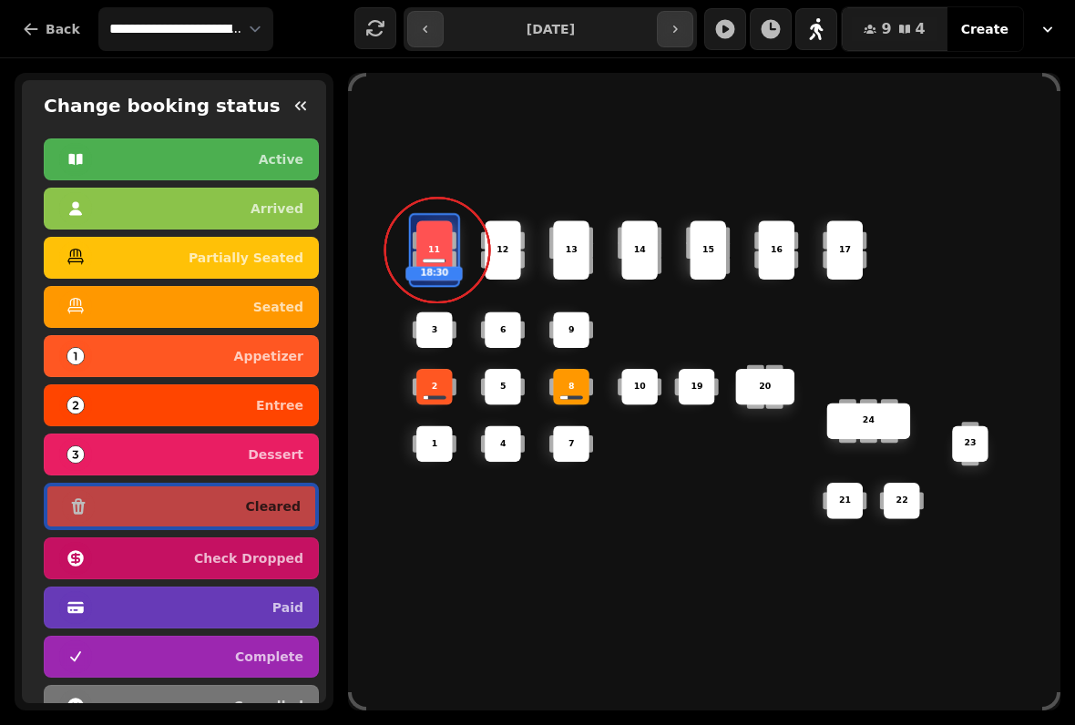
click at [303, 91] on button "button" at bounding box center [300, 105] width 36 height 36
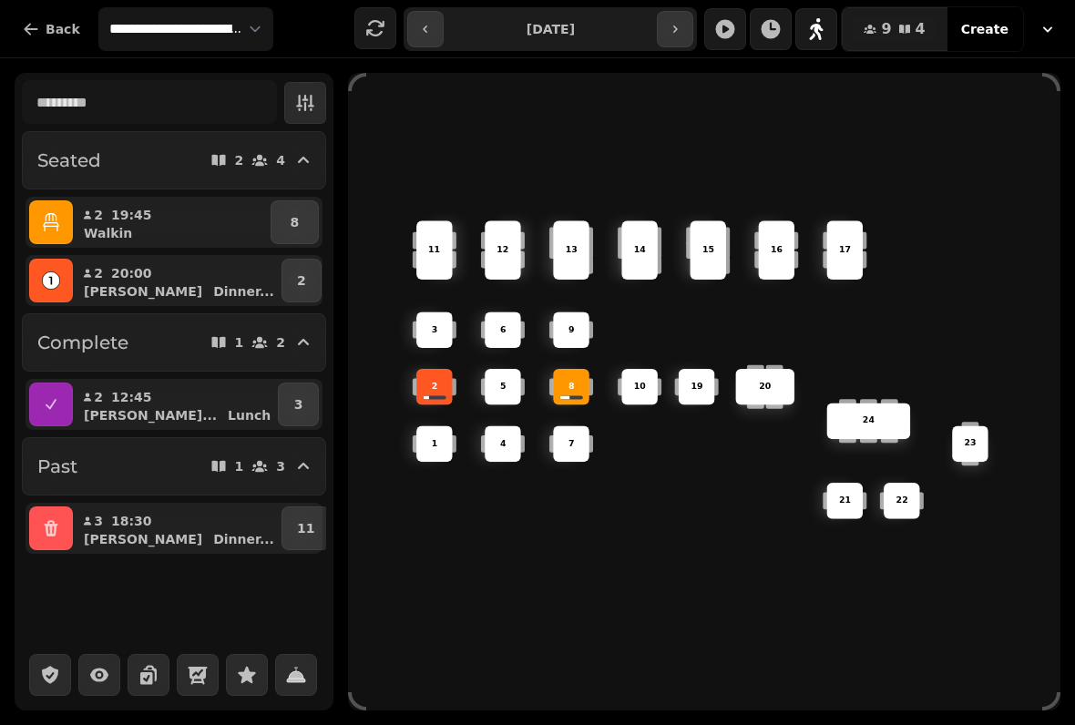
click at [577, 395] on div at bounding box center [571, 397] width 23 height 4
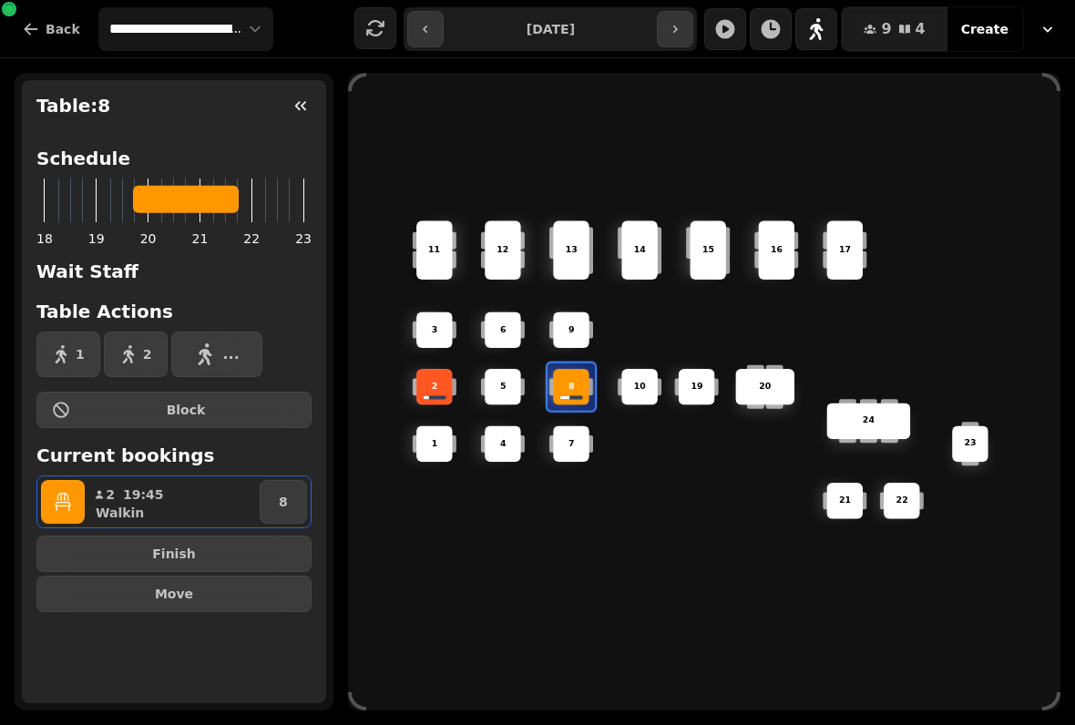
click at [220, 551] on span "Finish" at bounding box center [174, 554] width 244 height 13
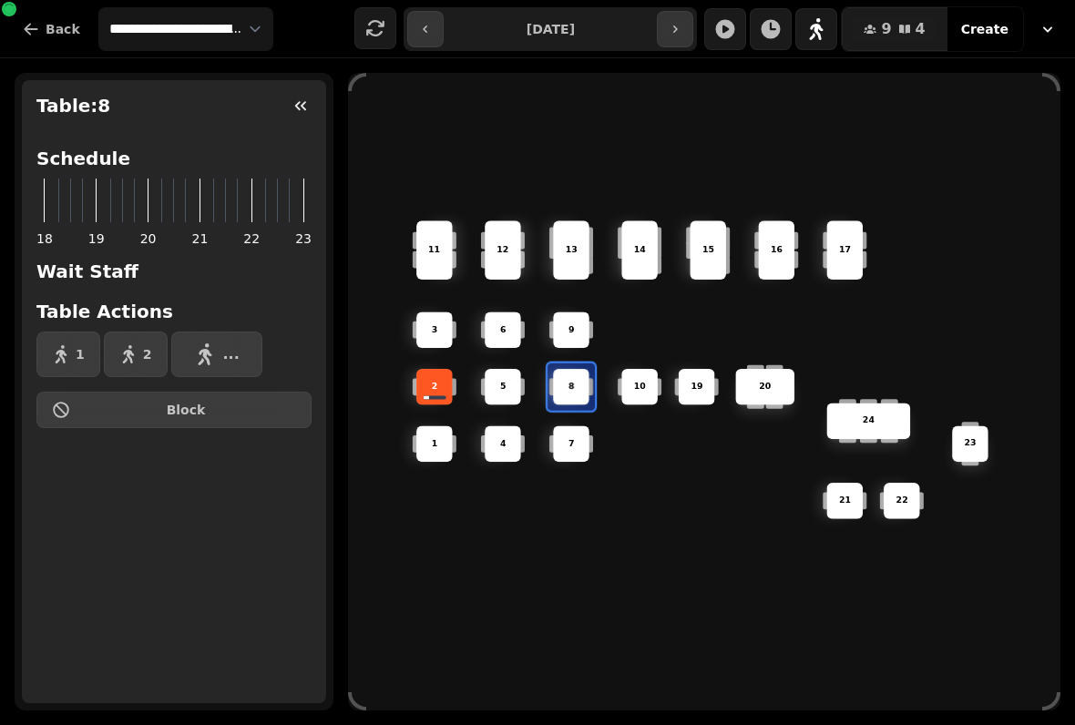
click at [435, 395] on div at bounding box center [434, 397] width 23 height 4
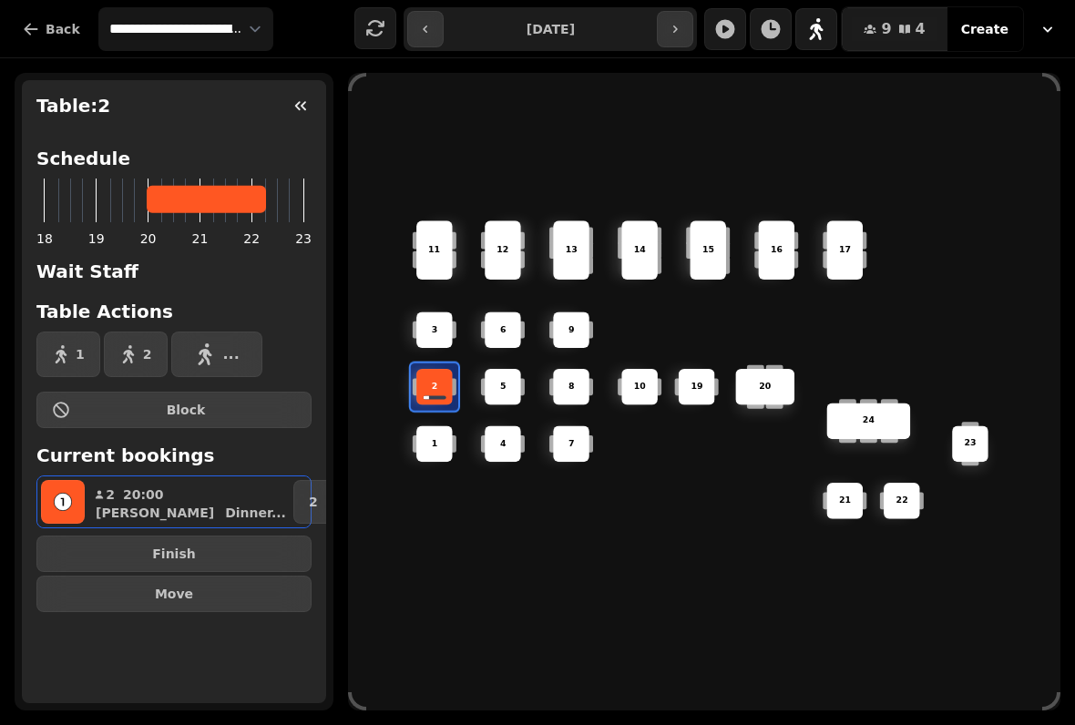
click at [81, 499] on button "button" at bounding box center [63, 502] width 44 height 44
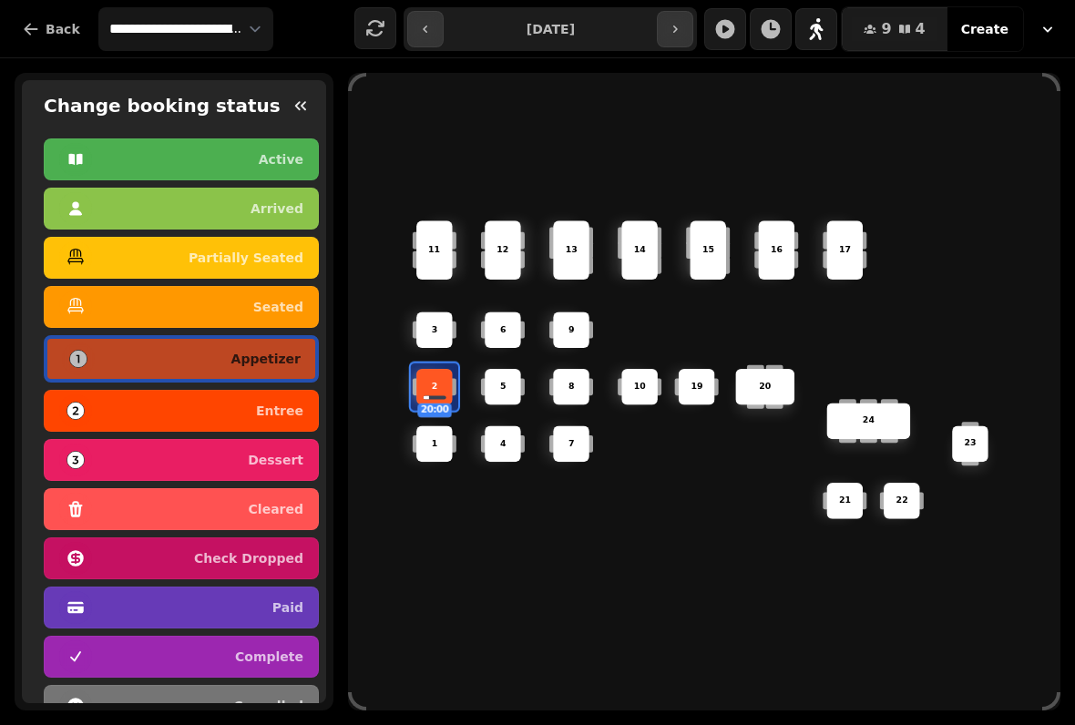
click at [366, 438] on div "6 14 4 8 5 20 24 19 17 9 15 1 21 3 16 22 10 11 2 20:00 7 23 13 12" at bounding box center [704, 392] width 712 height 570
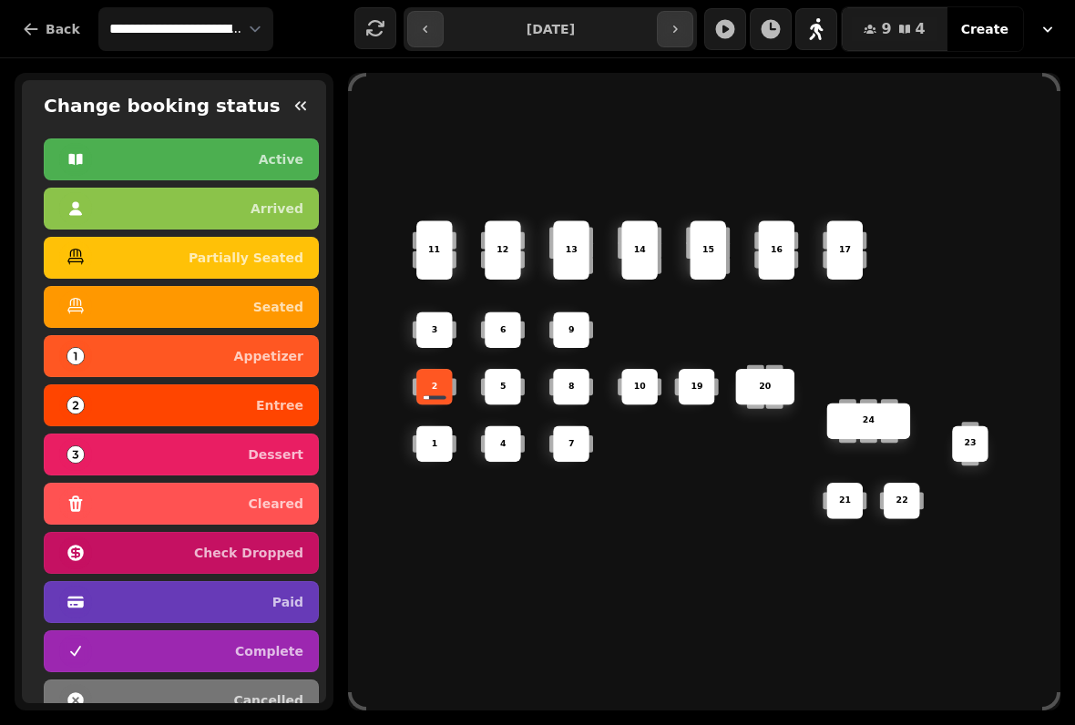
click at [282, 400] on p "entree" at bounding box center [279, 405] width 47 height 13
click at [280, 411] on p "entree" at bounding box center [279, 405] width 47 height 13
click at [435, 385] on p "2" at bounding box center [435, 387] width 6 height 13
click at [277, 402] on p "entree" at bounding box center [279, 405] width 47 height 13
click at [273, 350] on p "appetizer" at bounding box center [268, 356] width 69 height 13
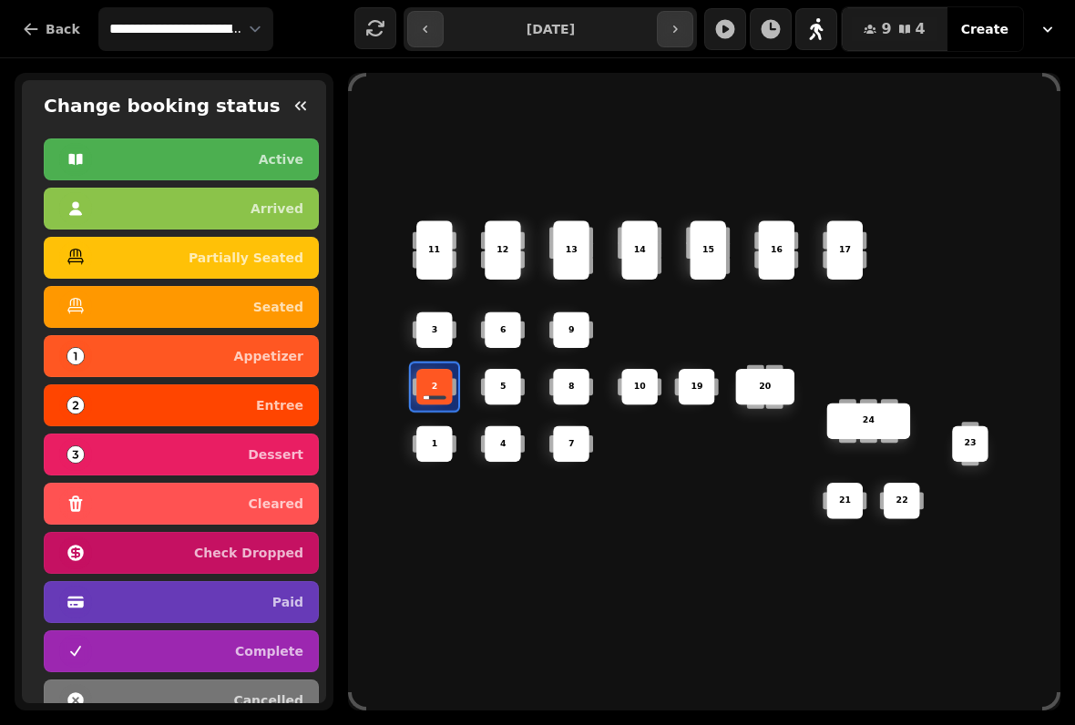
click at [252, 414] on div "entree" at bounding box center [181, 405] width 244 height 29
click at [251, 452] on p "dessert" at bounding box center [276, 454] width 56 height 13
click at [249, 455] on div "dessert" at bounding box center [181, 454] width 244 height 29
click at [249, 408] on div "entree" at bounding box center [181, 405] width 244 height 29
click at [305, 100] on icon "button" at bounding box center [301, 106] width 18 height 18
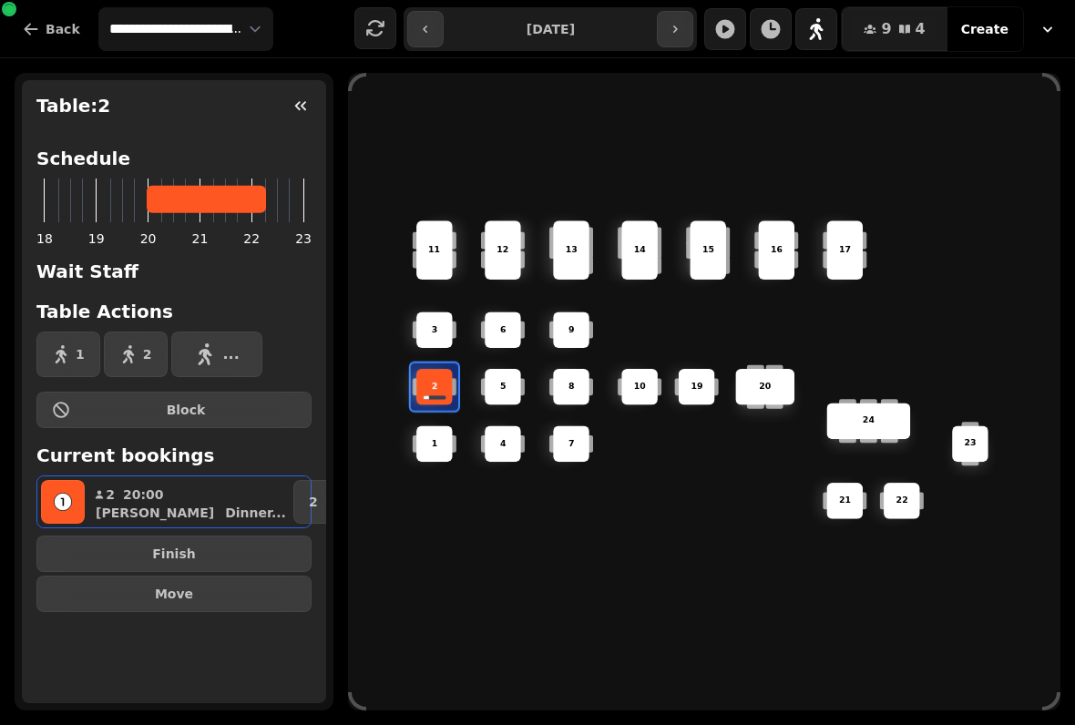
click at [57, 506] on rect "button" at bounding box center [62, 501] width 17 height 17
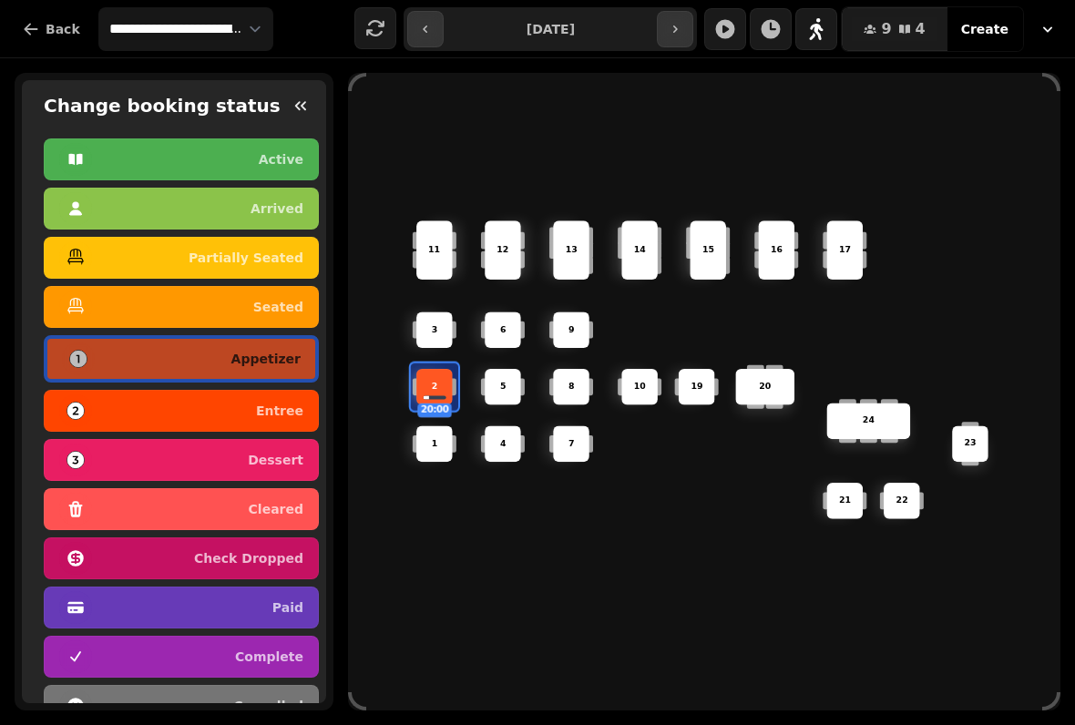
click at [257, 406] on div "entree" at bounding box center [181, 410] width 244 height 29
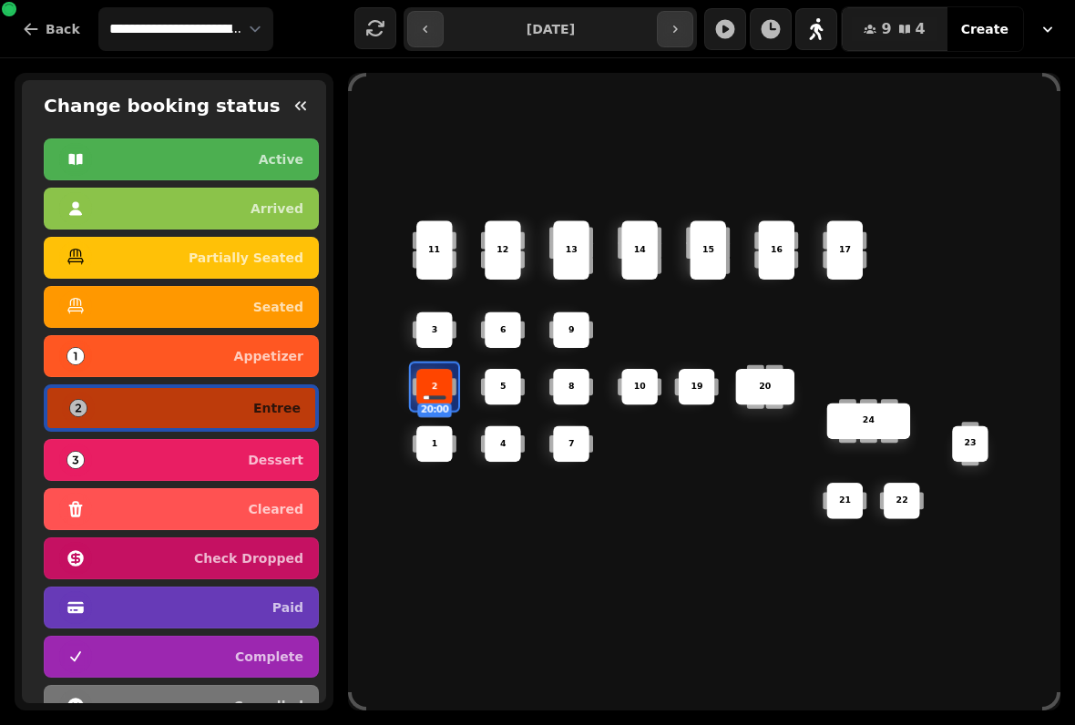
click at [304, 103] on icon "button" at bounding box center [300, 105] width 11 height 9
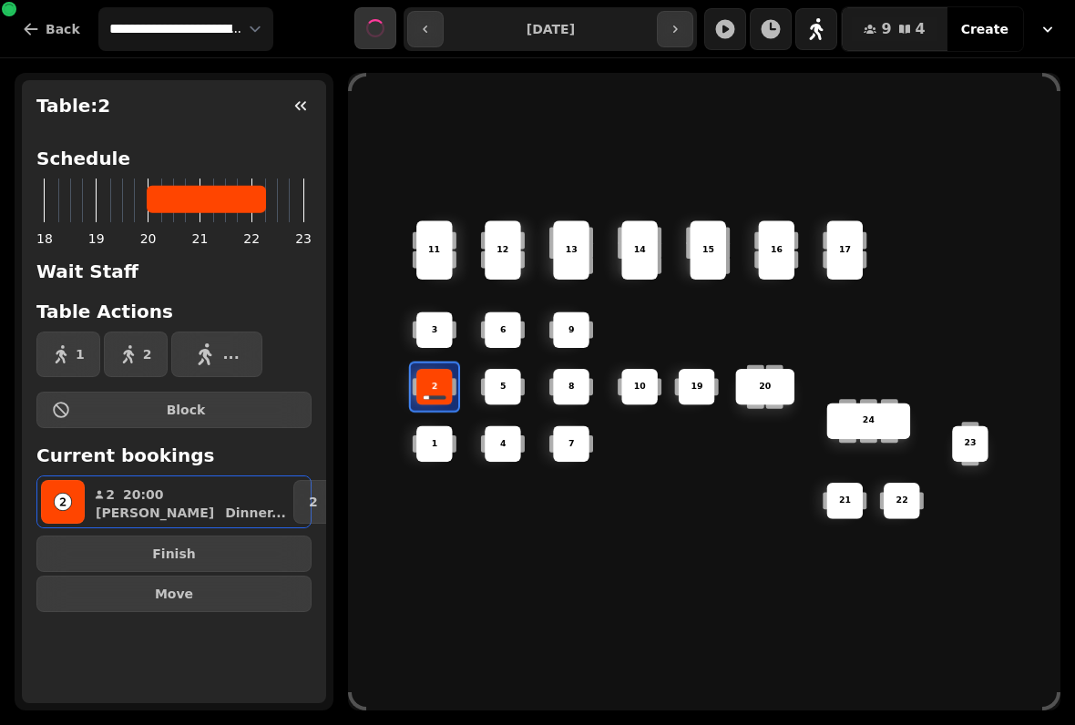
click at [430, 542] on div "6 14 4 8 5 20 24 19 17 9 15 1 21 3 16 22 10 11 2 7 23 13 12" at bounding box center [704, 392] width 712 height 570
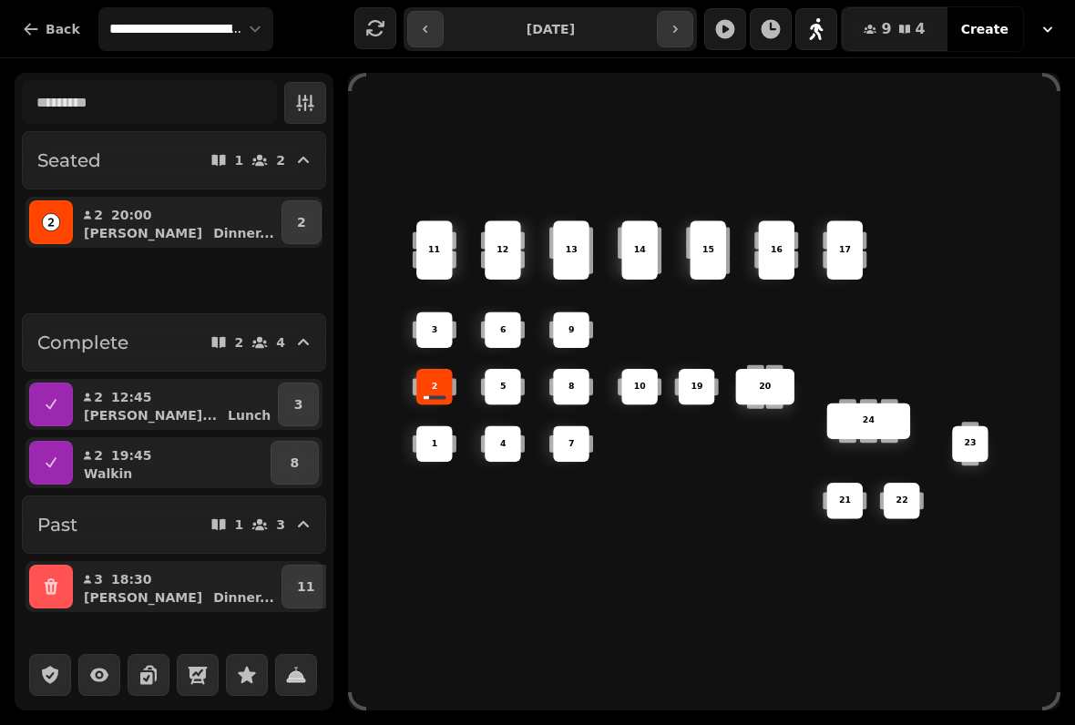
click at [398, 435] on div "6 14 4 8 5 20 24 19 17 9 15 1 21 3 16 22 10 11 2 7 23 13 12" at bounding box center [704, 392] width 712 height 570
click at [455, 364] on div "2" at bounding box center [434, 386] width 63 height 63
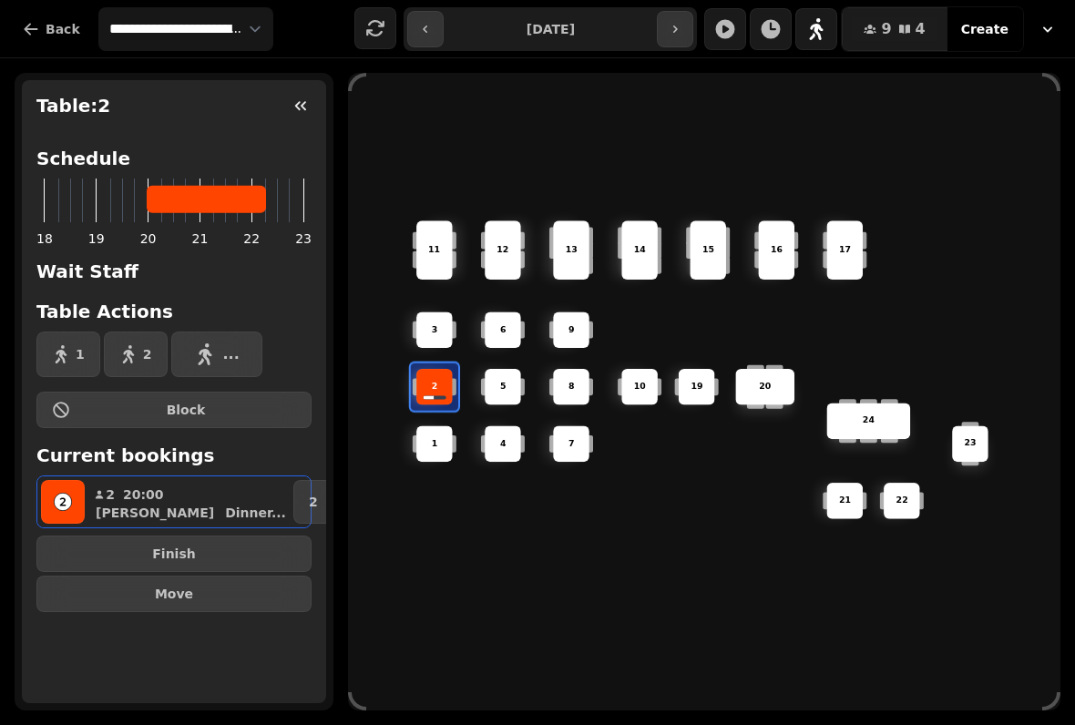
click at [77, 510] on button "button" at bounding box center [63, 502] width 44 height 44
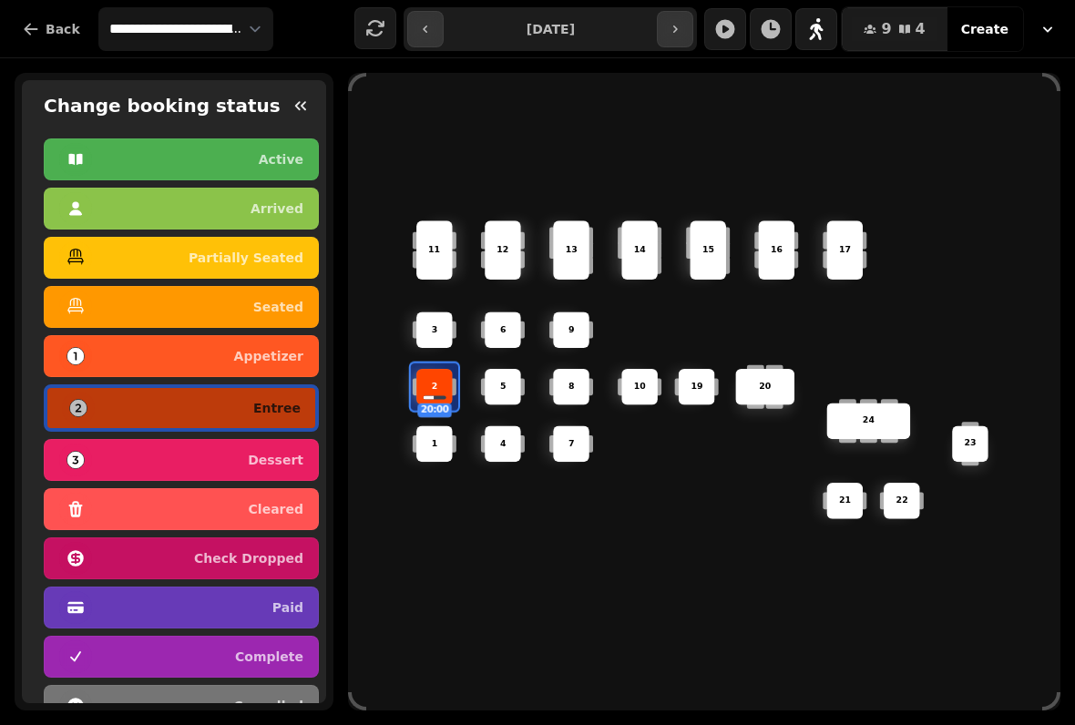
click at [544, 654] on div "6 14 4 8 5 20 24 19 17 9 15 1 21 3 16 22 10 11 2 20:00 7 23 13 12" at bounding box center [704, 392] width 712 height 570
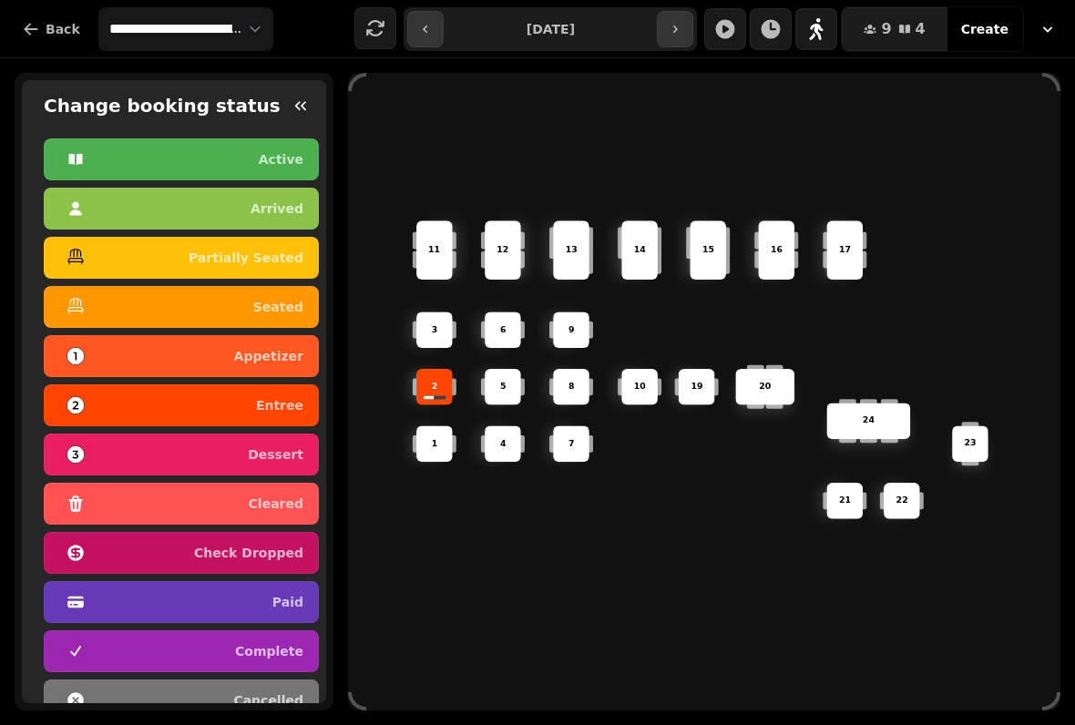
click at [578, 621] on div "6 14 4 8 5 20 24 19 17 9 15 1 21 3 16 22 10 11 2 7 23 13 12" at bounding box center [704, 392] width 712 height 570
click at [300, 107] on icon "button" at bounding box center [301, 106] width 18 height 18
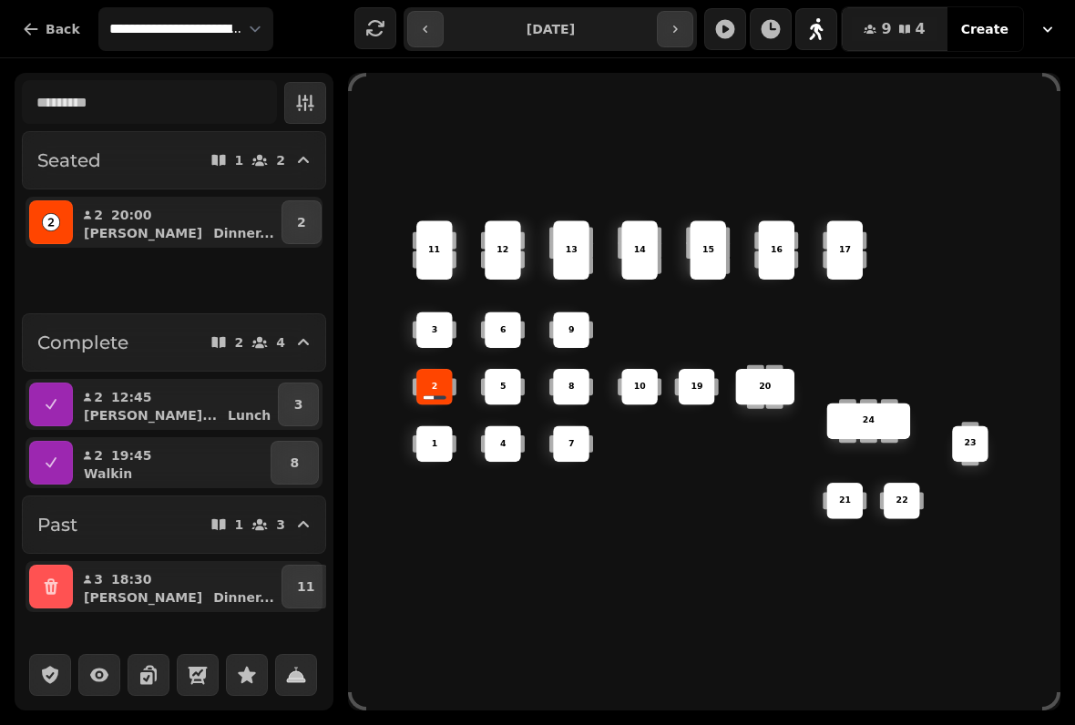
click at [692, 27] on button "button" at bounding box center [675, 29] width 36 height 36
type input "**********"
